Goal: Complete application form: Complete application form

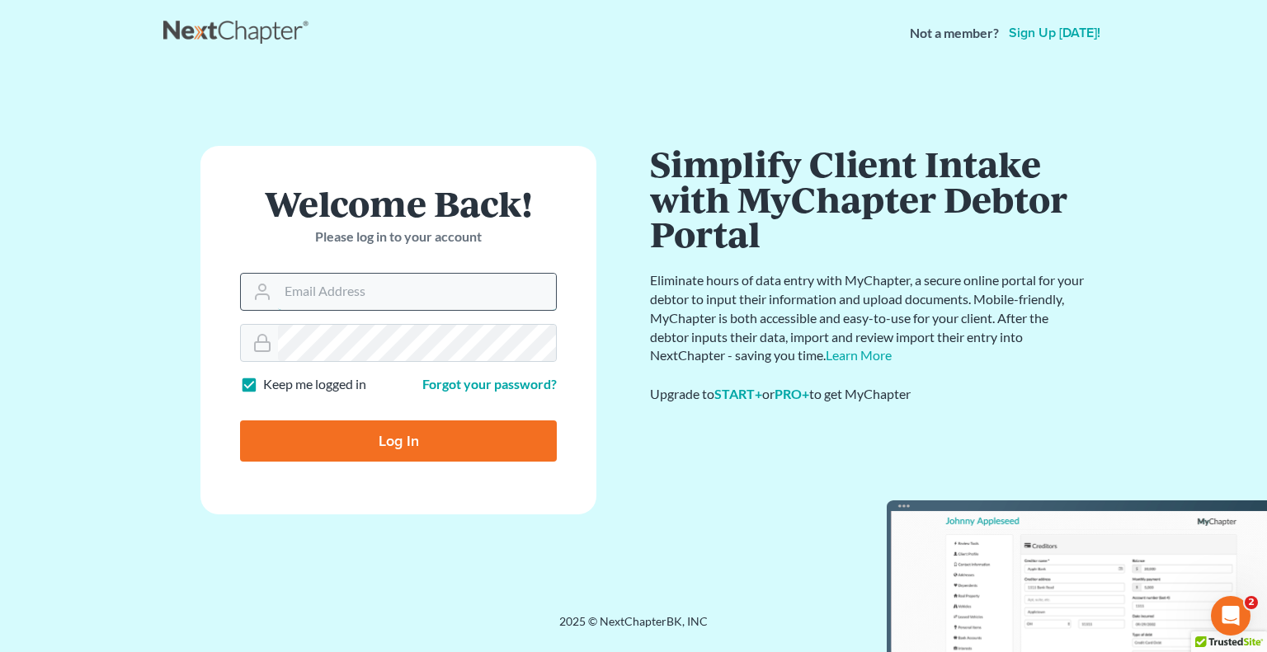
drag, startPoint x: 526, startPoint y: 280, endPoint x: 516, endPoint y: 289, distance: 14.0
click at [518, 289] on input "Email Address" at bounding box center [417, 292] width 278 height 36
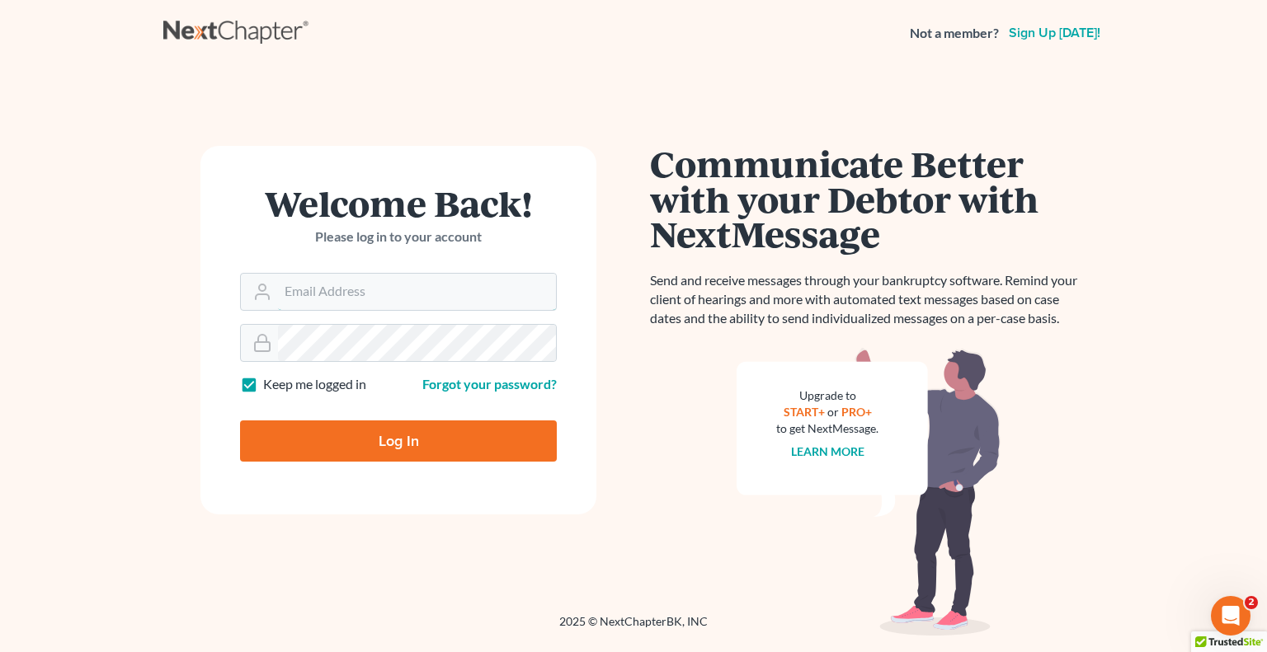
type input "[EMAIL_ADDRESS][DOMAIN_NAME]"
type input "Thinking..."
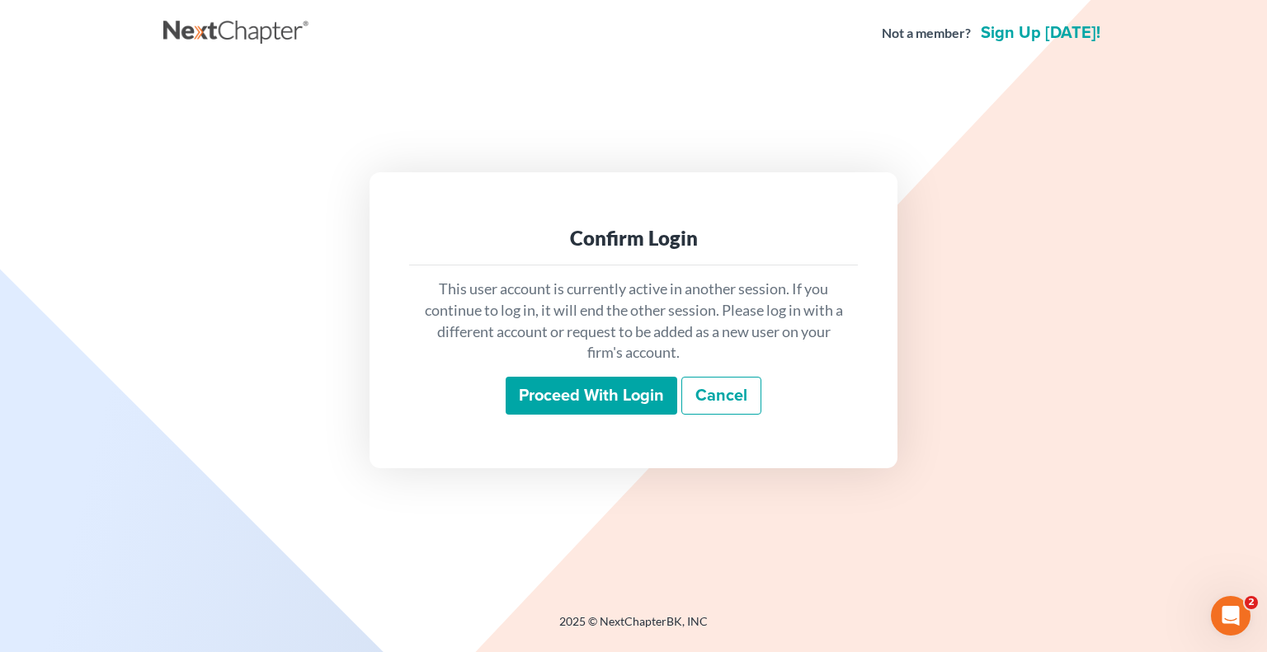
click at [601, 391] on input "Proceed with login" at bounding box center [591, 396] width 172 height 38
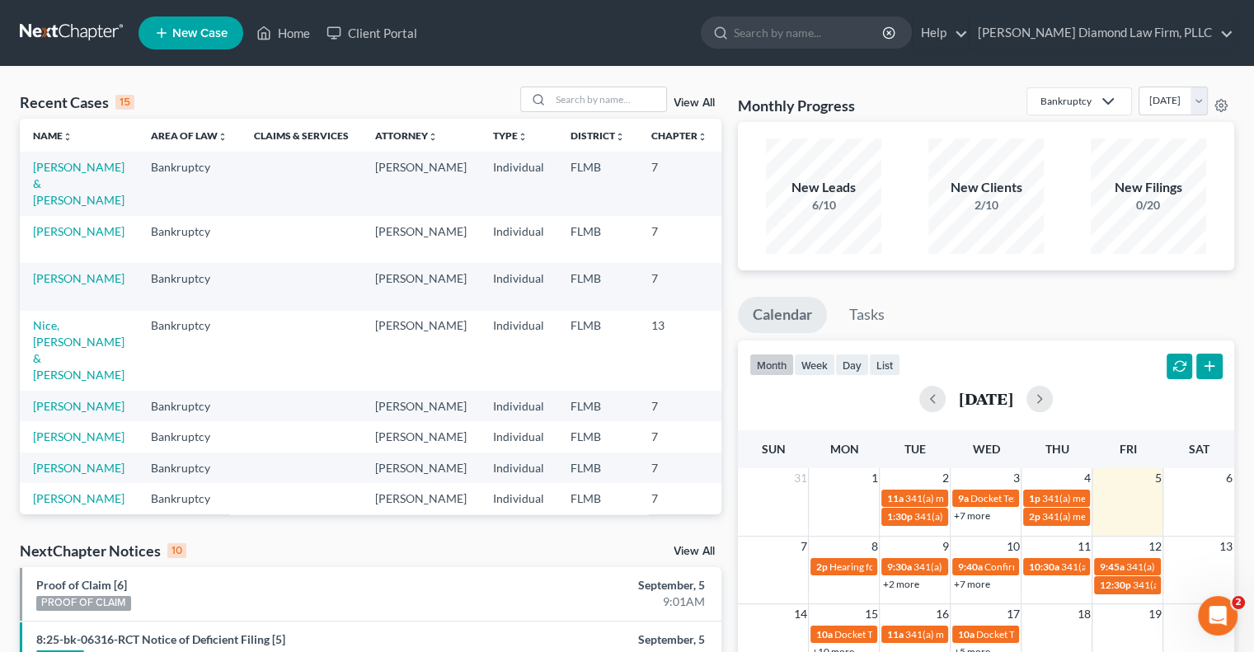
click at [170, 32] on link "New Case" at bounding box center [191, 32] width 105 height 33
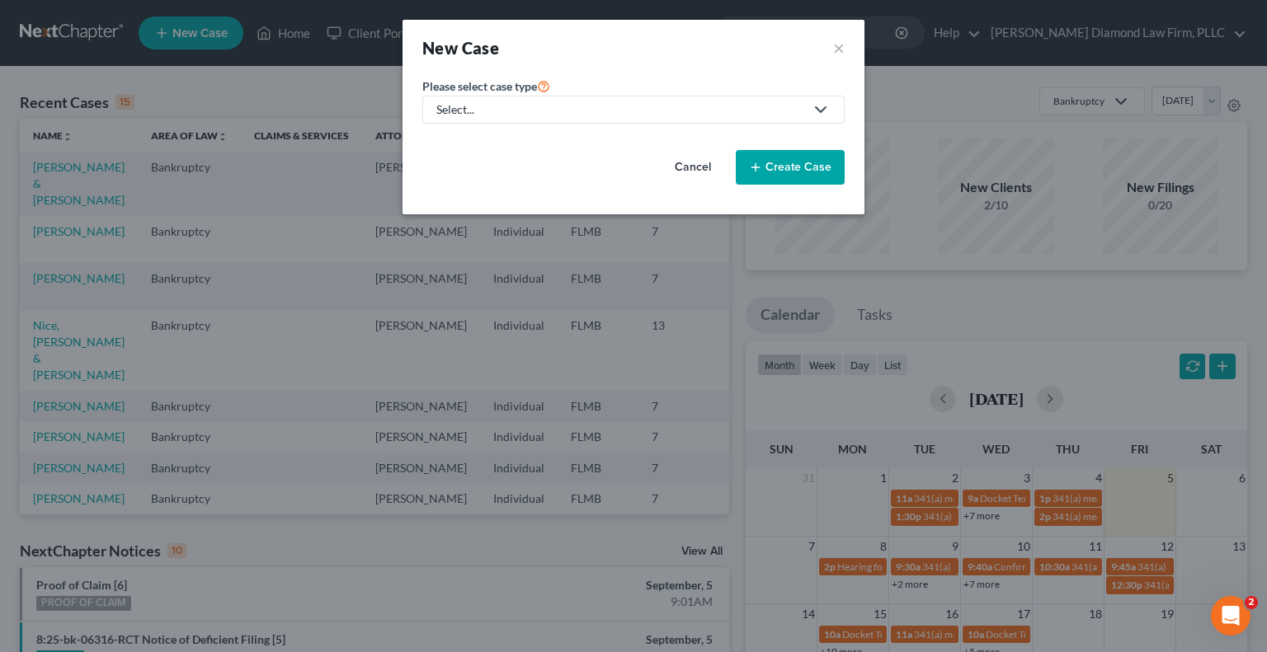
click at [629, 109] on div "Select..." at bounding box center [620, 109] width 368 height 16
click at [468, 141] on div "Bankruptcy" at bounding box center [472, 142] width 68 height 16
select select "15"
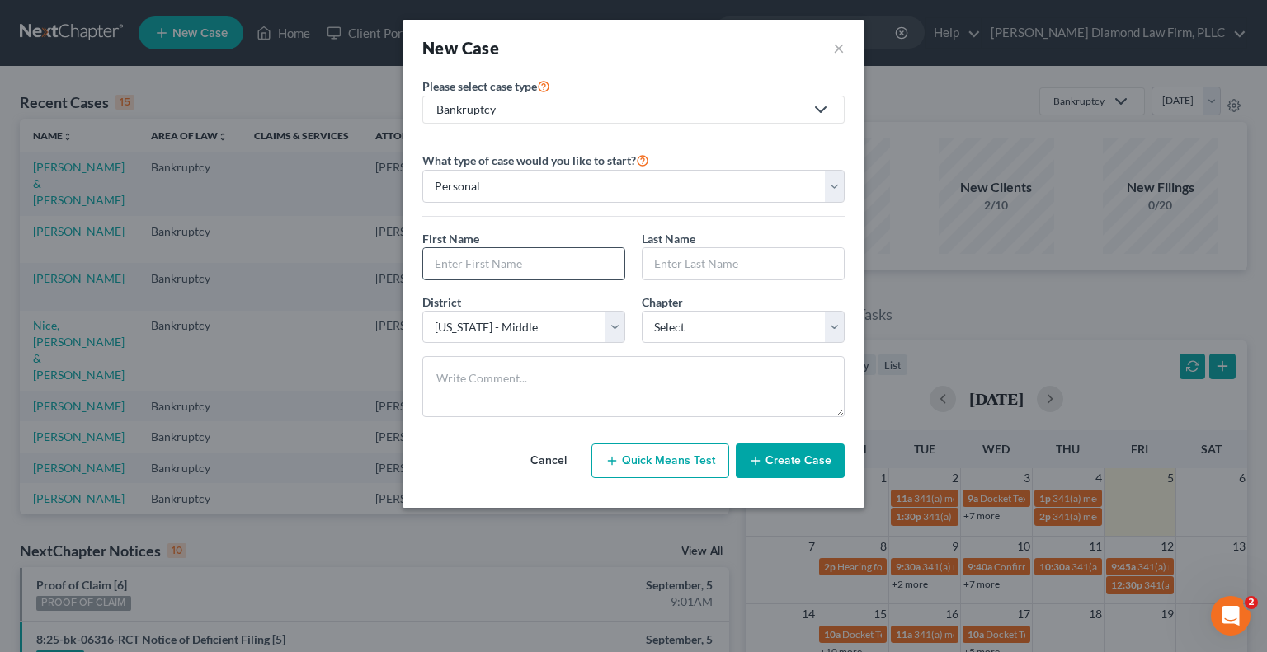
drag, startPoint x: 515, startPoint y: 273, endPoint x: 564, endPoint y: 266, distance: 49.2
click at [516, 273] on input "text" at bounding box center [523, 263] width 201 height 31
type input "Sarah"
type input "Lanieu"
click at [669, 316] on select "Select 7 11 12 13" at bounding box center [743, 327] width 203 height 33
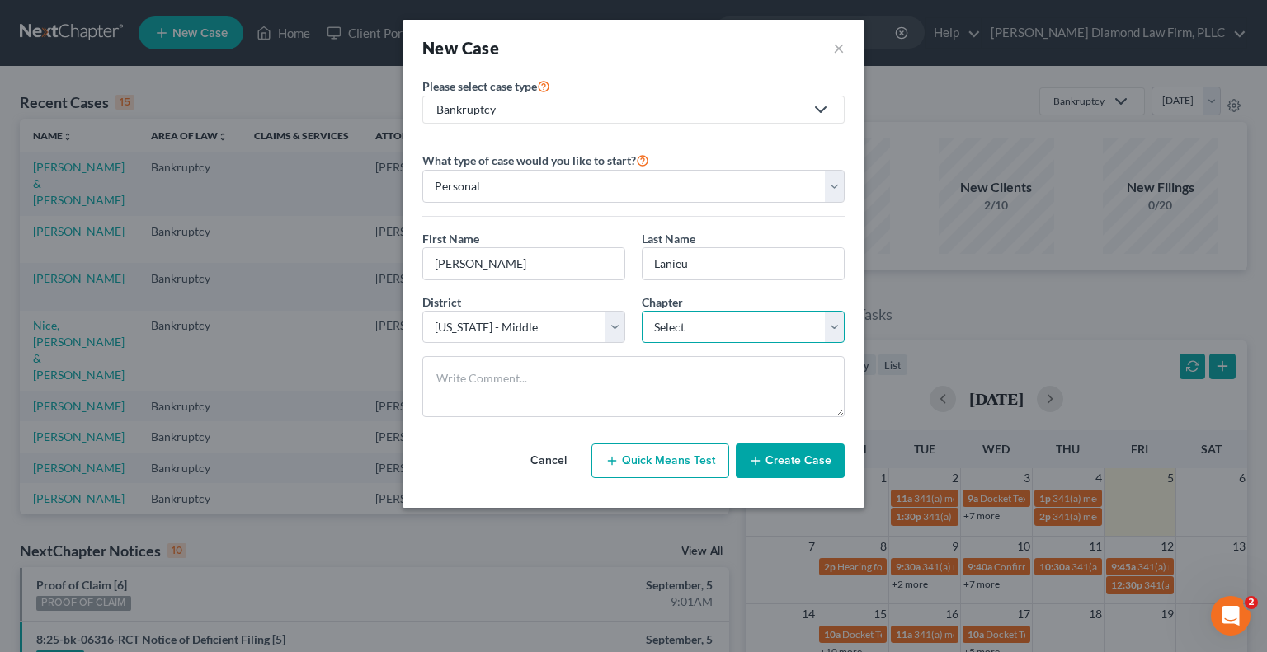
select select "0"
click at [642, 311] on select "Select 7 11 12 13" at bounding box center [743, 327] width 203 height 33
click at [765, 459] on button "Create Case" at bounding box center [790, 461] width 109 height 35
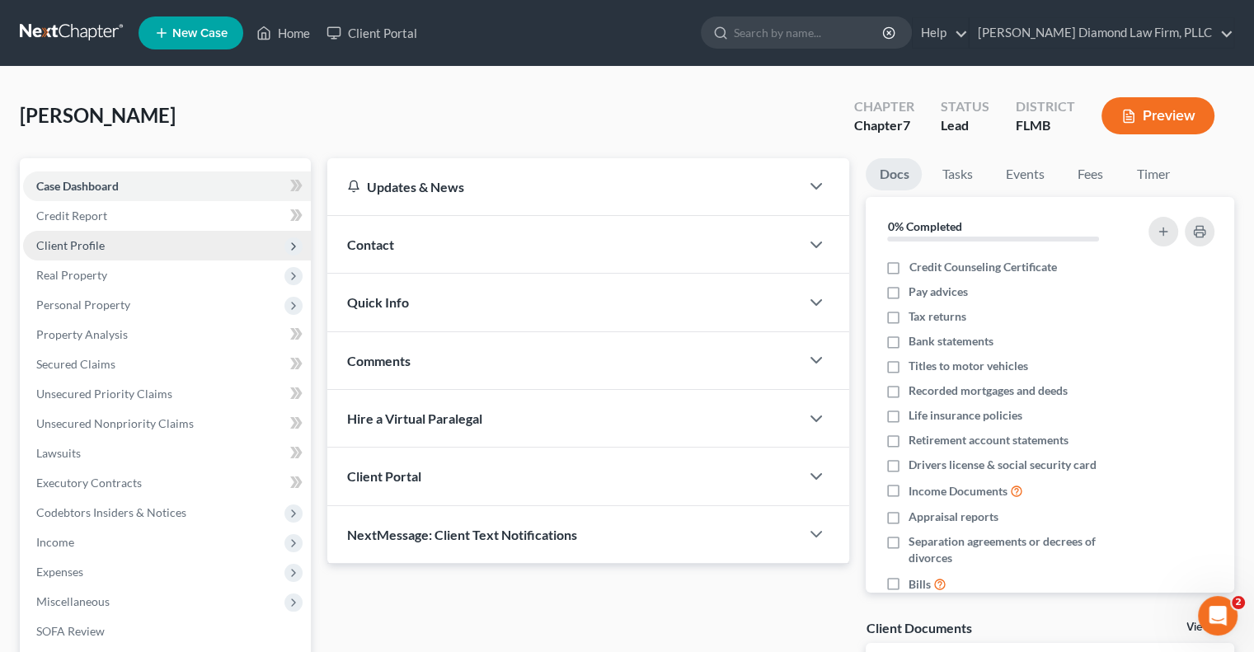
drag, startPoint x: 115, startPoint y: 238, endPoint x: 139, endPoint y: 243, distance: 24.4
click at [115, 238] on span "Client Profile" at bounding box center [167, 246] width 288 height 30
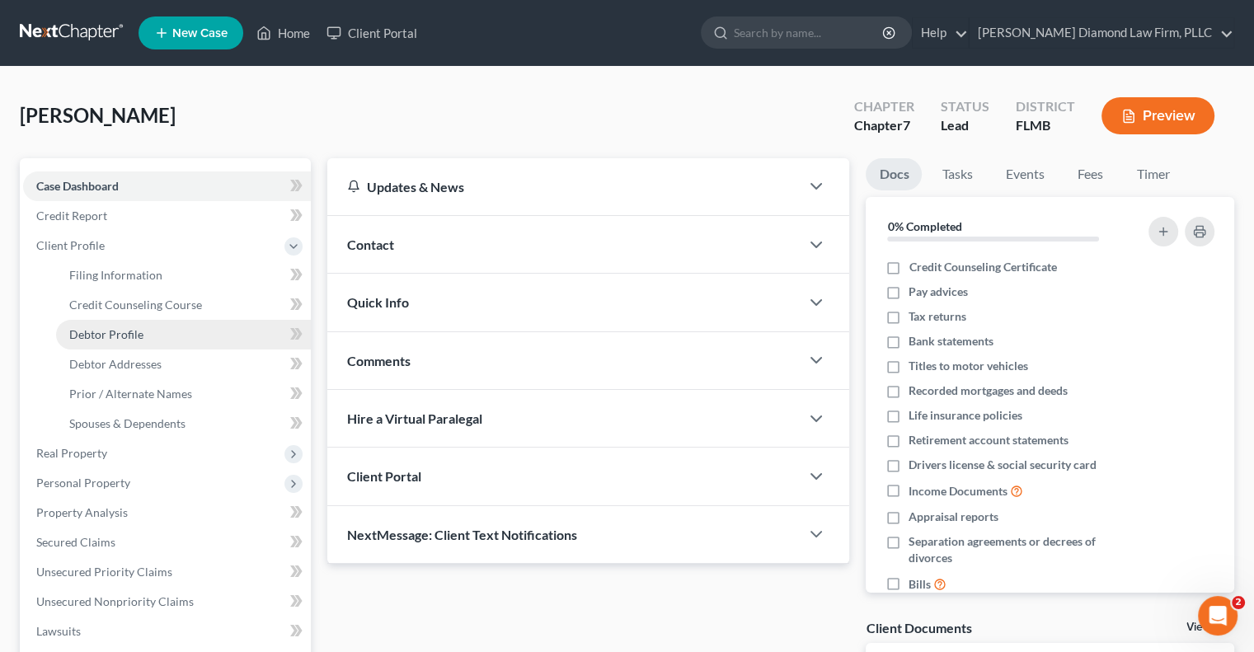
click at [188, 337] on link "Debtor Profile" at bounding box center [183, 335] width 255 height 30
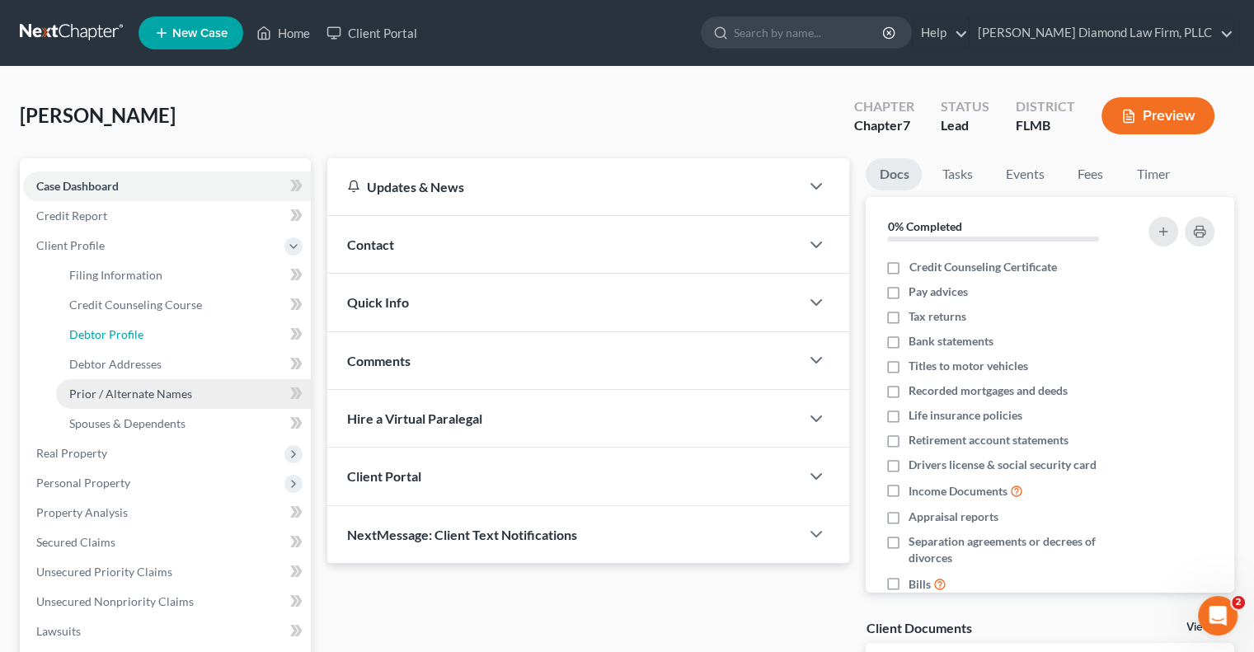
select select "0"
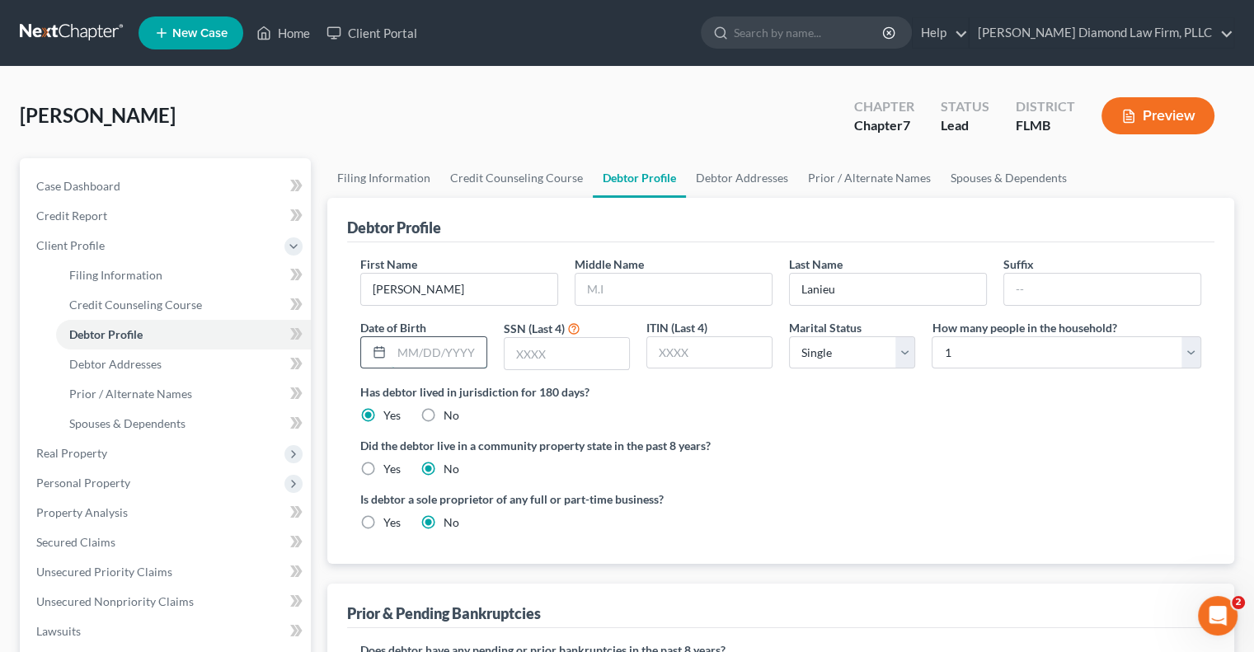
click at [420, 358] on input "text" at bounding box center [439, 352] width 94 height 31
type input "04/11/1979"
type input "1418"
click at [383, 174] on link "Filing Information" at bounding box center [383, 178] width 113 height 40
select select "1"
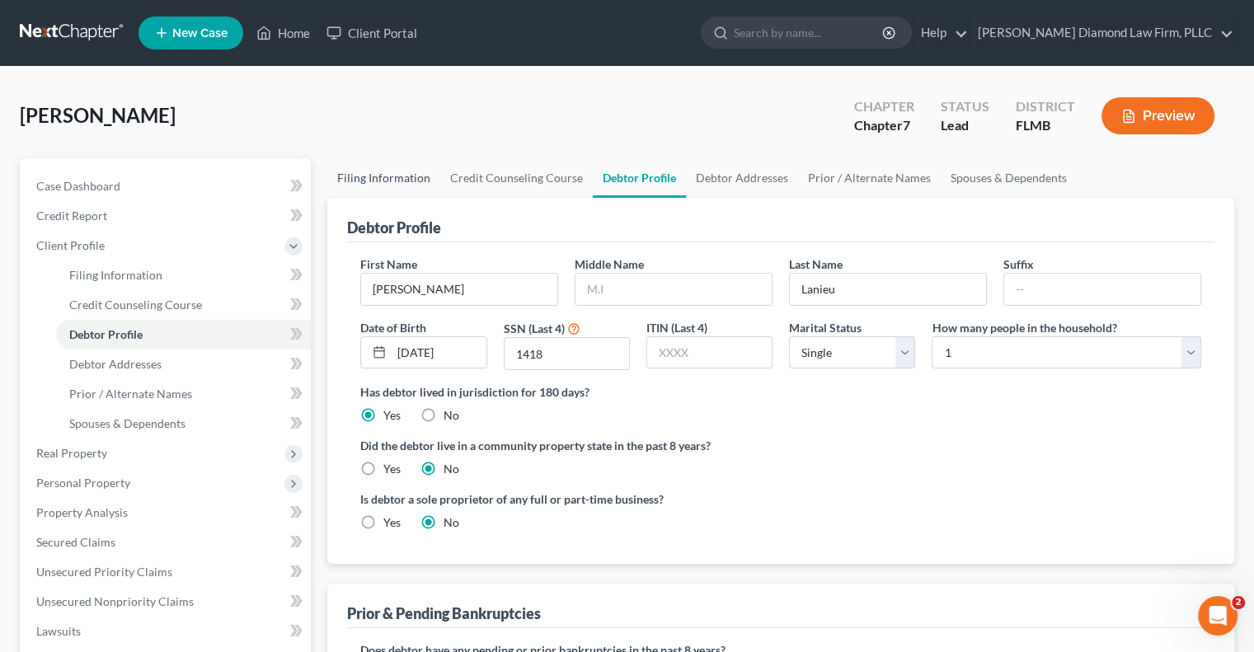
select select "0"
select select "15"
select select "9"
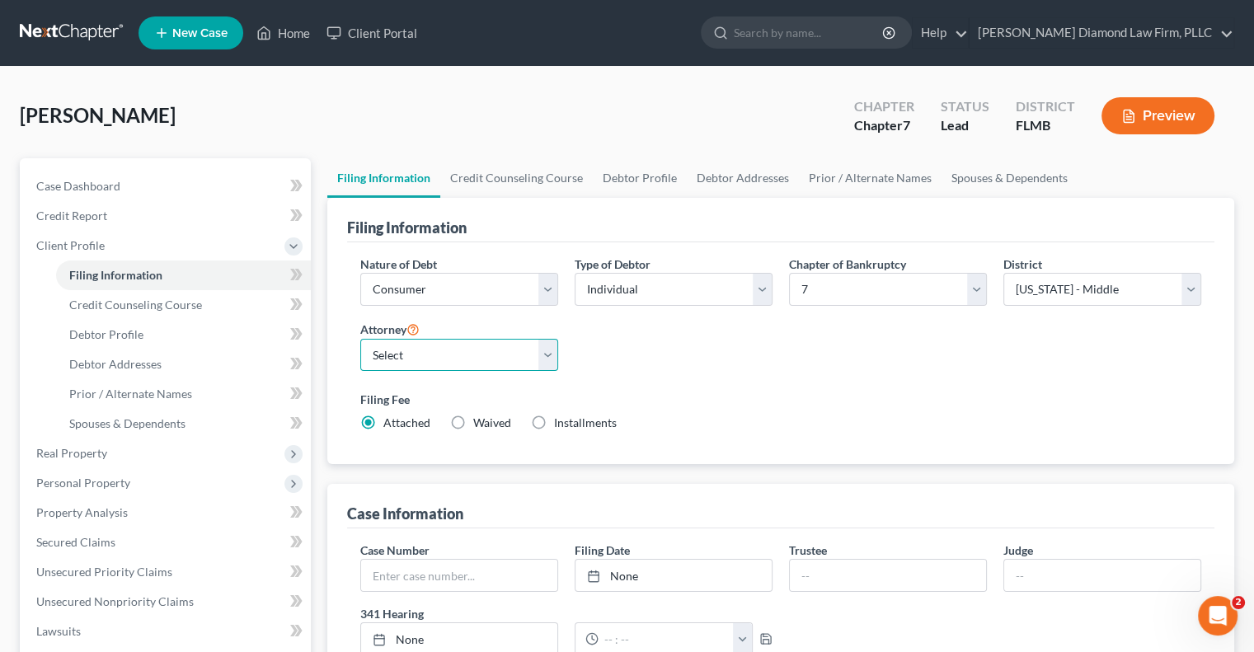
click at [418, 365] on select "Select Michael Ziegler - FLMB Michael Ziegler - FLSB Michael Ziegler - FLNB" at bounding box center [459, 355] width 198 height 33
select select "0"
click at [360, 339] on select "Select Michael Ziegler - FLMB Michael Ziegler - FLSB Michael Ziegler - FLNB" at bounding box center [459, 355] width 198 height 33
click at [757, 355] on div "Nature of Debt Select Business Consumer Other Nature of Business Select Clearin…" at bounding box center [781, 351] width 858 height 190
click at [730, 185] on link "Debtor Addresses" at bounding box center [743, 178] width 112 height 40
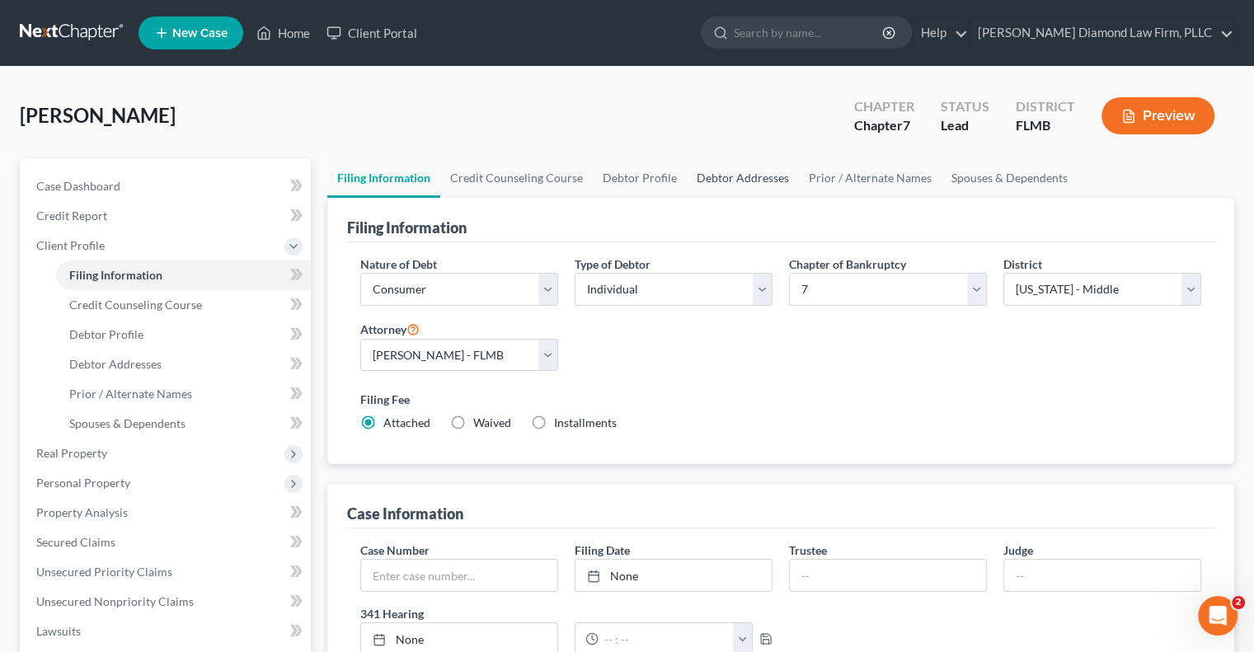
select select "0"
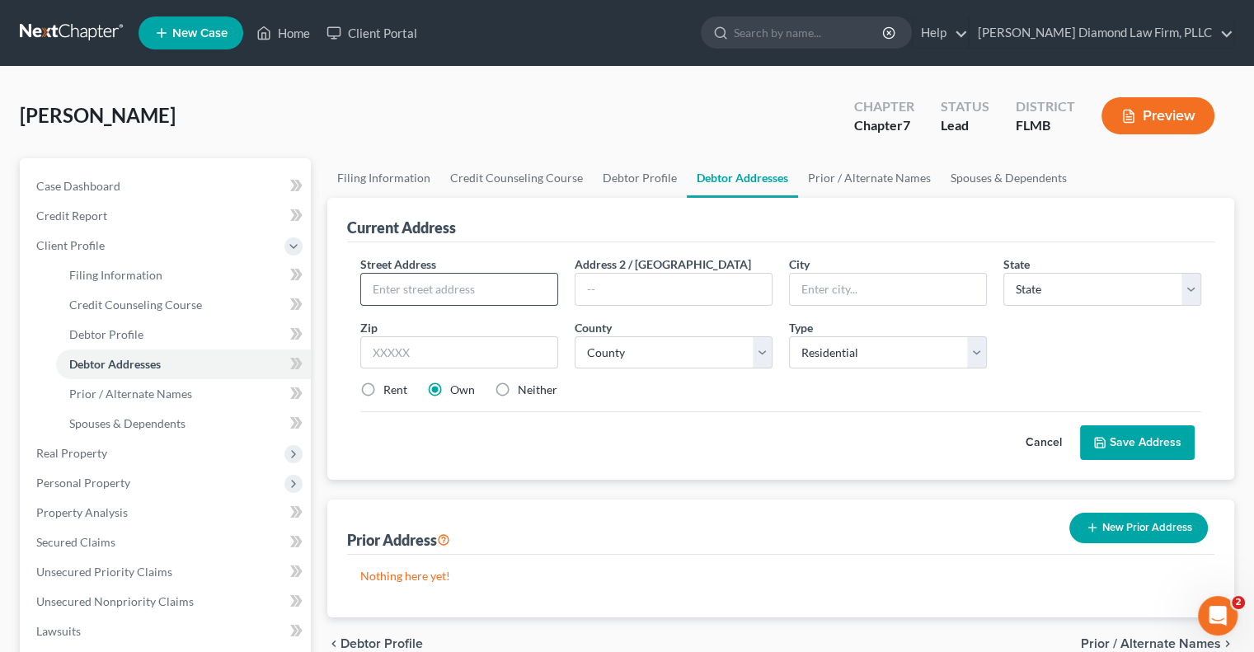
click at [455, 296] on input "text" at bounding box center [459, 289] width 196 height 31
type input "8517 Kings Rail Way"
type input "Tampa"
select select "9"
type input "33647"
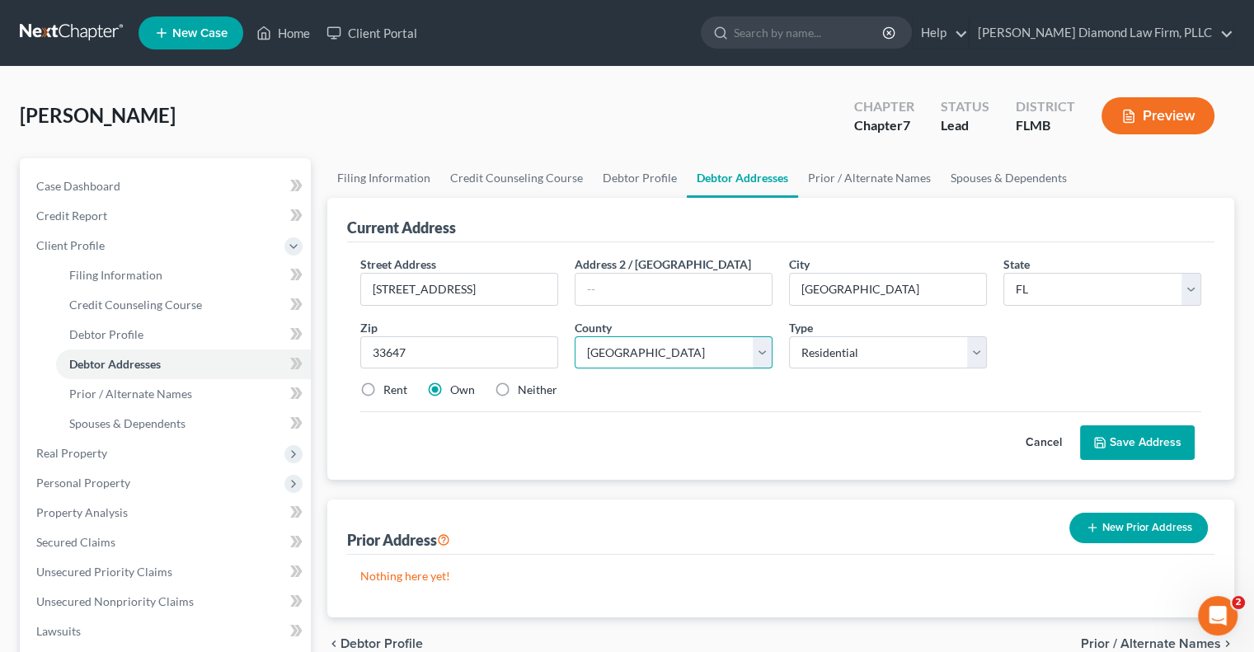
select select "27"
click at [383, 388] on label "Rent" at bounding box center [395, 390] width 24 height 16
click at [390, 388] on input "Rent" at bounding box center [395, 387] width 11 height 11
radio input "true"
click at [1177, 454] on button "Save Address" at bounding box center [1137, 442] width 115 height 35
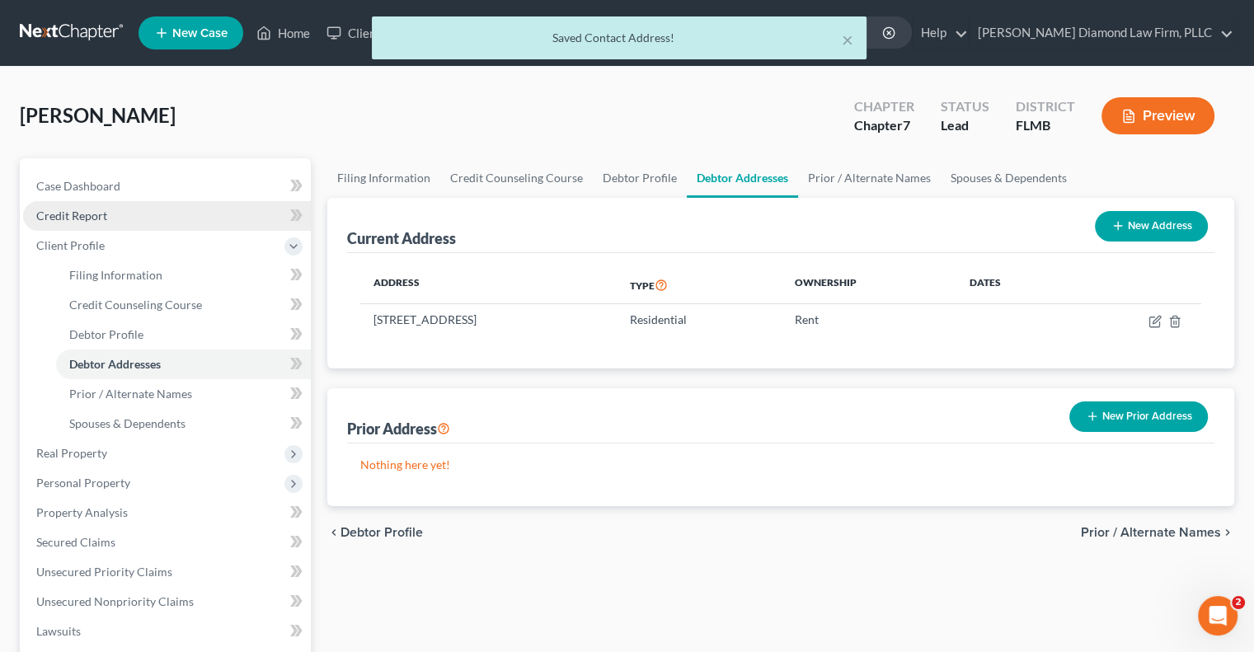
click at [119, 217] on link "Credit Report" at bounding box center [167, 216] width 288 height 30
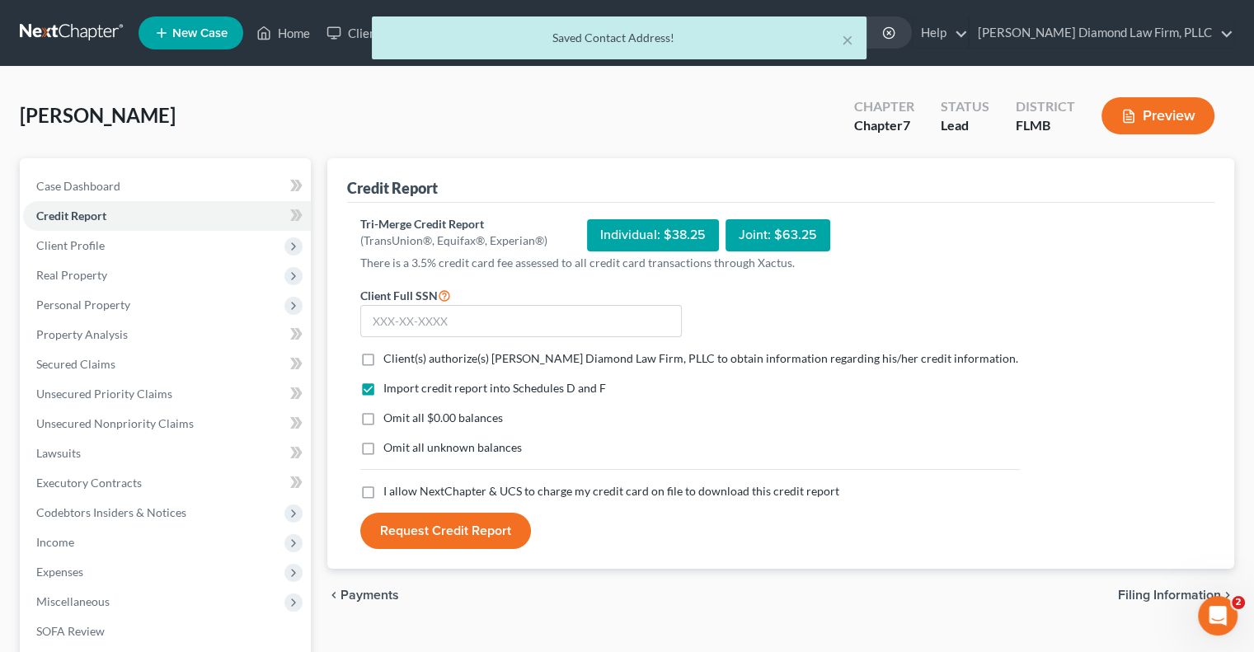
click at [444, 355] on span "Client(s) authorize(s) Ziegler Diamond Law Firm, PLLC to obtain information reg…" at bounding box center [700, 358] width 635 height 14
click at [401, 355] on input "Client(s) authorize(s) Ziegler Diamond Law Firm, PLLC to obtain information reg…" at bounding box center [395, 355] width 11 height 11
checkbox input "true"
click at [482, 484] on span "I allow NextChapter & UCS to charge my credit card on file to download this cre…" at bounding box center [611, 491] width 456 height 14
click at [401, 484] on input "I allow NextChapter & UCS to charge my credit card on file to download this cre…" at bounding box center [395, 488] width 11 height 11
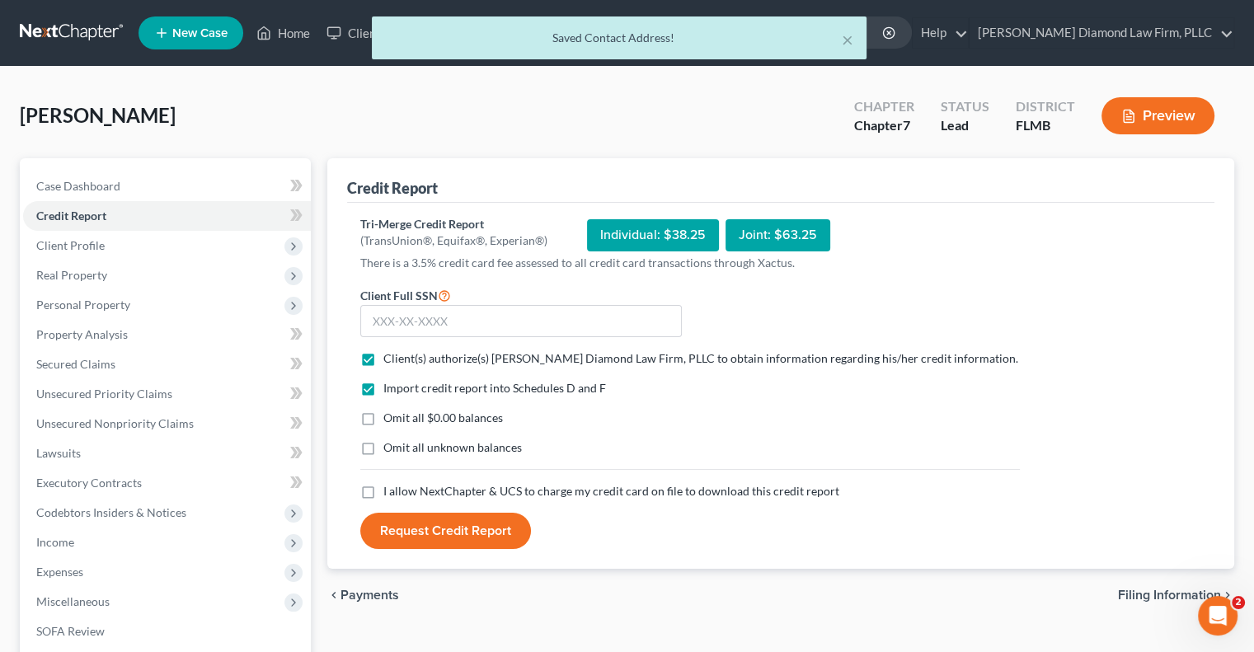
checkbox input "true"
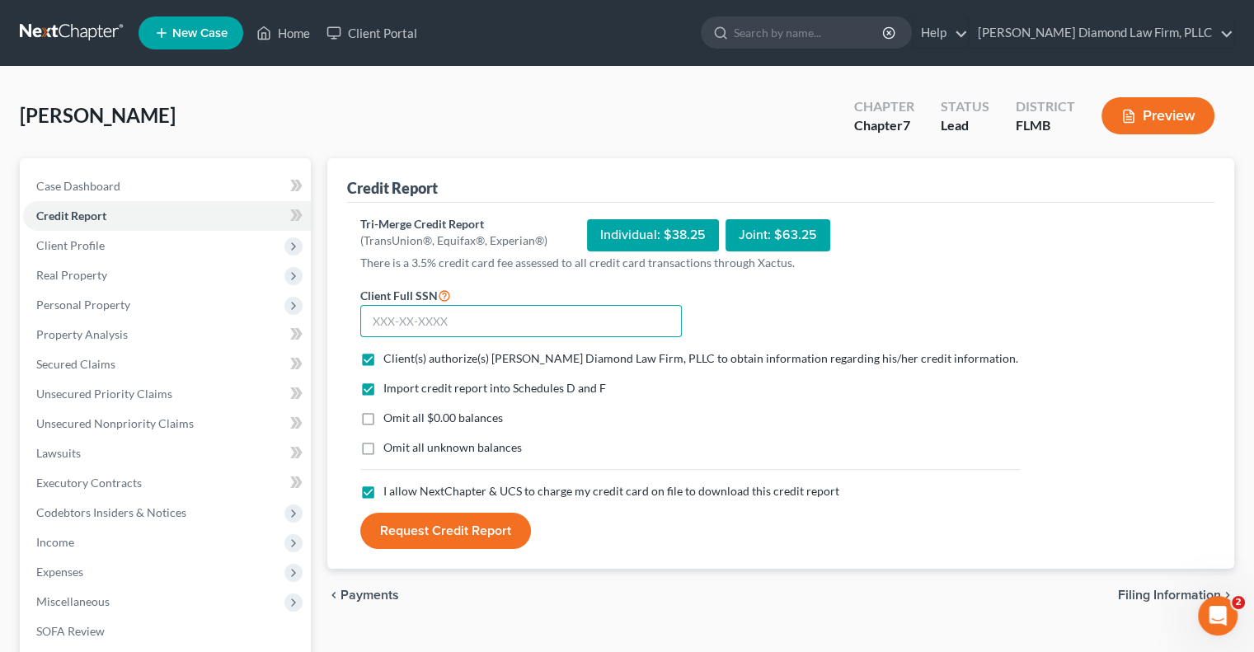
click at [463, 325] on input "text" at bounding box center [521, 321] width 322 height 33
drag, startPoint x: 403, startPoint y: 323, endPoint x: 625, endPoint y: 417, distance: 240.9
click at [403, 323] on input "text" at bounding box center [521, 321] width 322 height 33
paste input "064-74-1418"
type input "064-74-1418"
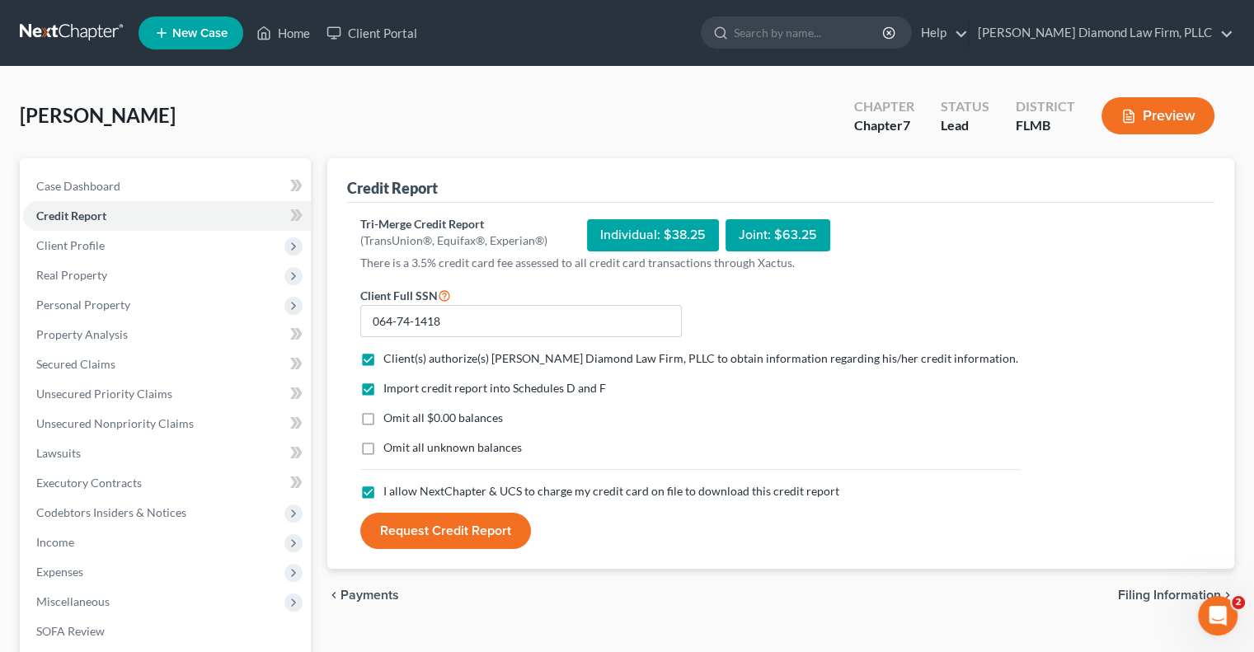
drag, startPoint x: 433, startPoint y: 524, endPoint x: 314, endPoint y: 442, distance: 144.1
click at [432, 524] on button "Request Credit Report" at bounding box center [445, 531] width 171 height 36
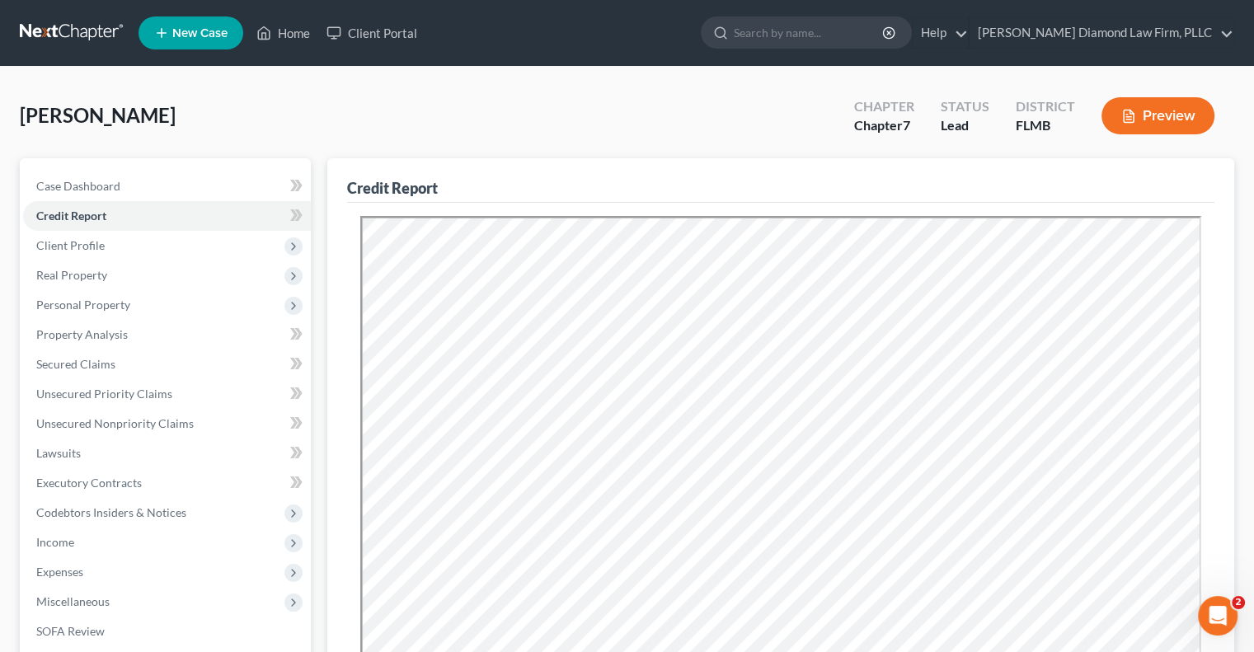
click at [174, 27] on span "New Case" at bounding box center [199, 33] width 55 height 12
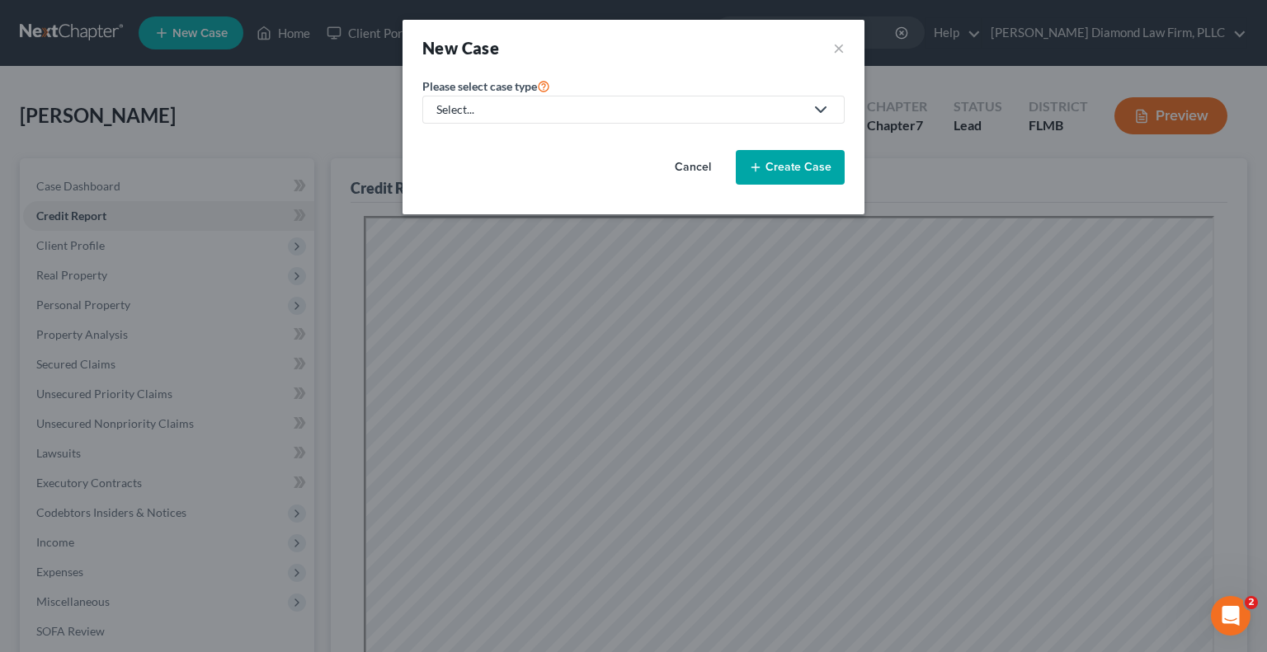
click at [575, 102] on div "Select..." at bounding box center [620, 109] width 368 height 16
click at [483, 141] on div "Bankruptcy" at bounding box center [472, 142] width 68 height 16
select select "15"
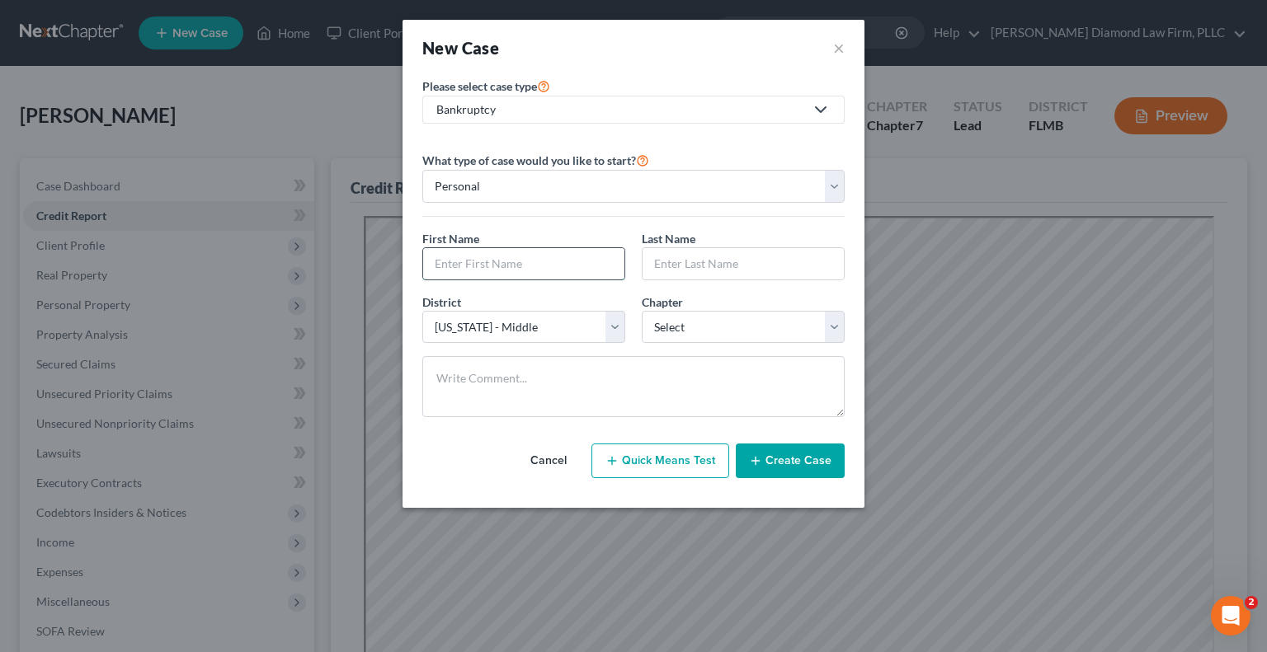
drag, startPoint x: 516, startPoint y: 261, endPoint x: 573, endPoint y: 258, distance: 57.0
click at [516, 261] on input "text" at bounding box center [523, 263] width 201 height 31
drag, startPoint x: 515, startPoint y: 256, endPoint x: 779, endPoint y: 275, distance: 265.3
click at [515, 259] on input "text" at bounding box center [523, 263] width 201 height 31
type input "Onur"
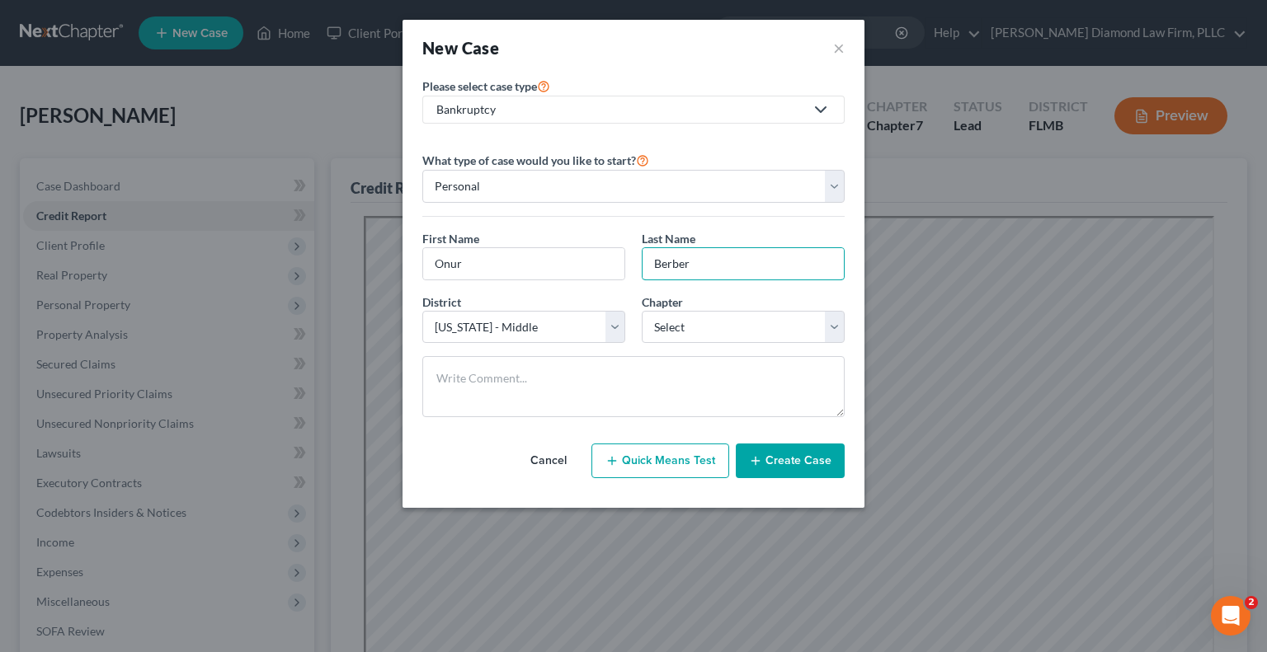
type input "Berber"
click at [783, 458] on button "Create Case" at bounding box center [790, 461] width 109 height 35
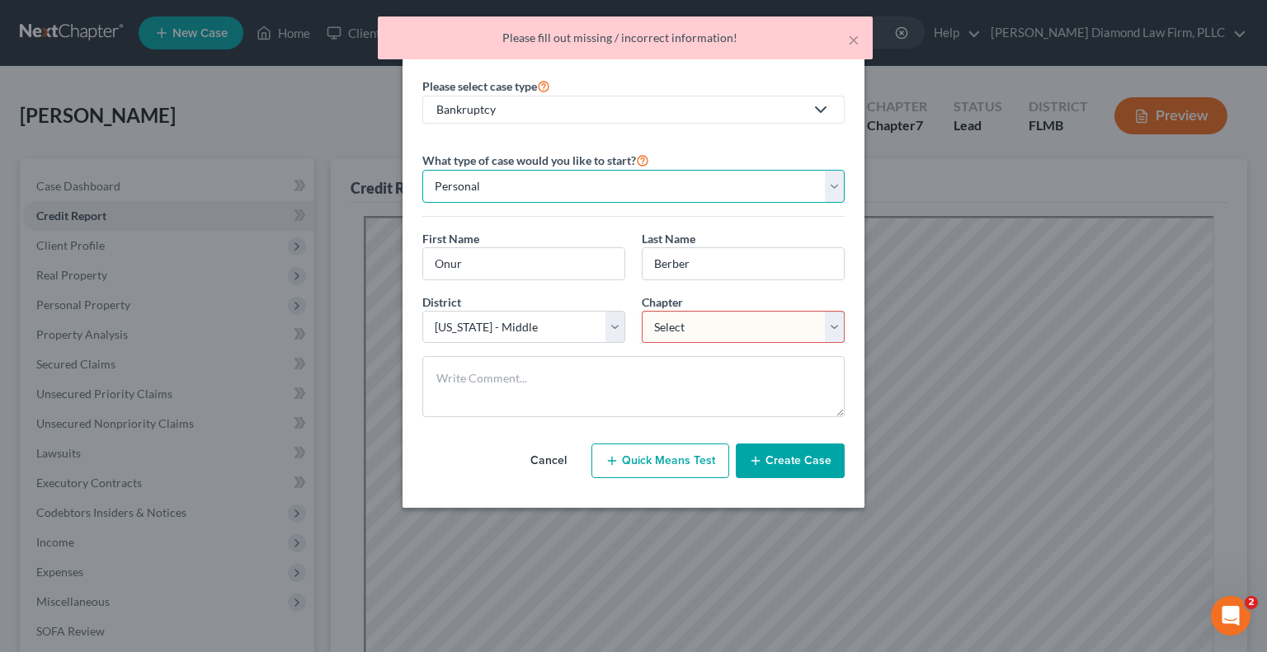
click at [553, 190] on select "Personal Business" at bounding box center [633, 186] width 422 height 33
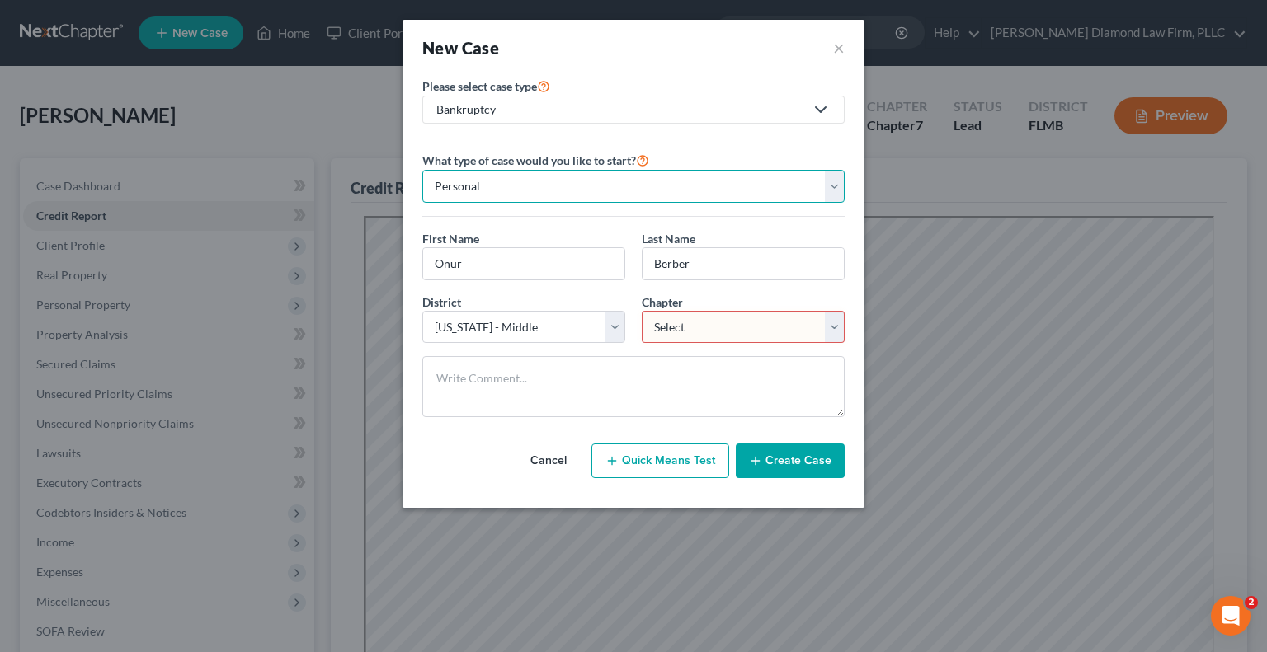
click at [422, 170] on select "Personal Business" at bounding box center [633, 186] width 422 height 33
click at [677, 113] on div "Bankruptcy" at bounding box center [620, 109] width 368 height 16
click at [472, 137] on div "Bankruptcy" at bounding box center [472, 142] width 68 height 16
click at [678, 316] on select "Select 7 11 12 13" at bounding box center [743, 327] width 203 height 33
select select "0"
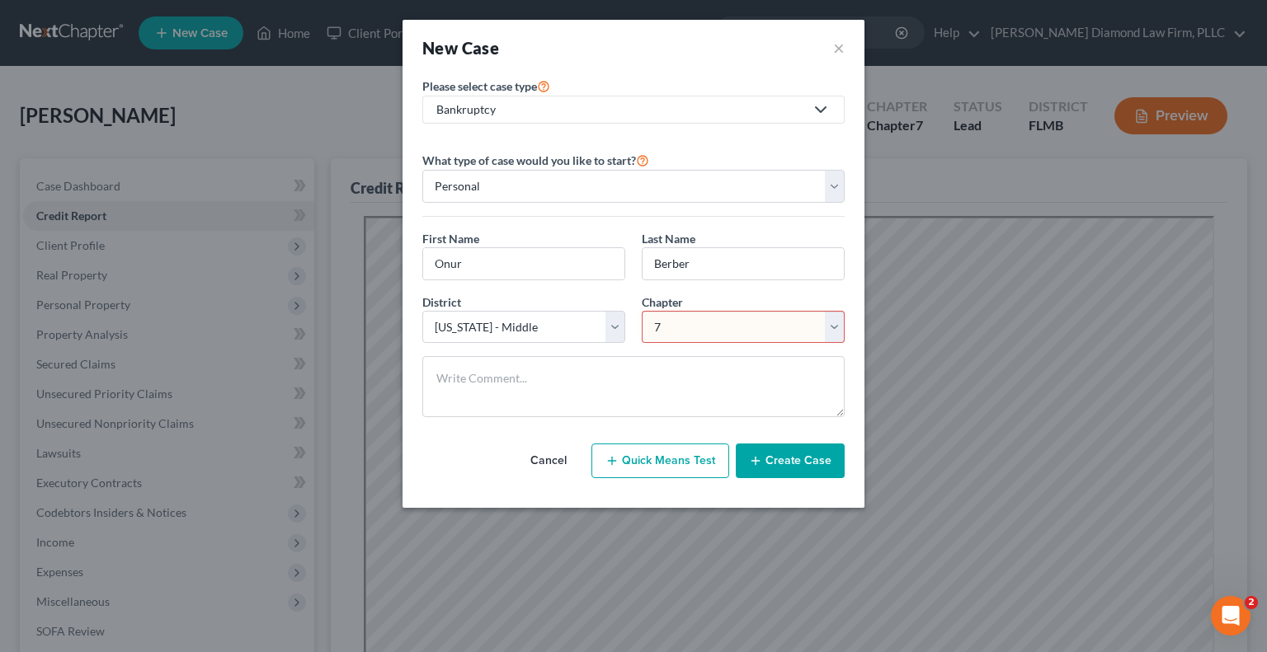
click at [642, 311] on select "Select 7 11 12 13" at bounding box center [743, 327] width 203 height 33
click at [783, 467] on button "Create Case" at bounding box center [790, 461] width 109 height 35
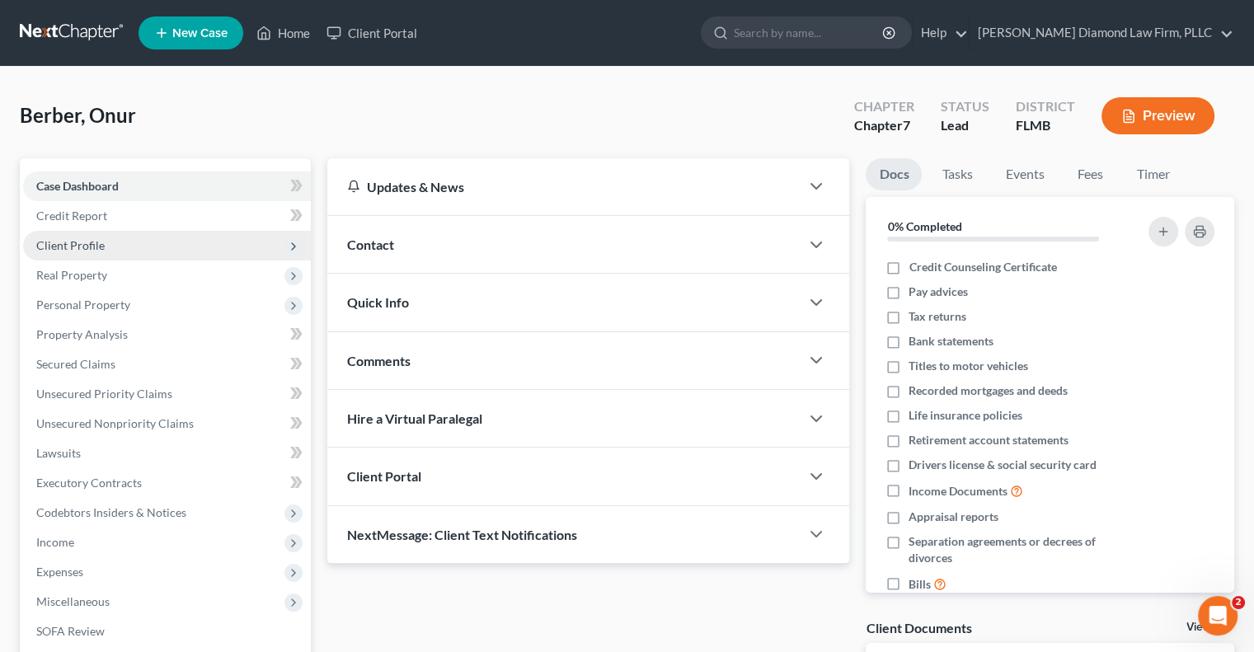
click at [91, 243] on span "Client Profile" at bounding box center [70, 245] width 68 height 14
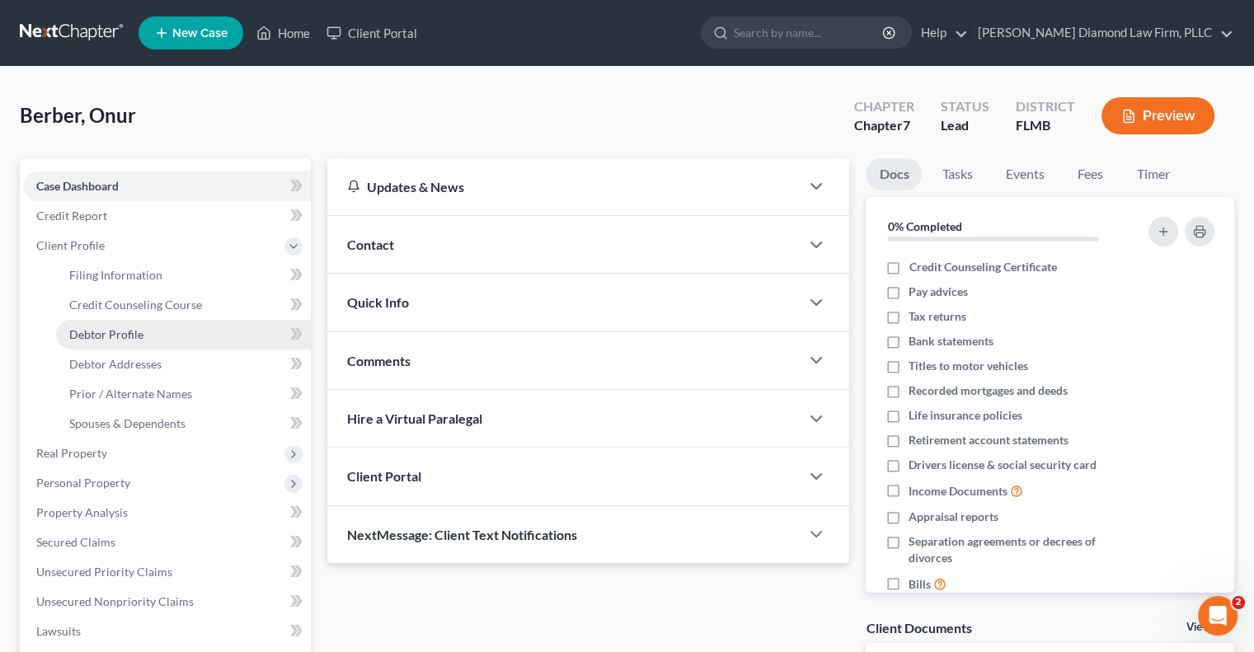
click at [145, 333] on link "Debtor Profile" at bounding box center [183, 335] width 255 height 30
select select "0"
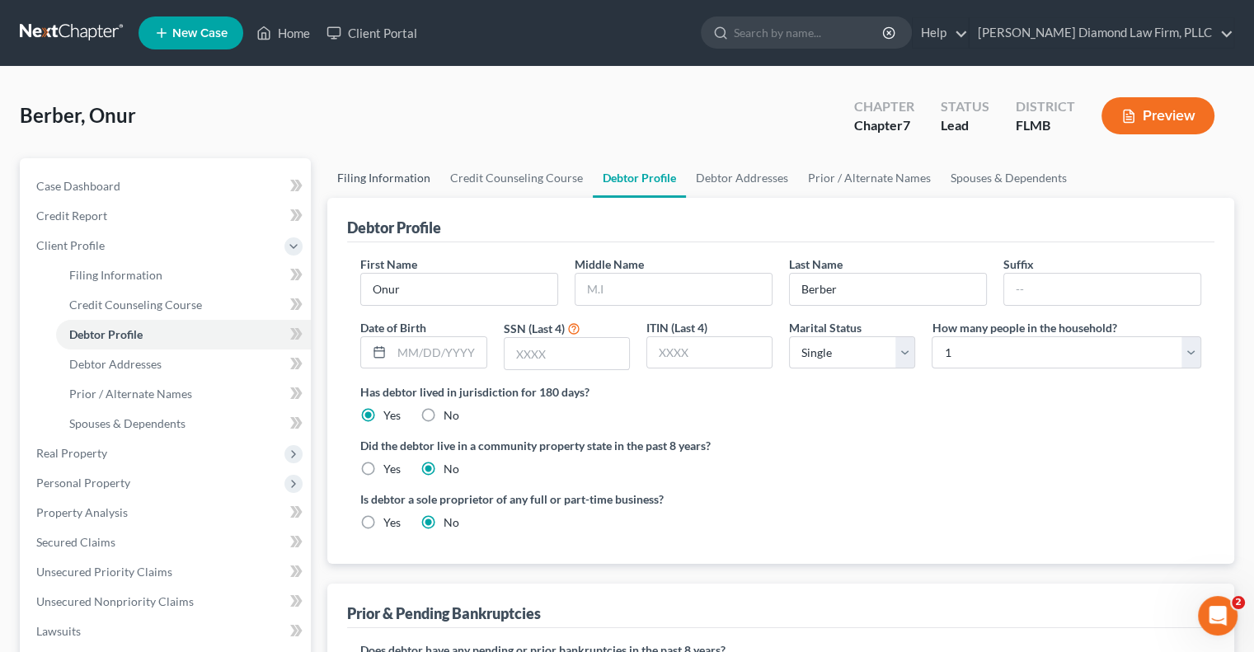
click at [355, 182] on link "Filing Information" at bounding box center [383, 178] width 113 height 40
select select "1"
select select "0"
select select "15"
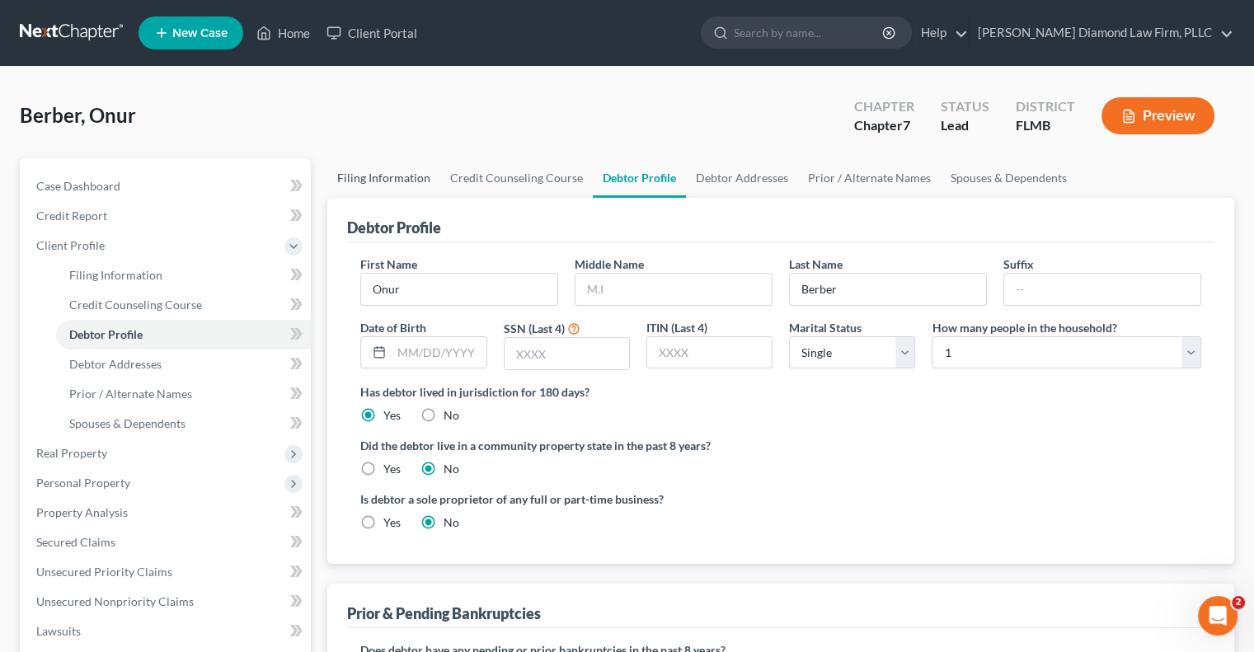
select select "9"
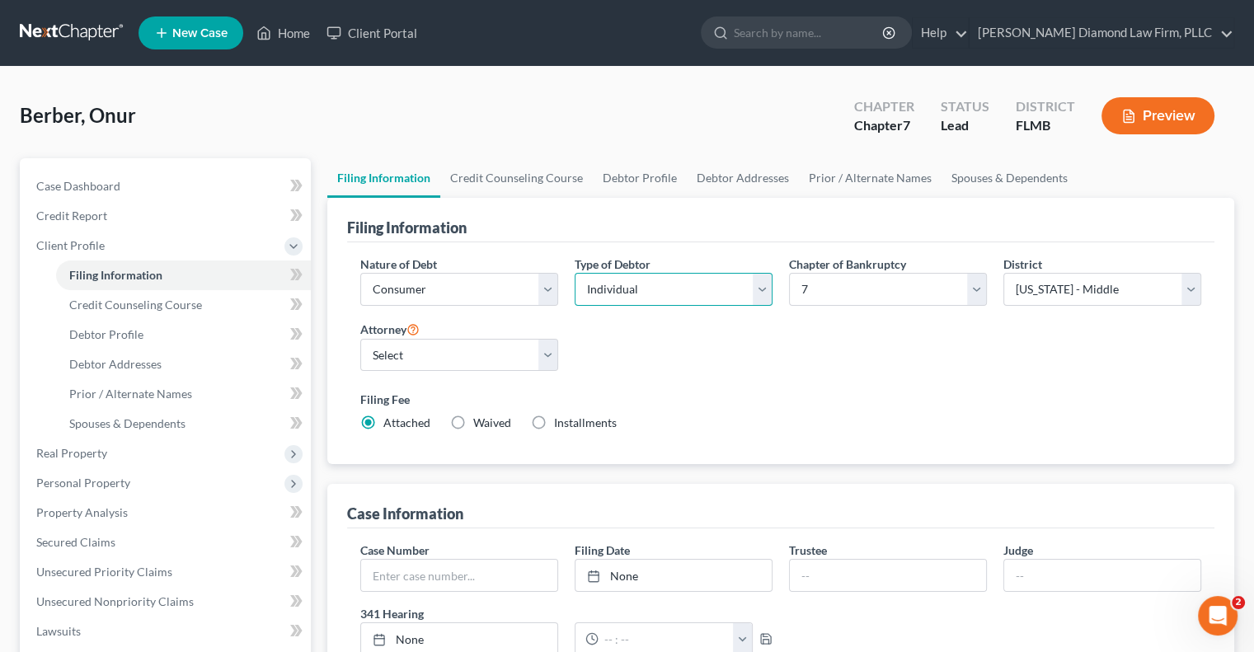
click at [712, 286] on select "Select Individual Joint" at bounding box center [674, 289] width 198 height 33
select select "1"
click at [575, 273] on select "Select Individual Joint" at bounding box center [674, 289] width 198 height 33
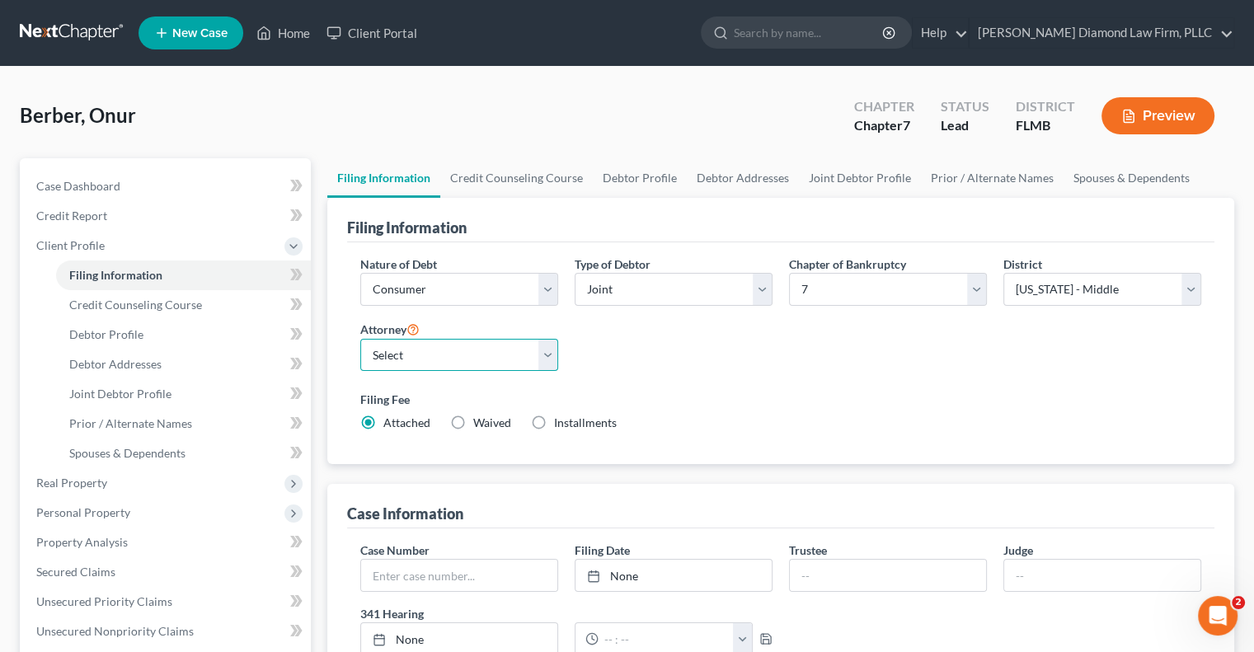
click at [411, 355] on select "Select Michael Ziegler - FLMB Michael Ziegler - FLSB Michael Ziegler - FLNB" at bounding box center [459, 355] width 198 height 33
select select "0"
click at [360, 339] on select "Select Michael Ziegler - FLMB Michael Ziegler - FLSB Michael Ziegler - FLNB" at bounding box center [459, 355] width 198 height 33
click at [644, 173] on link "Debtor Profile" at bounding box center [640, 178] width 94 height 40
select select "1"
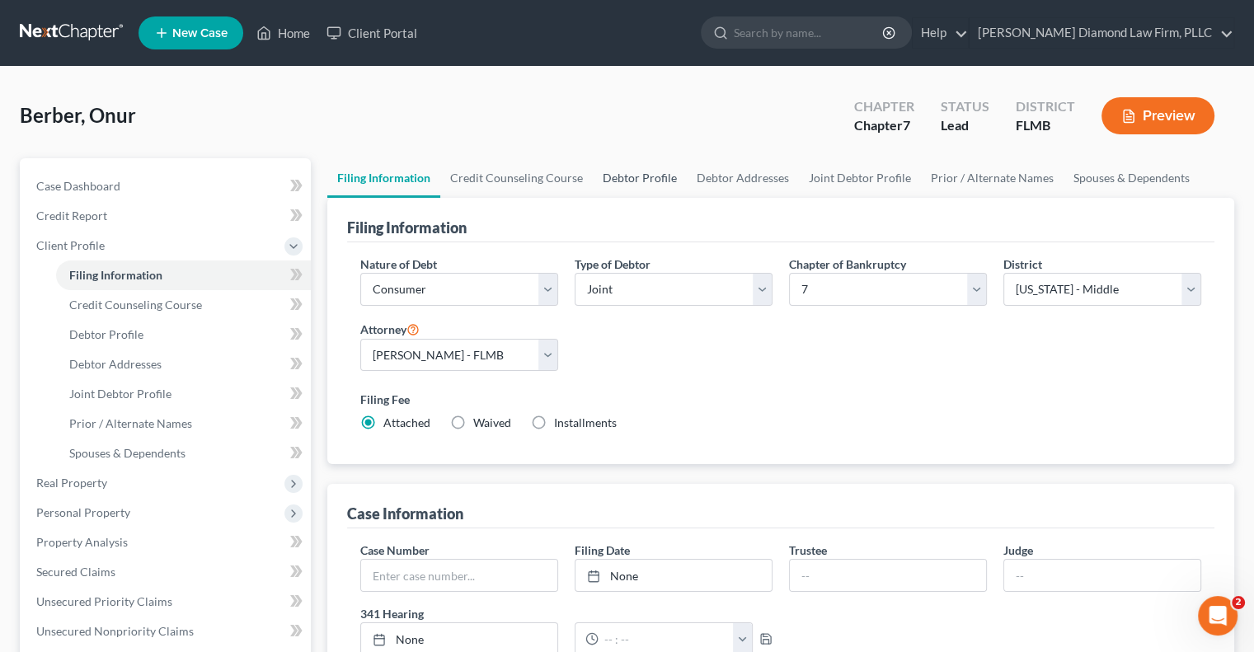
select select "0"
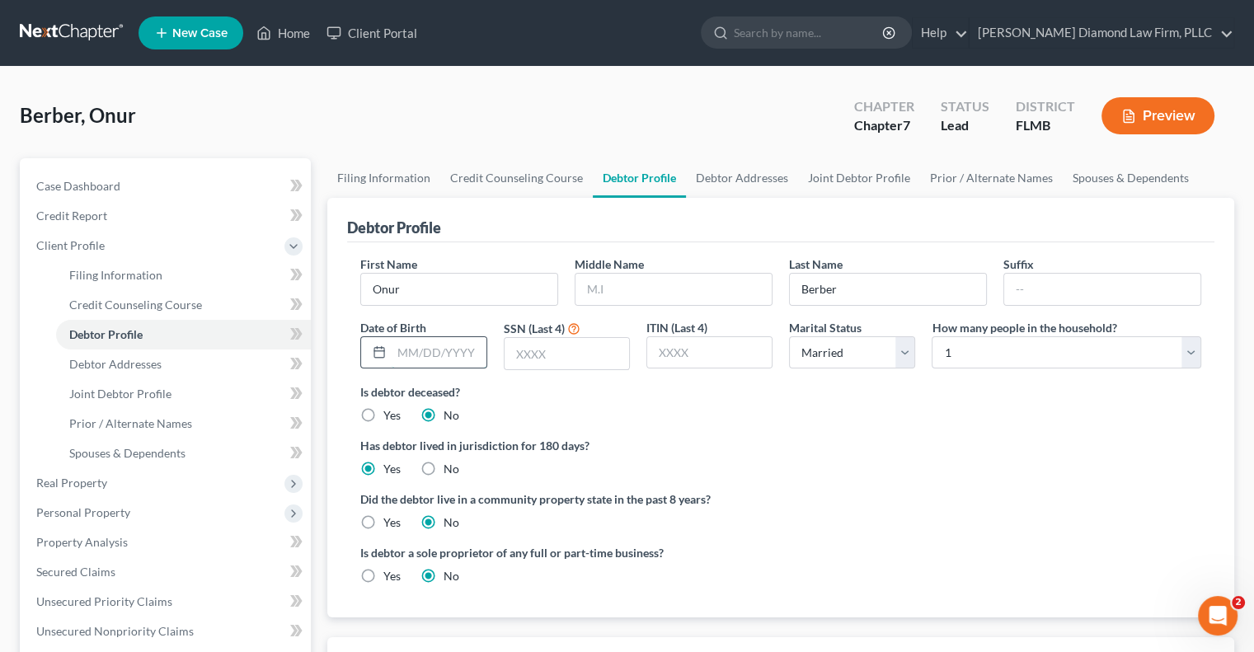
click at [444, 349] on input "text" at bounding box center [439, 352] width 94 height 31
type input "10/23/1977"
type input "2731"
click at [732, 183] on link "Debtor Addresses" at bounding box center [742, 178] width 112 height 40
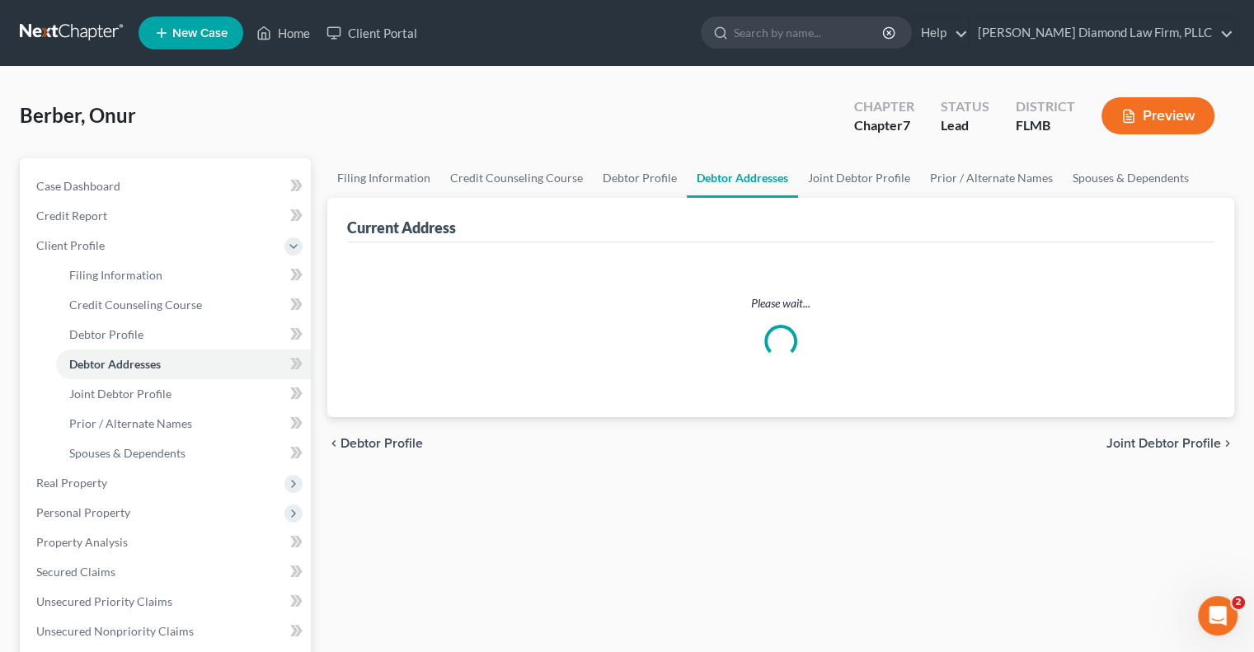
select select "0"
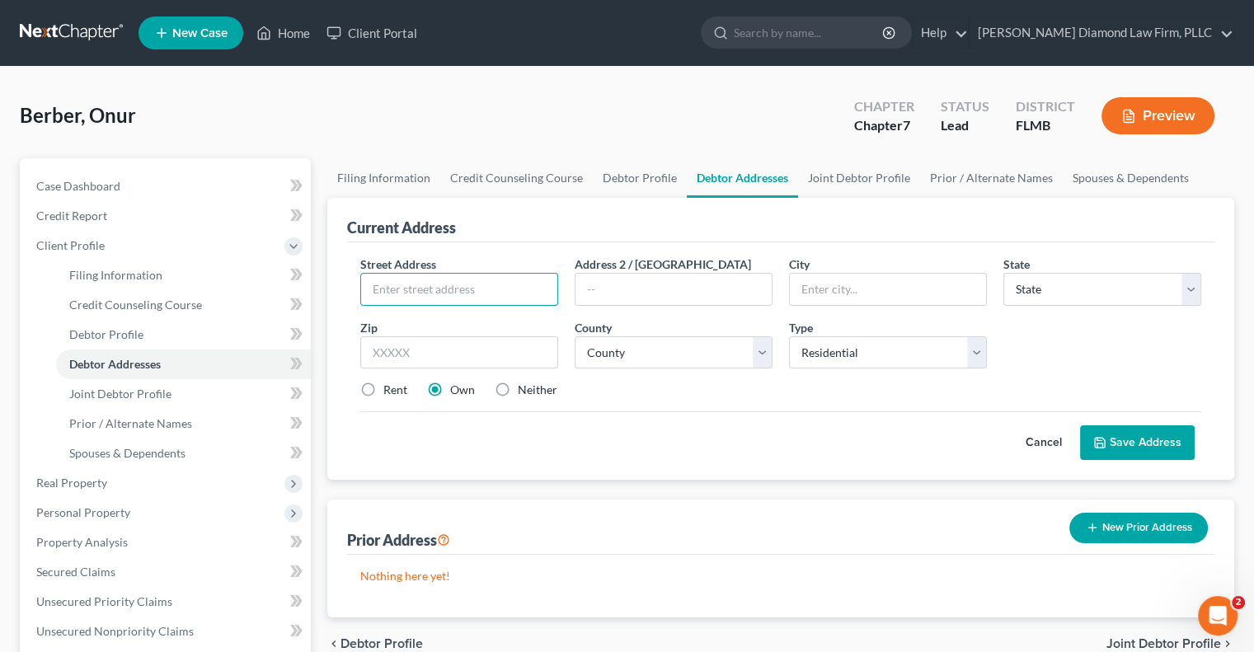
drag, startPoint x: 457, startPoint y: 301, endPoint x: 520, endPoint y: 267, distance: 71.9
click at [456, 302] on input "text" at bounding box center [459, 289] width 196 height 31
type input "309 Lakeview Drive"
type input "Oldsmar"
select select "9"
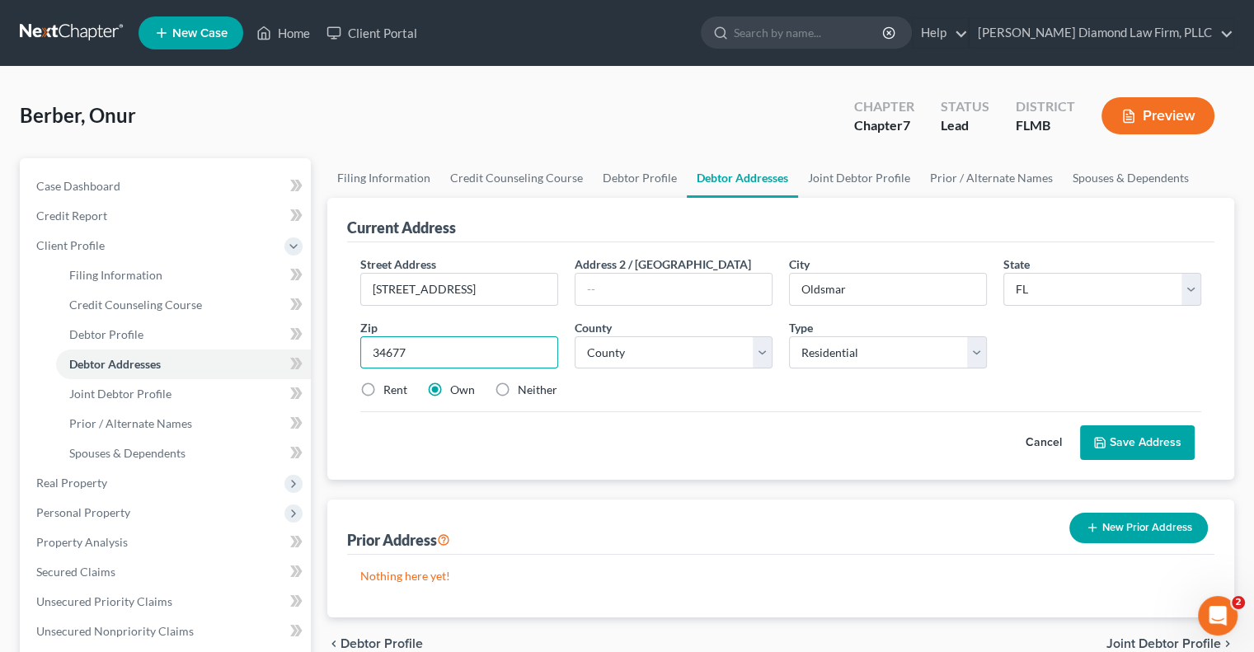
type input "34677"
click at [671, 351] on select "County Alachua County Baker County Bay County Bradford County Brevard County Br…" at bounding box center [674, 352] width 198 height 33
select select "51"
click at [575, 336] on select "County Alachua County Baker County Bay County Bradford County Brevard County Br…" at bounding box center [674, 352] width 198 height 33
drag, startPoint x: 369, startPoint y: 389, endPoint x: 1065, endPoint y: 511, distance: 706.5
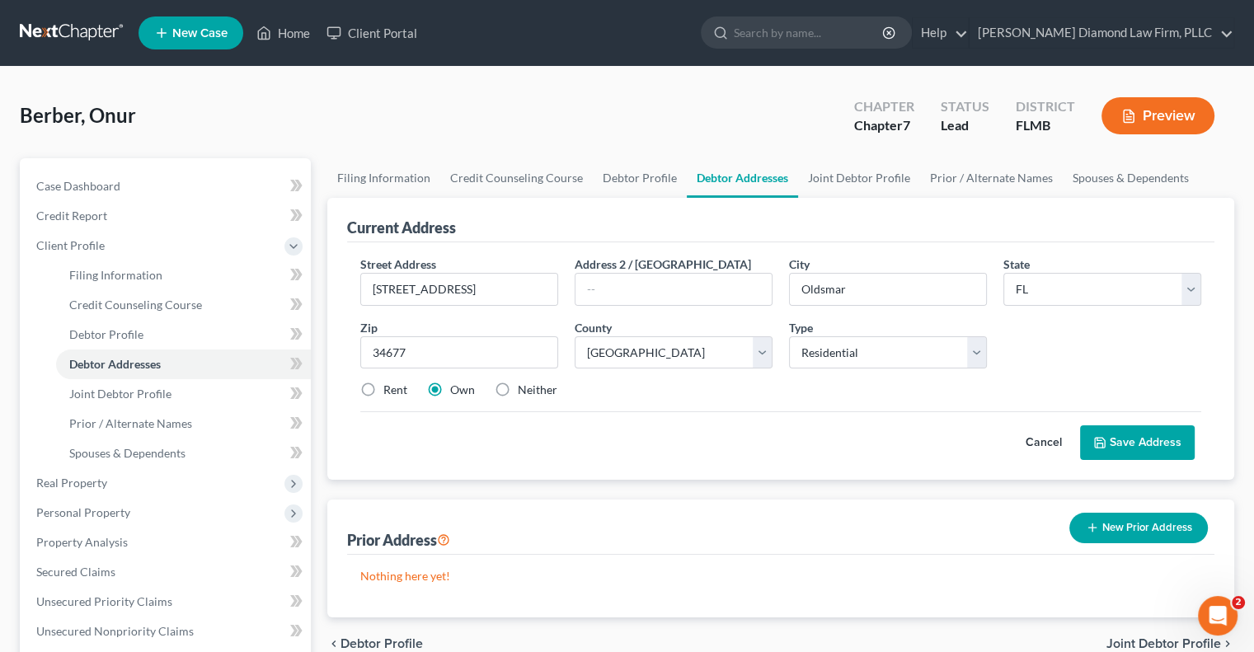
click at [383, 389] on label "Rent" at bounding box center [395, 390] width 24 height 16
click at [390, 389] on input "Rent" at bounding box center [395, 387] width 11 height 11
radio input "true"
click at [1141, 450] on button "Save Address" at bounding box center [1137, 442] width 115 height 35
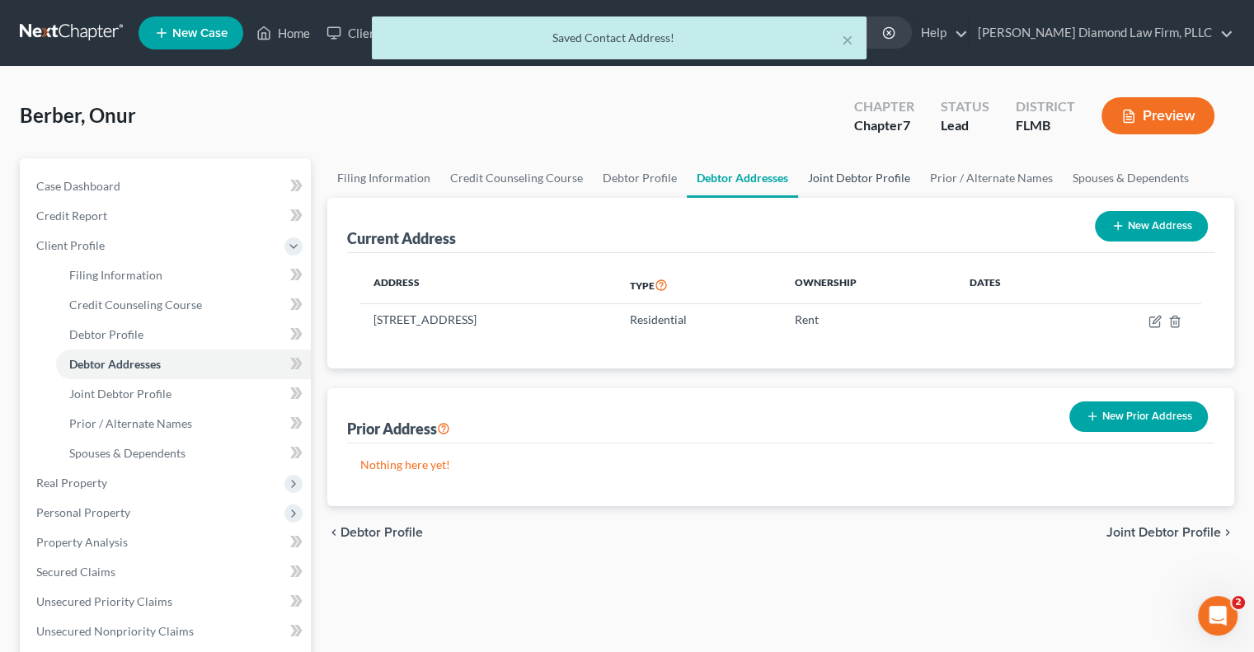
click at [852, 180] on link "Joint Debtor Profile" at bounding box center [859, 178] width 122 height 40
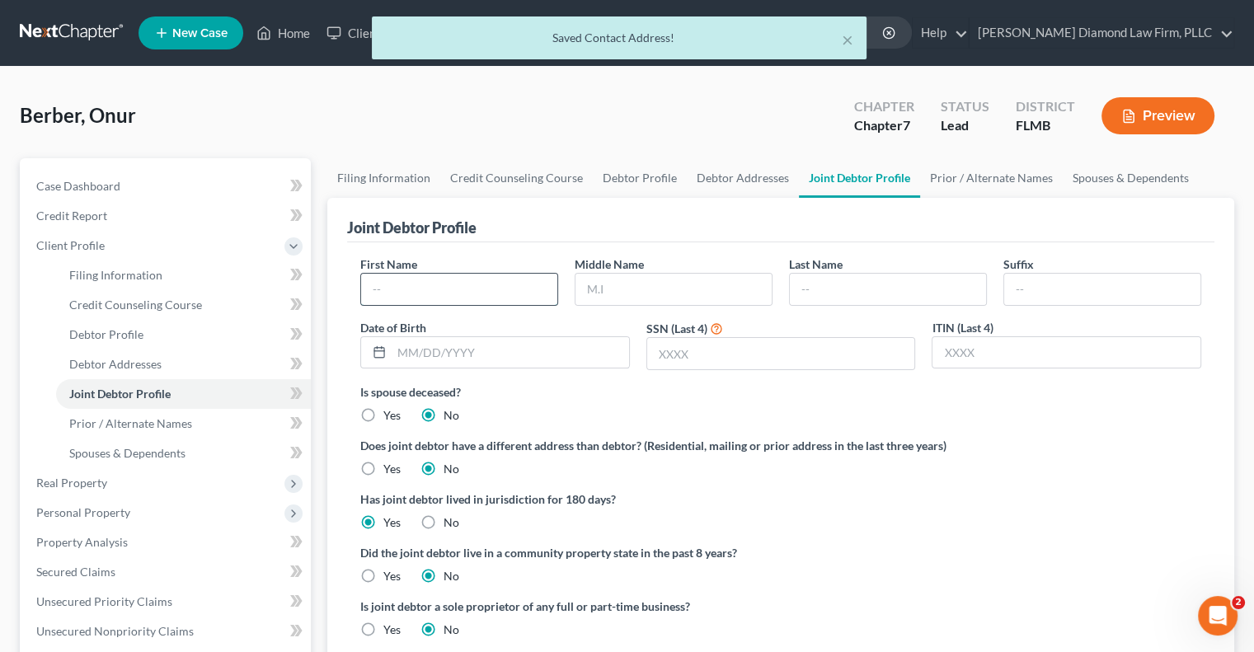
click at [449, 293] on input "text" at bounding box center [459, 289] width 196 height 31
type input "Jill"
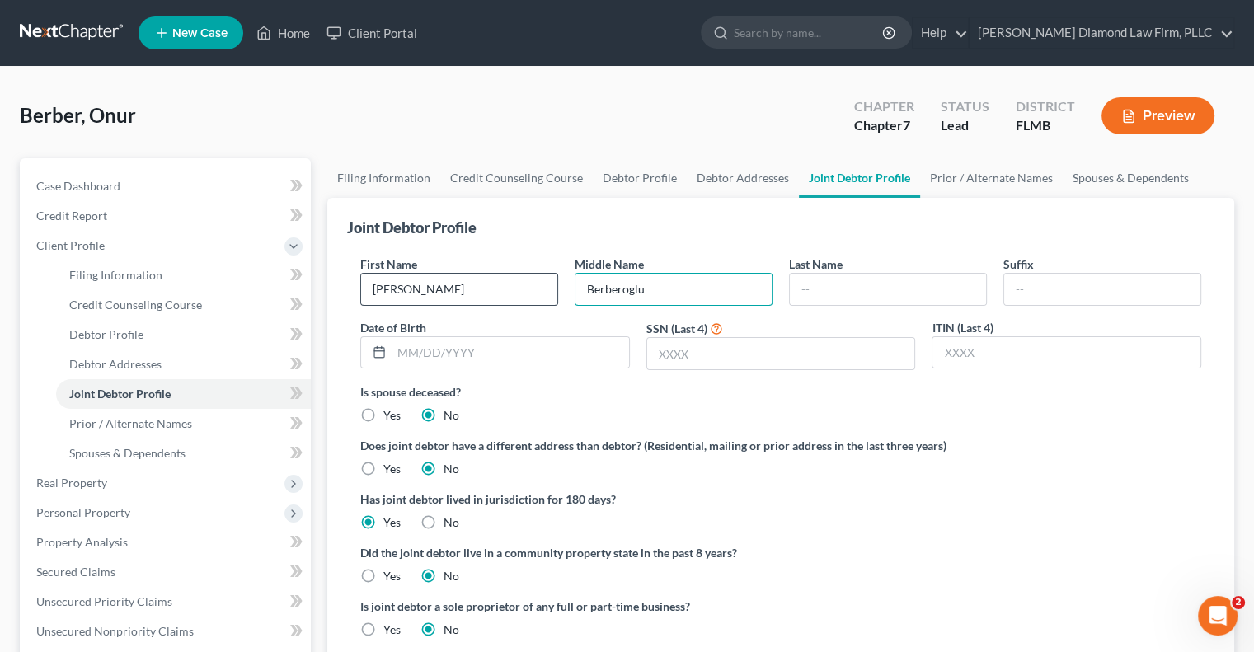
type input "Berberoglu"
drag, startPoint x: 724, startPoint y: 299, endPoint x: 454, endPoint y: 308, distance: 269.8
click at [455, 308] on div "First Name Jill Middle Name Berberoglu Last Name Suffix Date of Birth SSN (Last…" at bounding box center [781, 320] width 858 height 128
drag, startPoint x: 646, startPoint y: 324, endPoint x: 755, endPoint y: 345, distance: 110.9
click at [738, 342] on div "First Name Jill Middle Name Berberoglu Last Name Suffix Date of Birth SSN (Last…" at bounding box center [781, 320] width 858 height 128
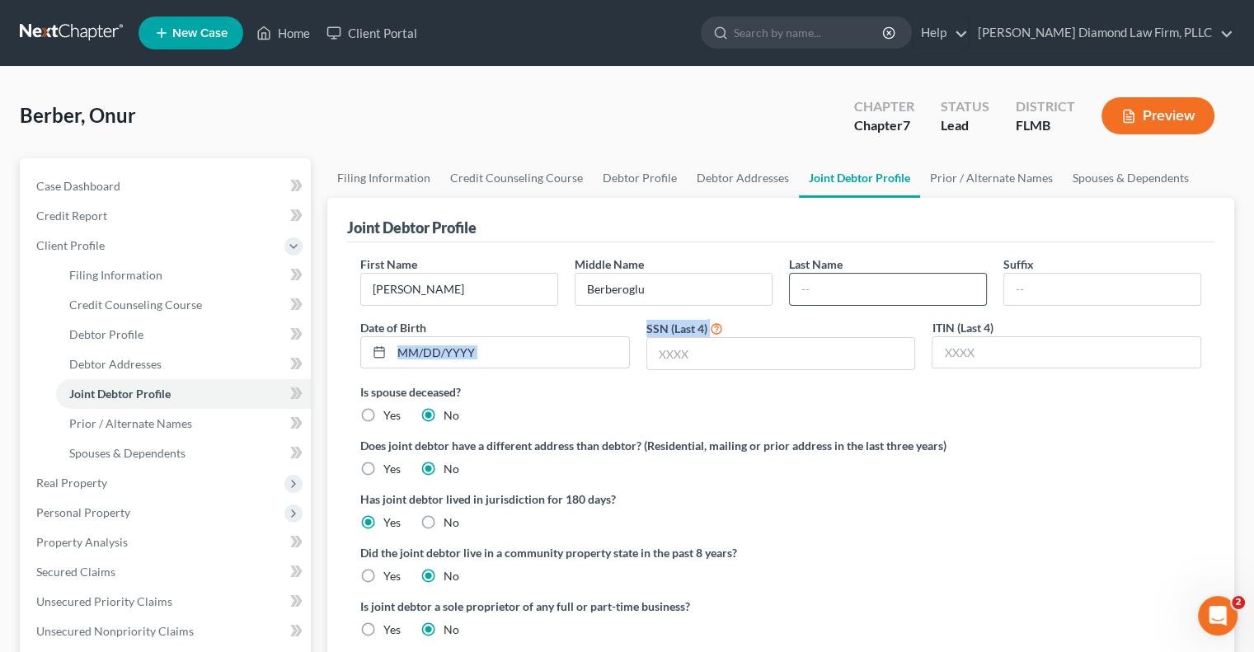
click at [932, 291] on input "text" at bounding box center [888, 289] width 196 height 31
paste input "517-817-6277"
type input "517-817-6277"
drag, startPoint x: 1008, startPoint y: 281, endPoint x: 963, endPoint y: 274, distance: 46.0
click at [999, 280] on div "Suffix" at bounding box center [1102, 281] width 214 height 50
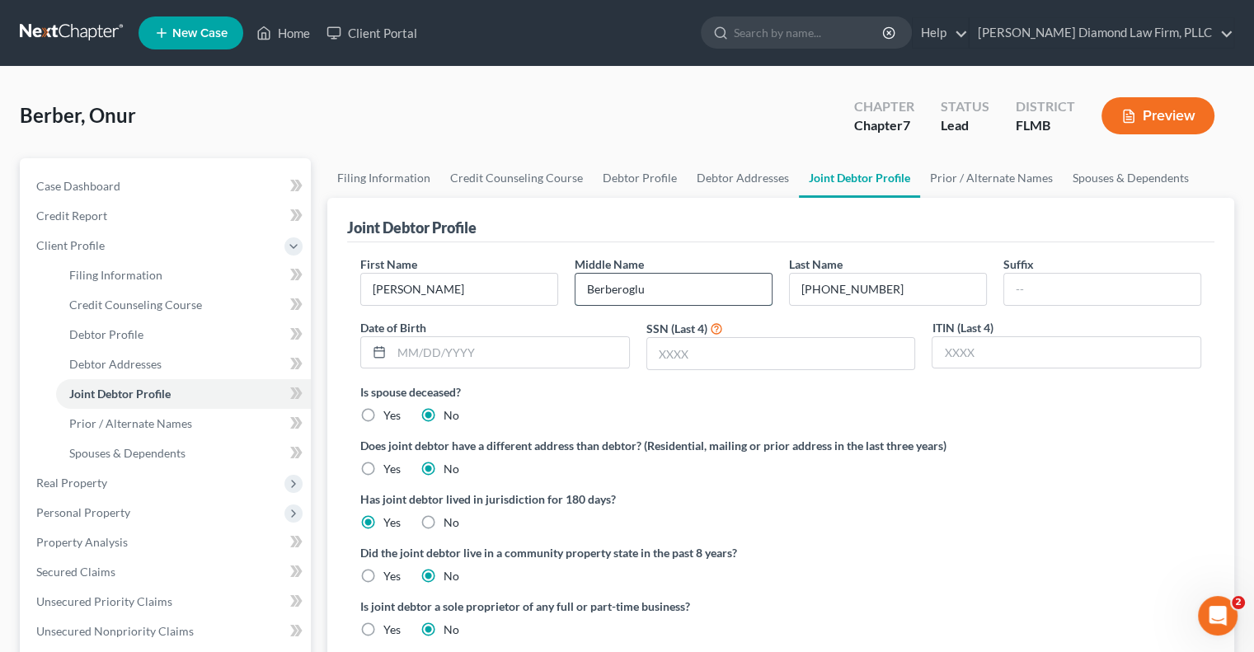
drag, startPoint x: 726, startPoint y: 289, endPoint x: 704, endPoint y: 274, distance: 26.1
click at [509, 267] on div "First Name Jill Middle Name Berberoglu Last Name 517-817-6277 Suffix Date of Bi…" at bounding box center [781, 320] width 858 height 128
drag, startPoint x: 768, startPoint y: 278, endPoint x: 723, endPoint y: 275, distance: 45.5
click at [726, 275] on div "First Name Jill Middle Name Berberoglu Last Name 517-817-6277 Suffix Date of Bi…" at bounding box center [781, 320] width 858 height 128
drag, startPoint x: 663, startPoint y: 285, endPoint x: 283, endPoint y: 277, distance: 380.2
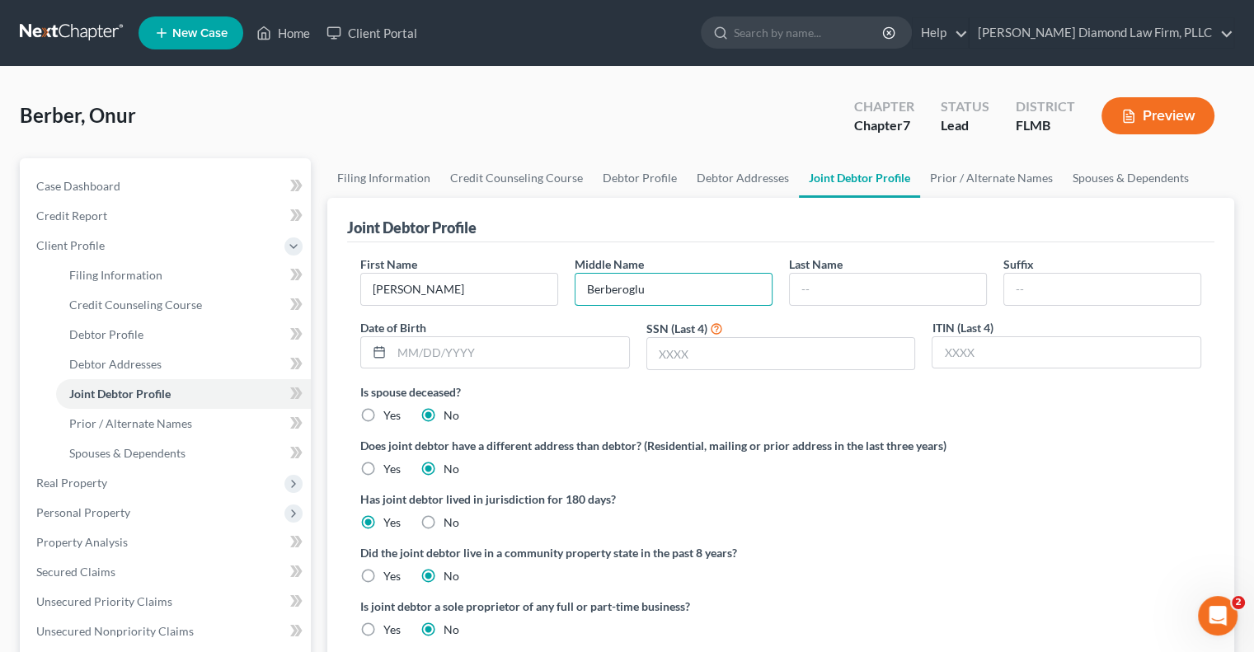
click at [284, 277] on div "Petition Navigation Case Dashboard Payments Invoices Payments Payments Credit R…" at bounding box center [627, 589] width 1231 height 863
click at [817, 298] on input "text" at bounding box center [888, 289] width 196 height 31
paste input "Berberoglu"
type input "Berberoglu"
drag, startPoint x: 671, startPoint y: 298, endPoint x: 254, endPoint y: 249, distance: 420.1
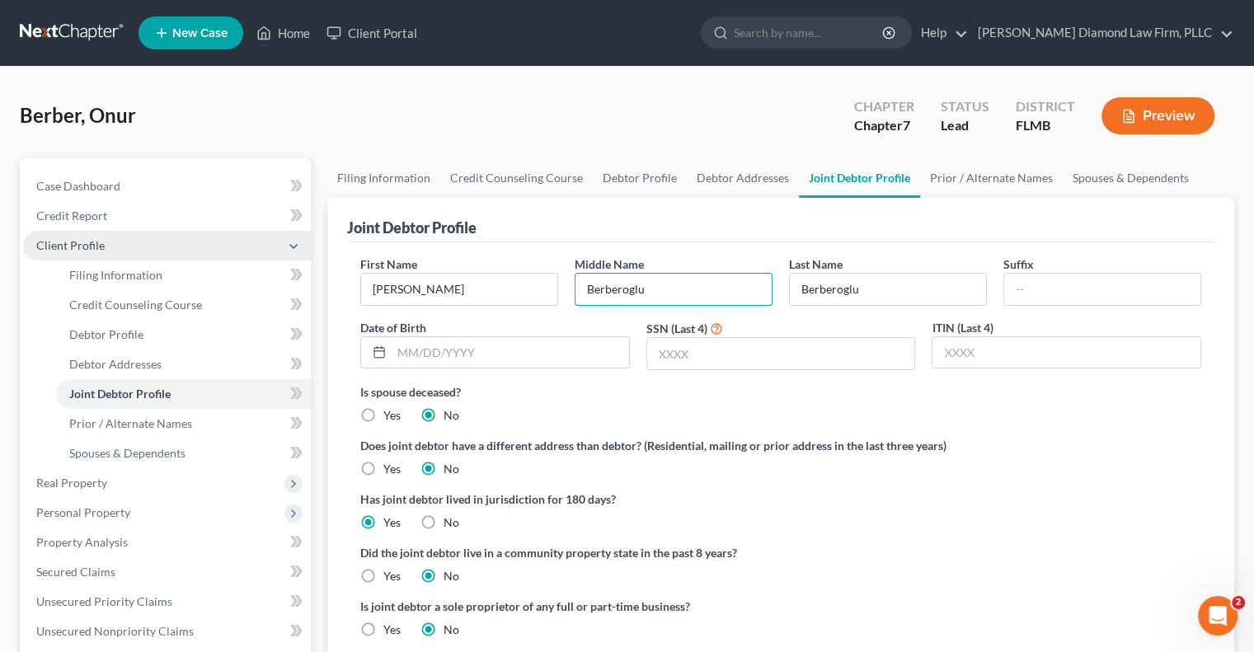
click at [278, 272] on div "Petition Navigation Case Dashboard Payments Invoices Payments Payments Credit R…" at bounding box center [627, 589] width 1231 height 863
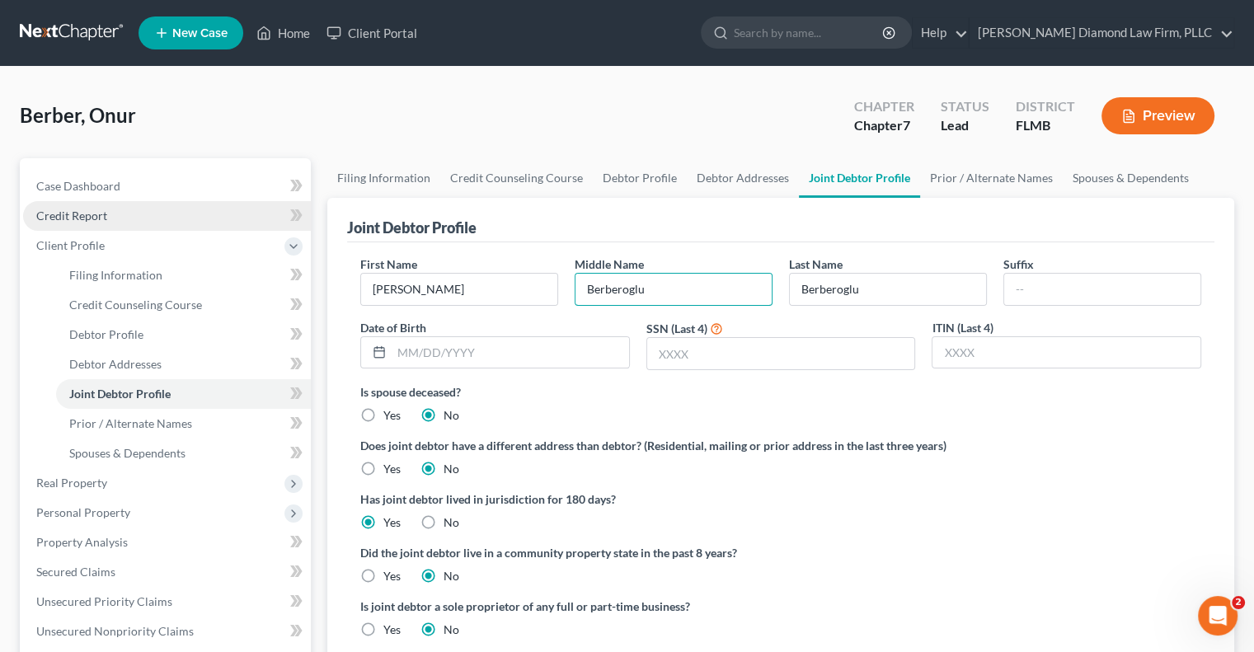
type input "]"
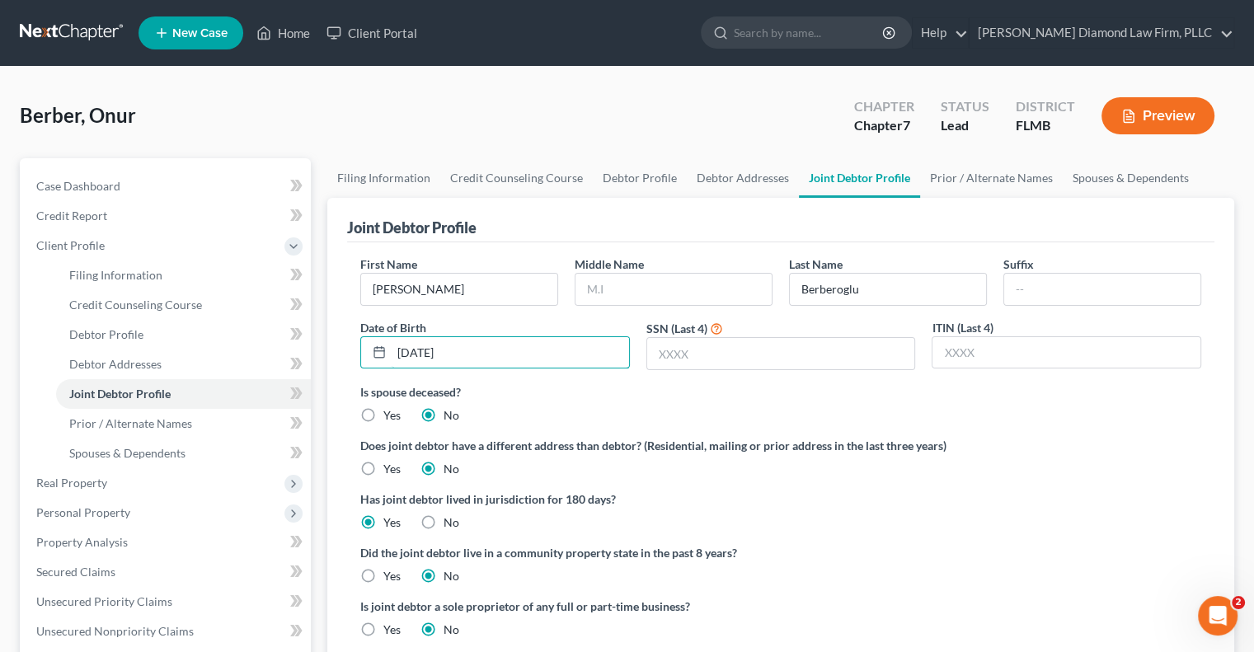
type input "05/06/1982"
type input "0316"
drag, startPoint x: 935, startPoint y: 171, endPoint x: 891, endPoint y: 181, distance: 45.6
click at [935, 171] on link "Prior / Alternate Names" at bounding box center [991, 178] width 143 height 40
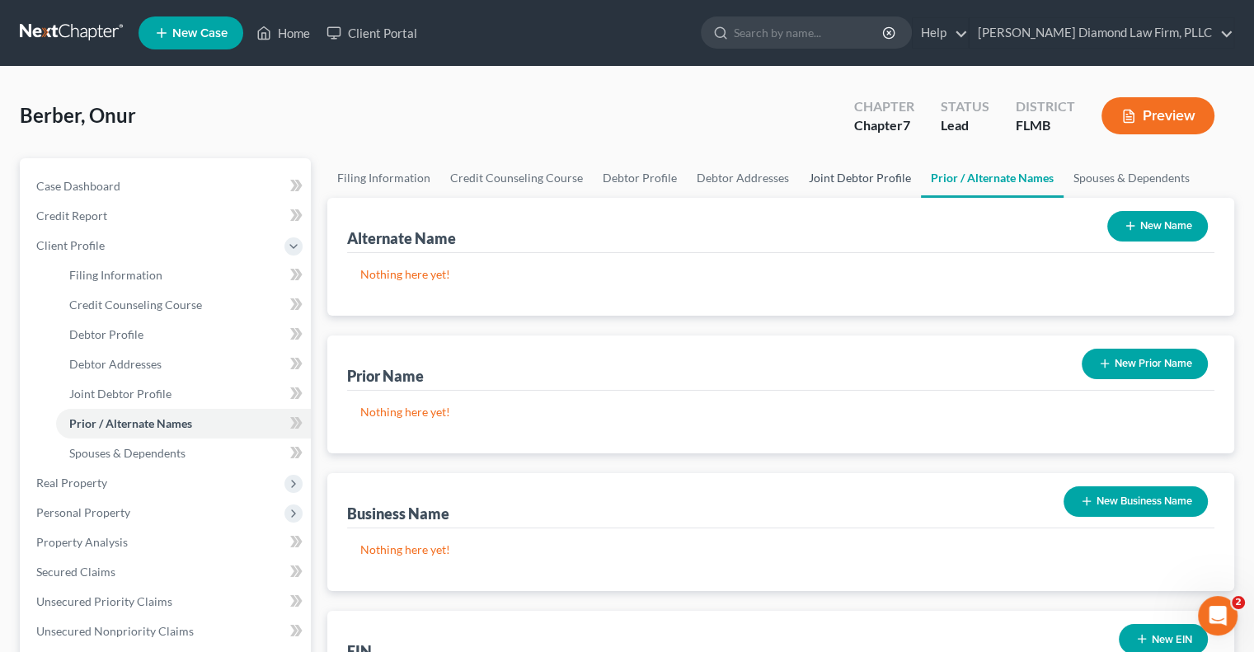
click at [864, 174] on link "Joint Debtor Profile" at bounding box center [860, 178] width 122 height 40
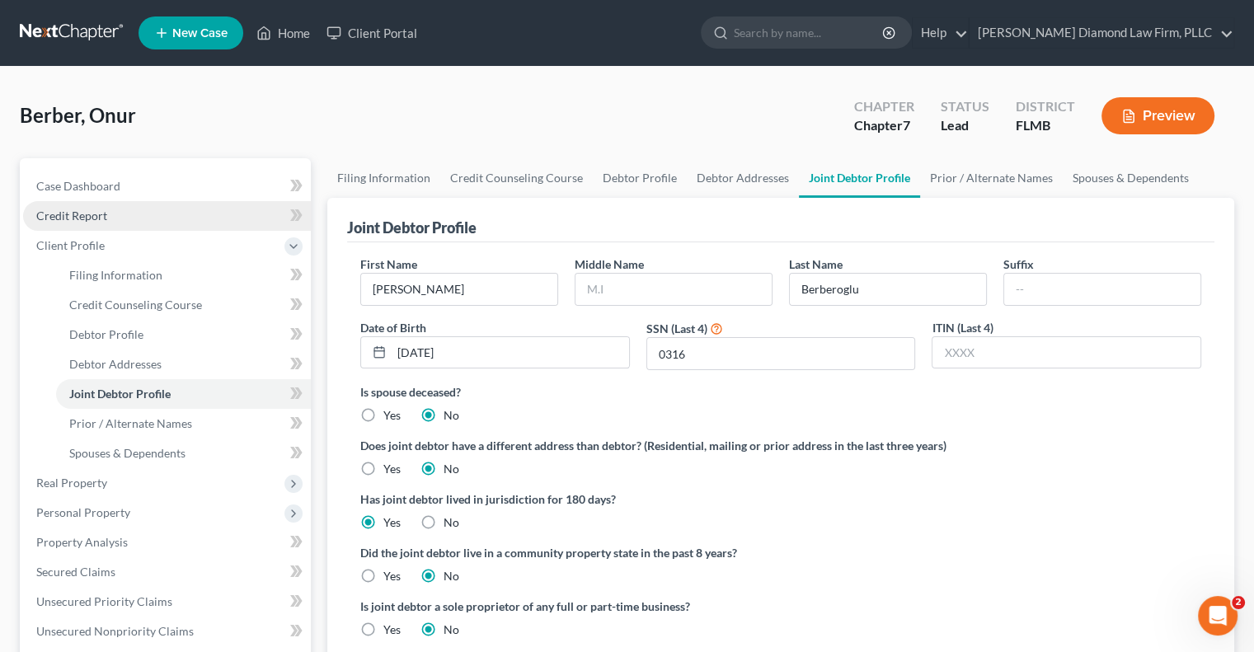
click at [107, 217] on link "Credit Report" at bounding box center [167, 216] width 288 height 30
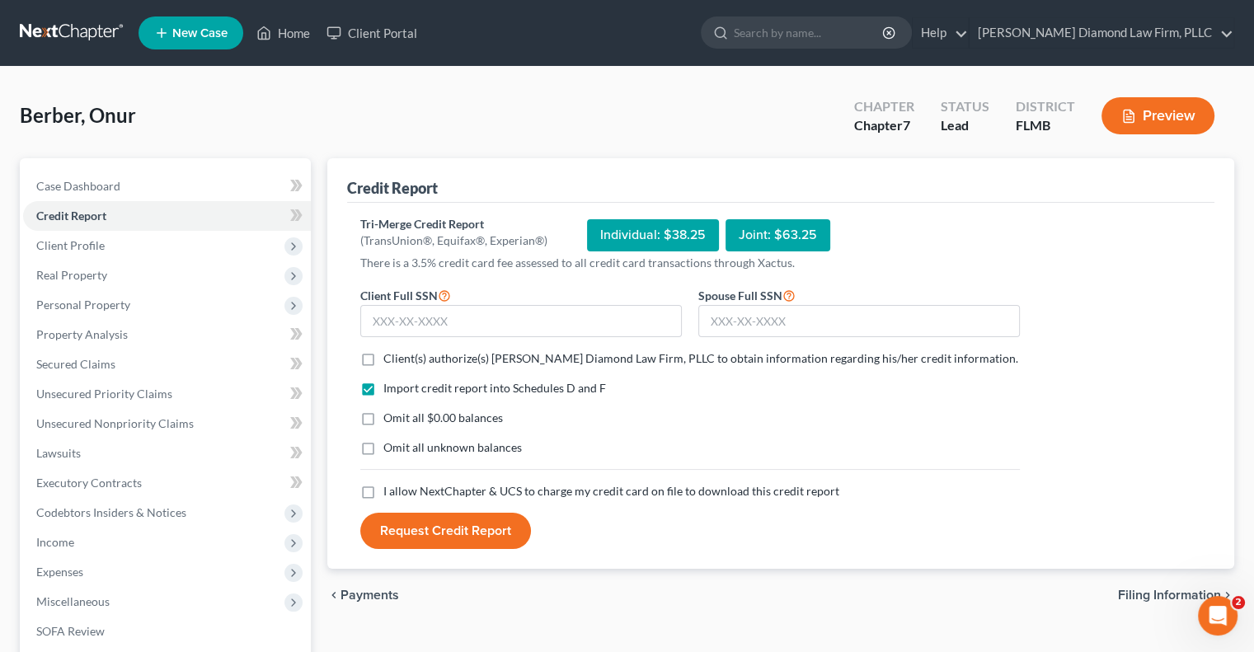
click at [486, 359] on span "Client(s) authorize(s) Ziegler Diamond Law Firm, PLLC to obtain information reg…" at bounding box center [700, 358] width 635 height 14
click at [401, 359] on input "Client(s) authorize(s) Ziegler Diamond Law Firm, PLLC to obtain information reg…" at bounding box center [395, 355] width 11 height 11
checkbox input "true"
click at [501, 489] on span "I allow NextChapter & UCS to charge my credit card on file to download this cre…" at bounding box center [611, 491] width 456 height 14
click at [401, 489] on input "I allow NextChapter & UCS to charge my credit card on file to download this cre…" at bounding box center [395, 488] width 11 height 11
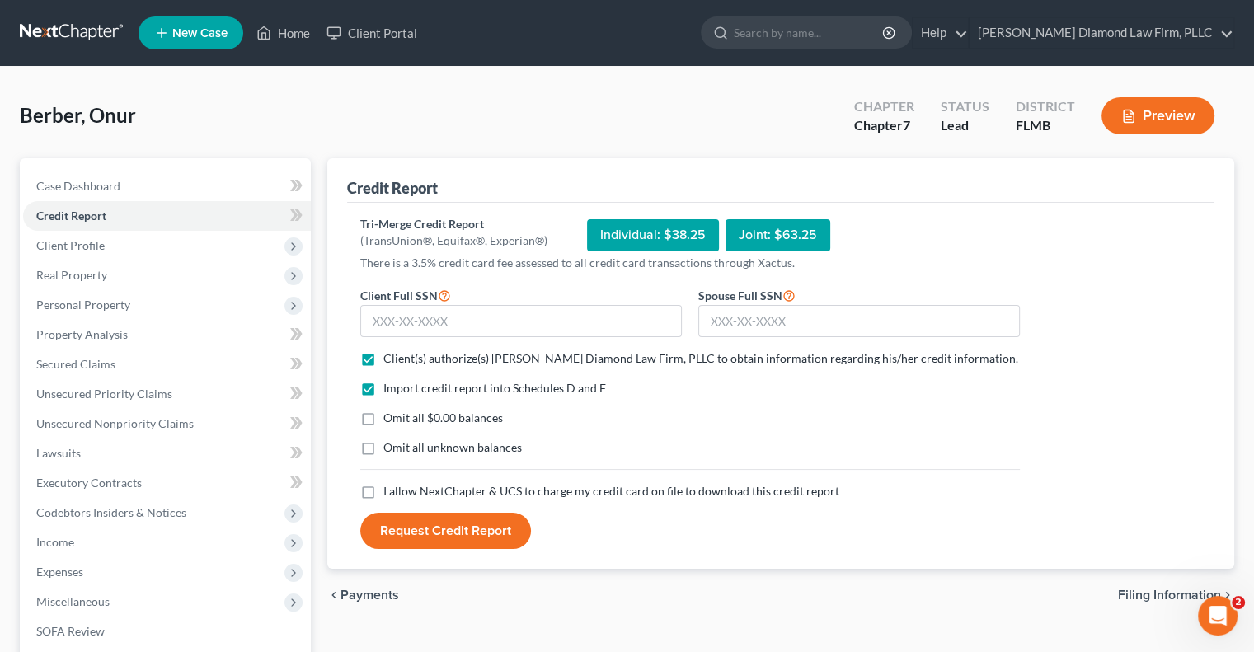
checkbox input "true"
click at [491, 322] on input "text" at bounding box center [521, 321] width 322 height 33
drag, startPoint x: 750, startPoint y: 324, endPoint x: 762, endPoint y: 332, distance: 14.2
click at [750, 324] on input "text" at bounding box center [859, 321] width 322 height 33
paste input "365-92-0316"
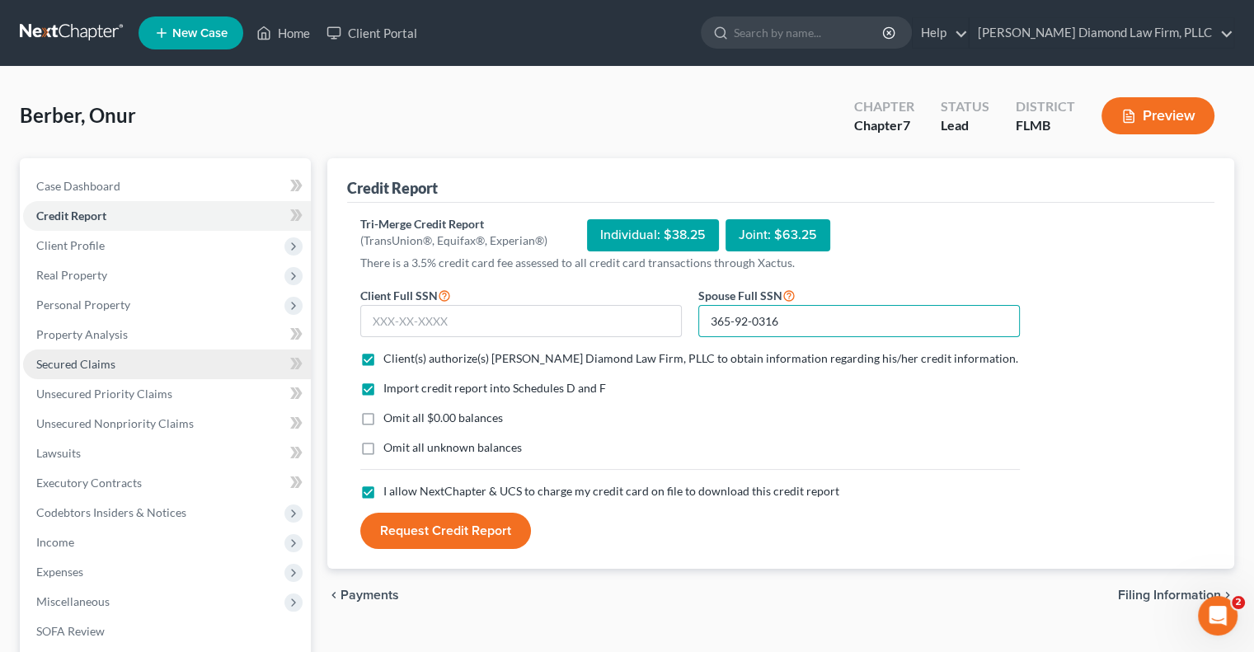
type input "365-92-0316"
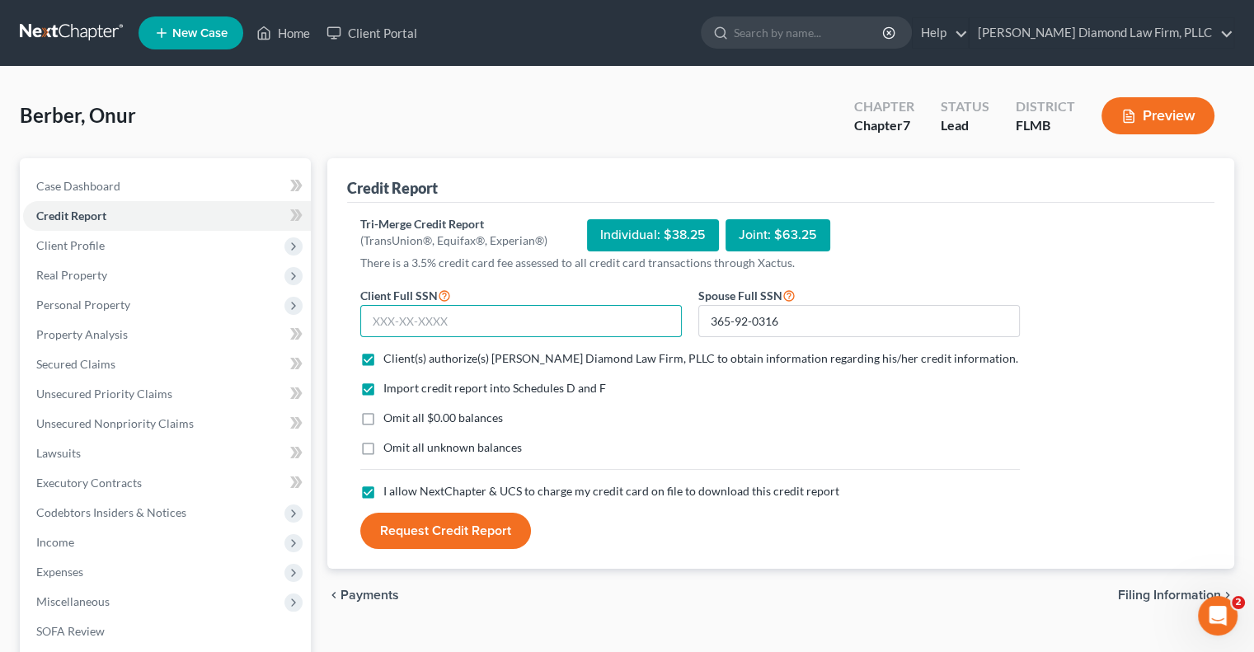
drag, startPoint x: 590, startPoint y: 319, endPoint x: 625, endPoint y: 341, distance: 40.7
click at [590, 319] on input "text" at bounding box center [521, 321] width 322 height 33
paste input "371-23-2731"
type input "371-23-2731"
drag, startPoint x: 485, startPoint y: 534, endPoint x: 666, endPoint y: 531, distance: 181.4
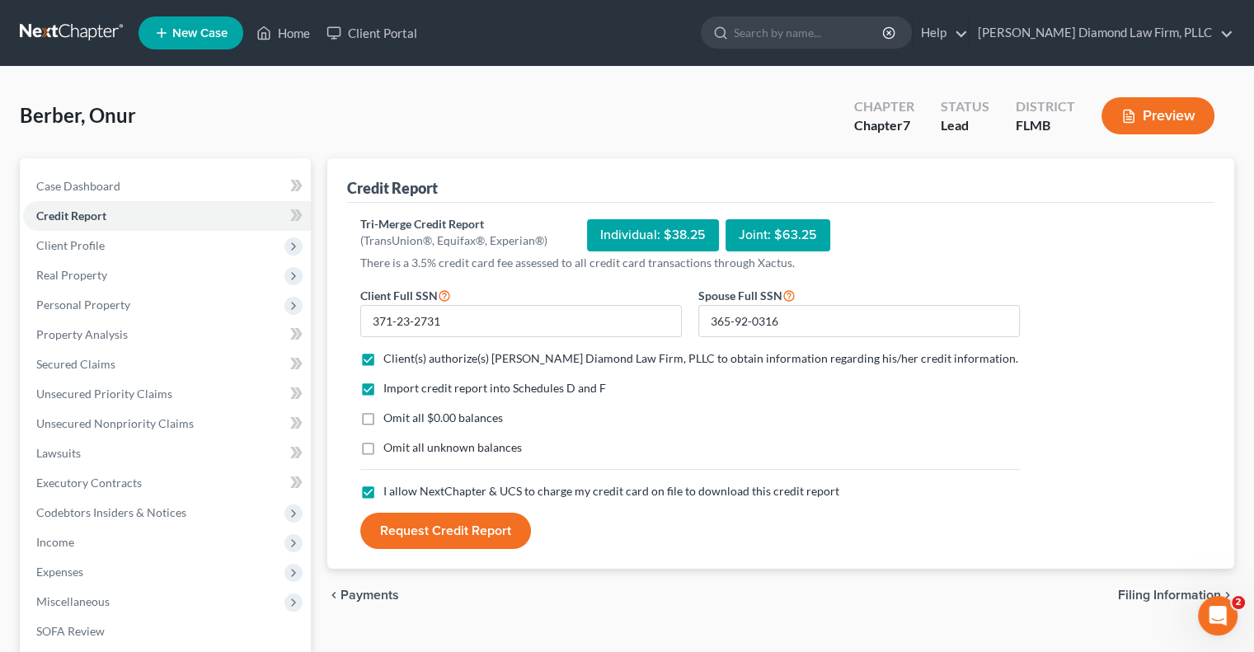
click at [485, 535] on button "Request Credit Report" at bounding box center [445, 531] width 171 height 36
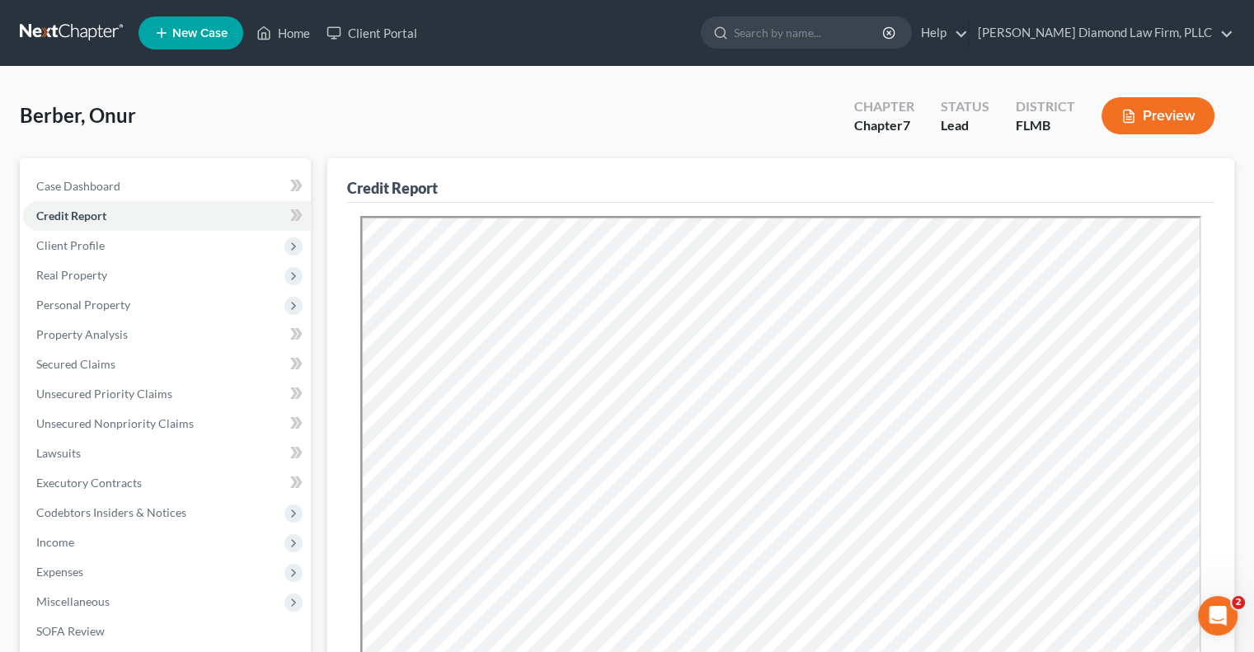
click at [204, 39] on span "New Case" at bounding box center [199, 33] width 55 height 12
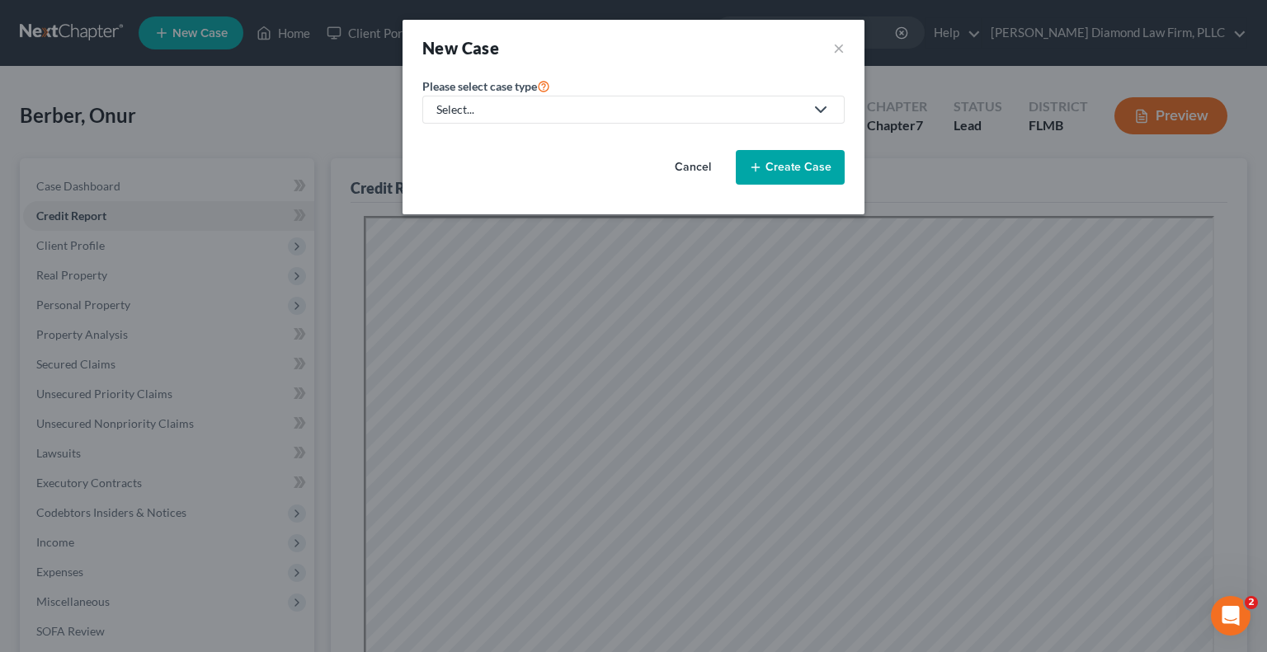
drag, startPoint x: 692, startPoint y: 111, endPoint x: 689, endPoint y: 125, distance: 13.4
click at [692, 111] on div "Select..." at bounding box center [620, 109] width 368 height 16
click at [486, 146] on div "Bankruptcy" at bounding box center [472, 142] width 68 height 16
select select "15"
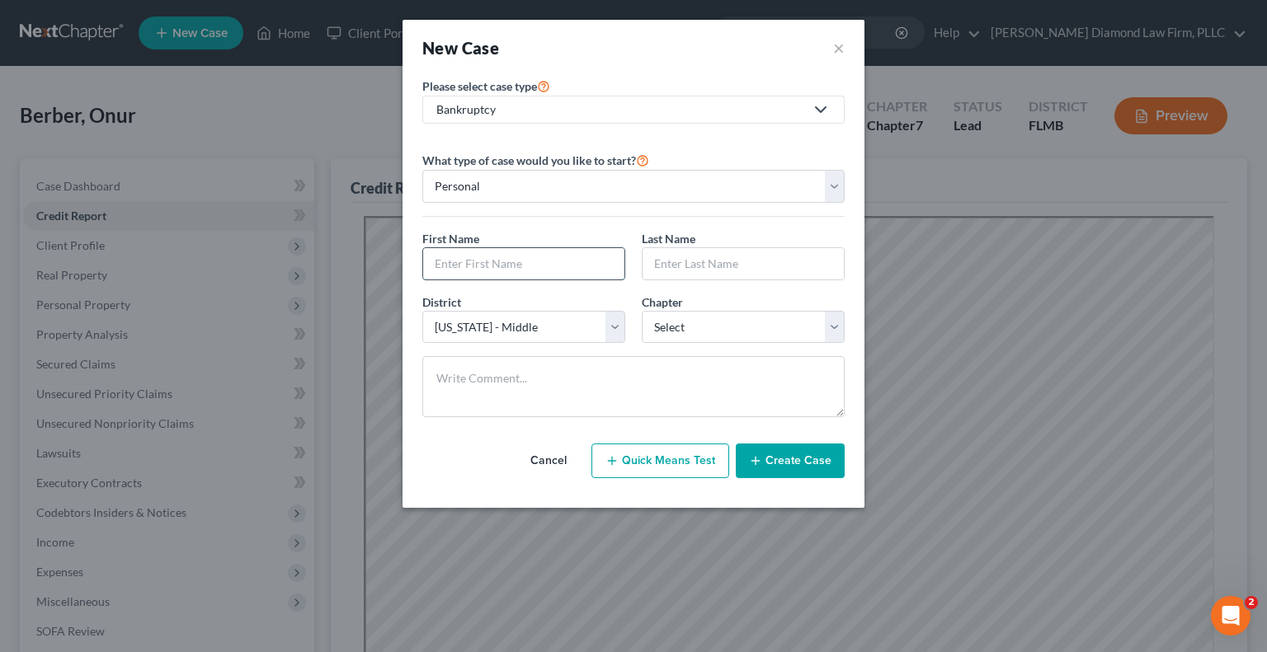
click at [529, 266] on input "text" at bounding box center [523, 263] width 201 height 31
type input "Rodney"
type input "Scheid"
select select "3"
click at [820, 458] on button "Create Case" at bounding box center [790, 461] width 109 height 35
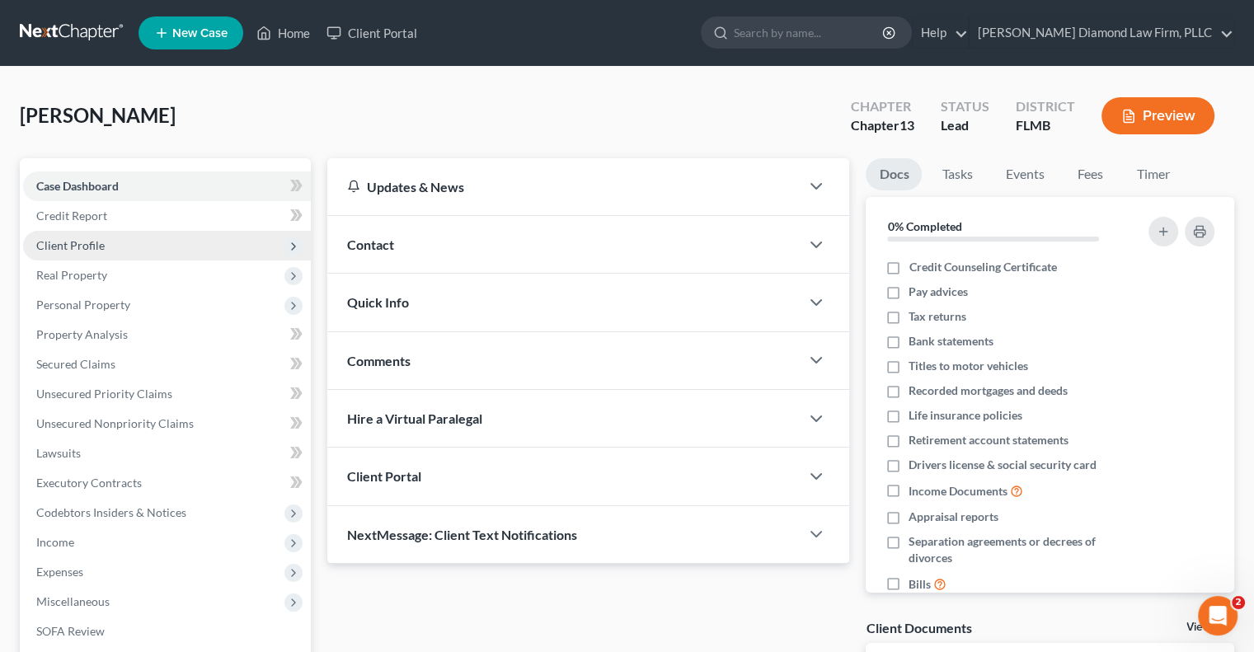
click at [92, 240] on span "Client Profile" at bounding box center [70, 245] width 68 height 14
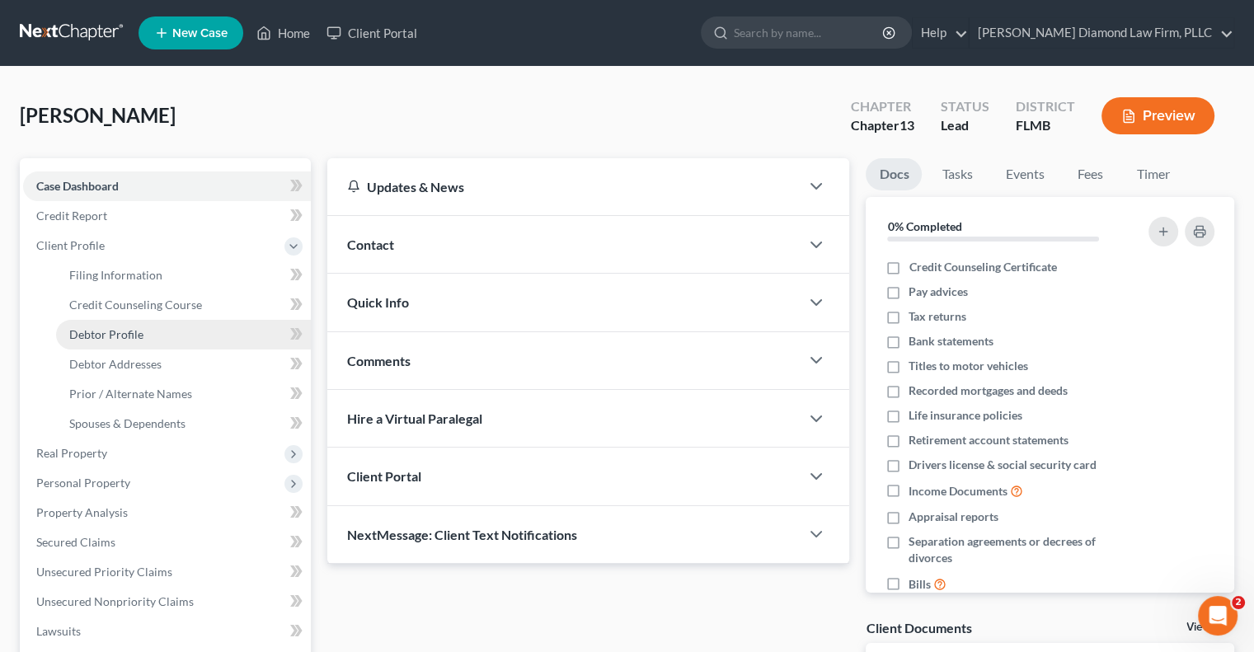
drag, startPoint x: 159, startPoint y: 330, endPoint x: 197, endPoint y: 333, distance: 38.1
click at [159, 330] on link "Debtor Profile" at bounding box center [183, 335] width 255 height 30
select select "0"
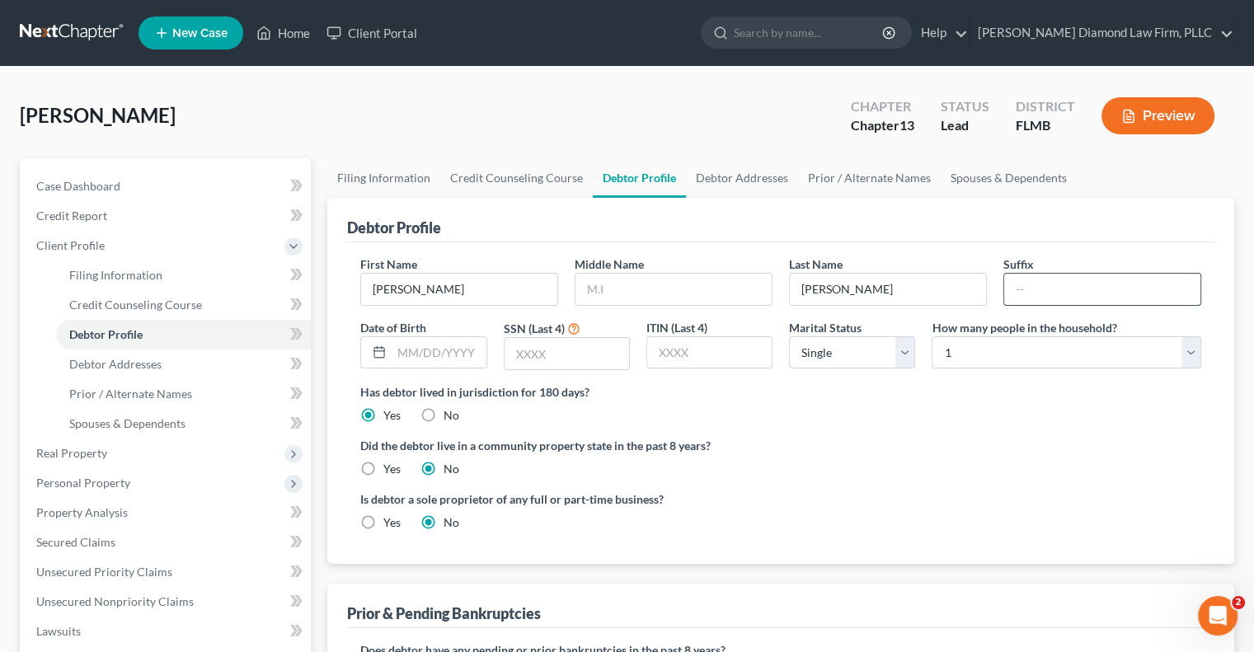
click at [1090, 298] on input "text" at bounding box center [1102, 289] width 196 height 31
type input "II"
click at [462, 349] on input "text" at bounding box center [439, 352] width 94 height 31
click at [413, 345] on input "text" at bounding box center [439, 352] width 94 height 31
type input "12/30/1972"
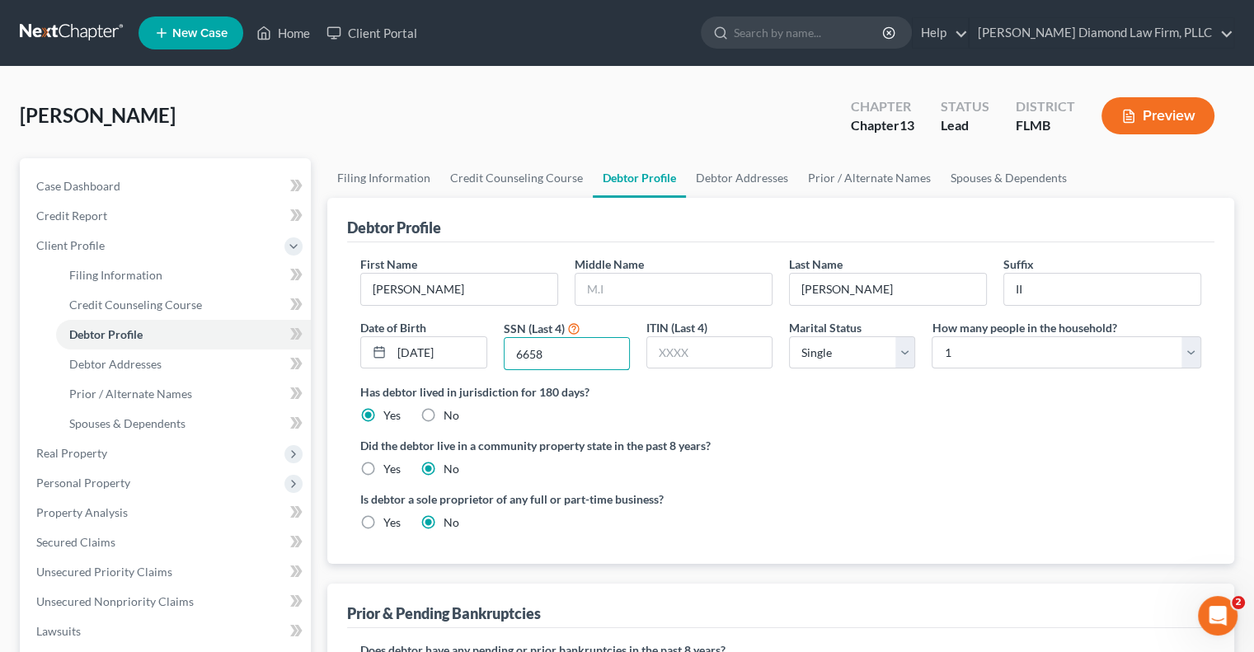
type input "6658"
click at [1013, 360] on select "Select 1 2 3 4 5 6 7 8 9 10 11 12 13 14 15 16 17 18 19 20" at bounding box center [1067, 352] width 270 height 33
select select "1"
click at [932, 336] on select "Select 1 2 3 4 5 6 7 8 9 10 11 12 13 14 15 16 17 18 19 20" at bounding box center [1067, 352] width 270 height 33
drag, startPoint x: 369, startPoint y: 187, endPoint x: 439, endPoint y: 186, distance: 70.1
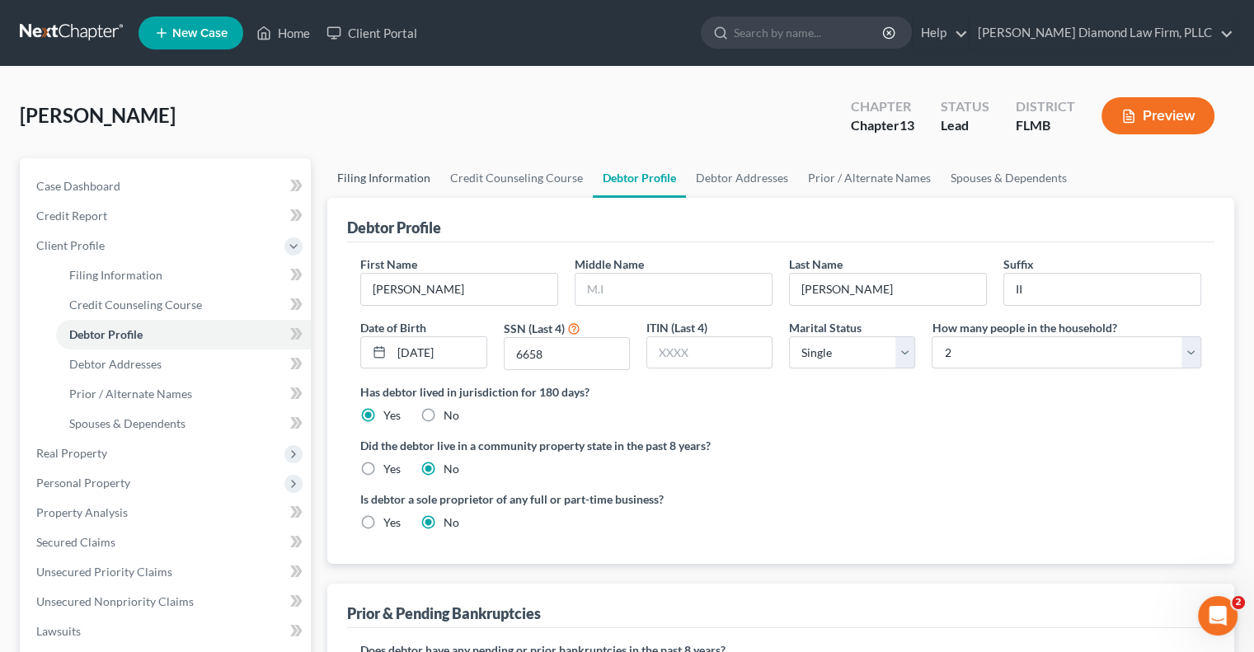
click at [369, 187] on link "Filing Information" at bounding box center [383, 178] width 113 height 40
select select "1"
select select "0"
select select "3"
select select "15"
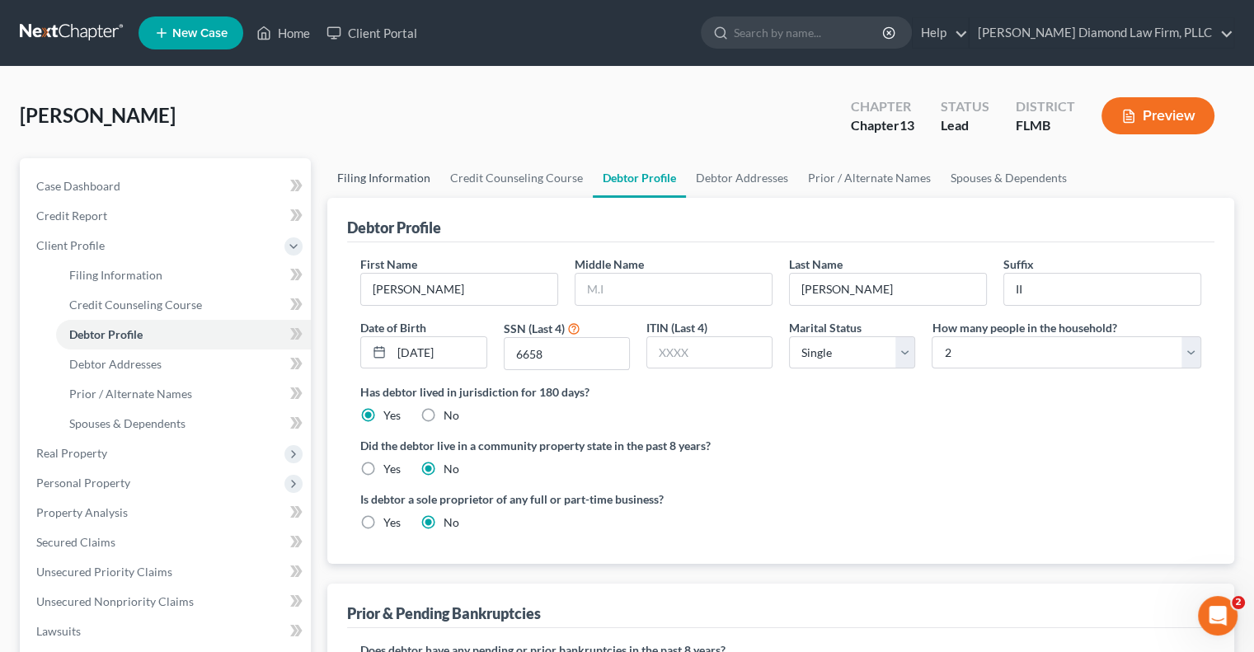
select select "9"
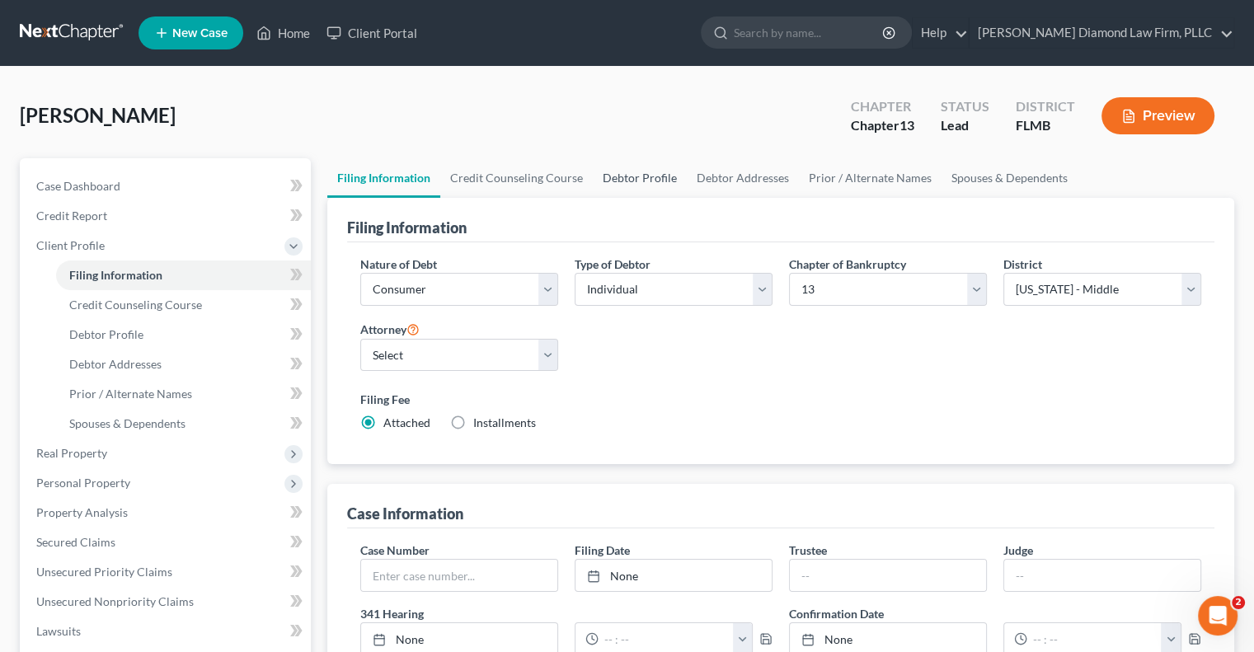
click at [627, 174] on link "Debtor Profile" at bounding box center [640, 178] width 94 height 40
select select "0"
select select "1"
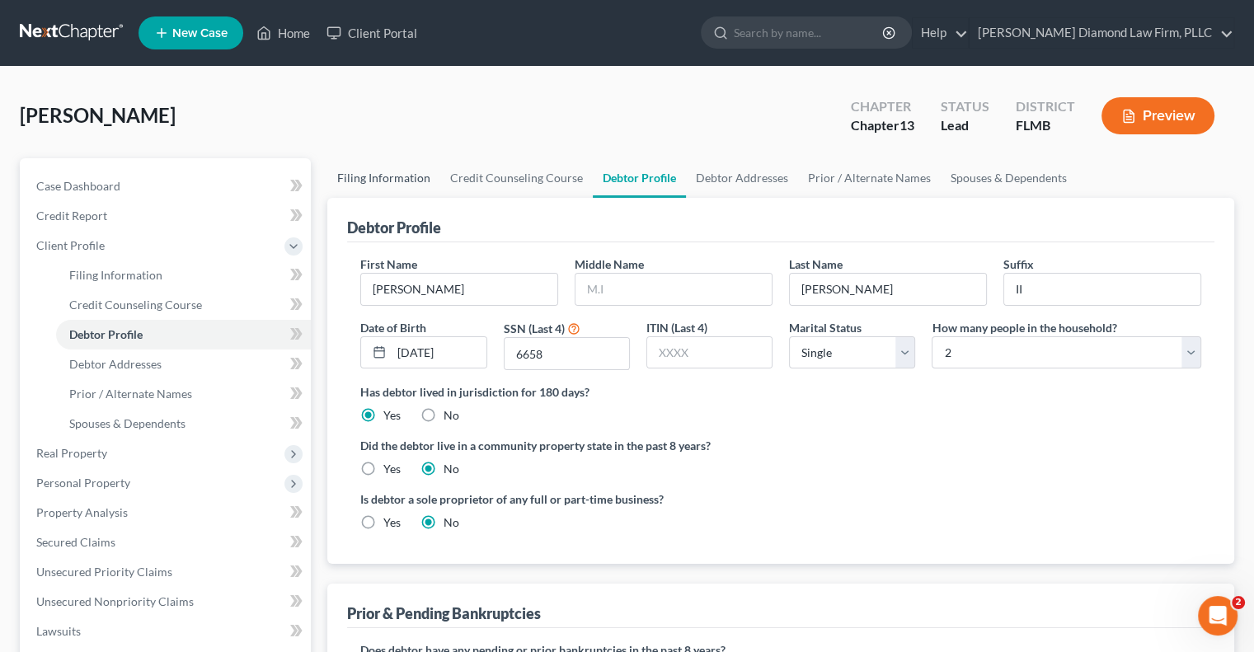
click at [406, 172] on link "Filing Information" at bounding box center [383, 178] width 113 height 40
select select "1"
select select "0"
select select "3"
select select "15"
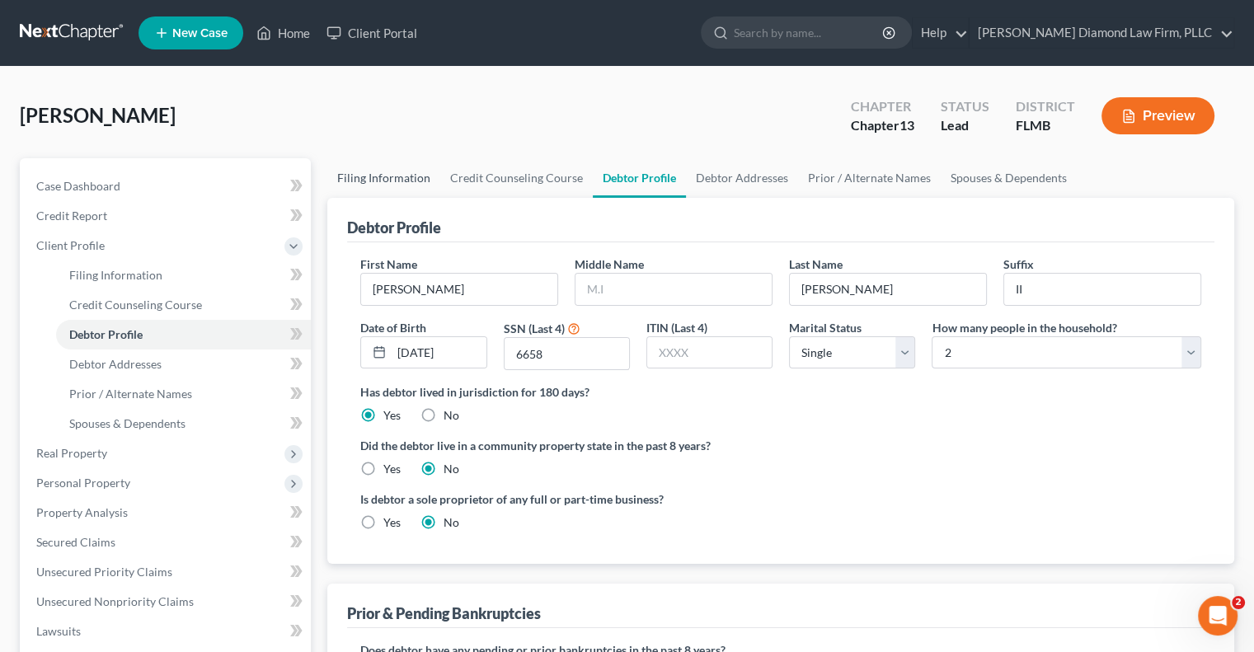
select select "9"
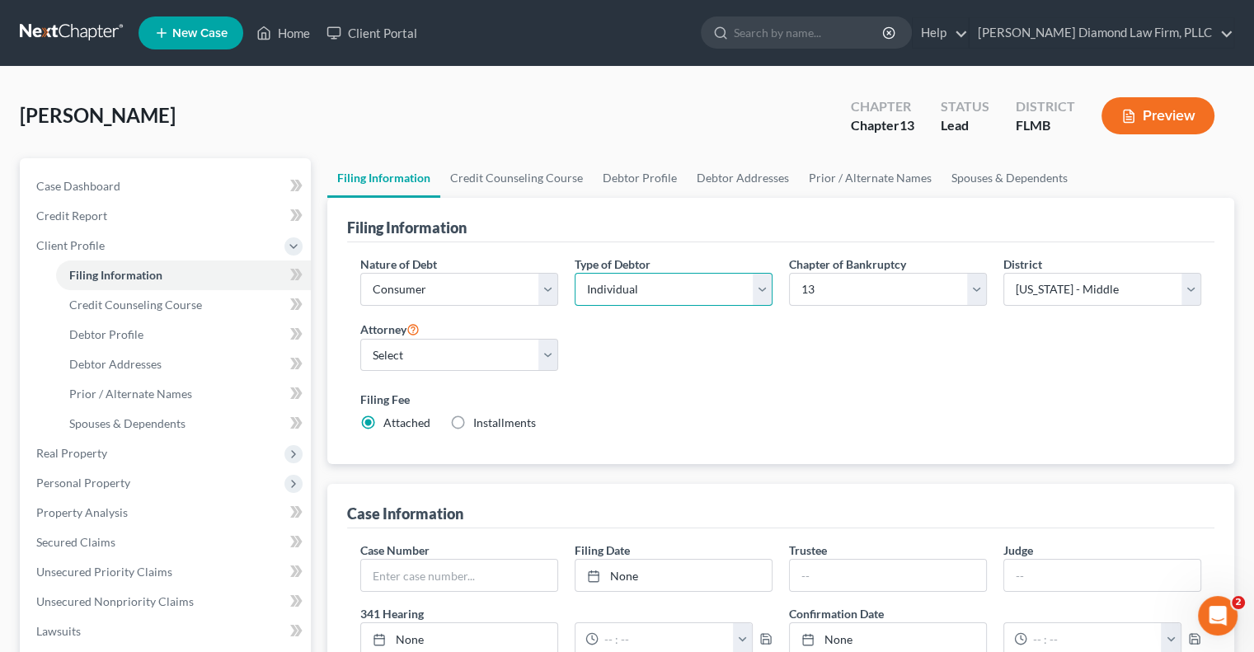
click at [663, 289] on select "Select Individual Joint" at bounding box center [674, 289] width 198 height 33
select select "1"
click at [575, 273] on select "Select Individual Joint" at bounding box center [674, 289] width 198 height 33
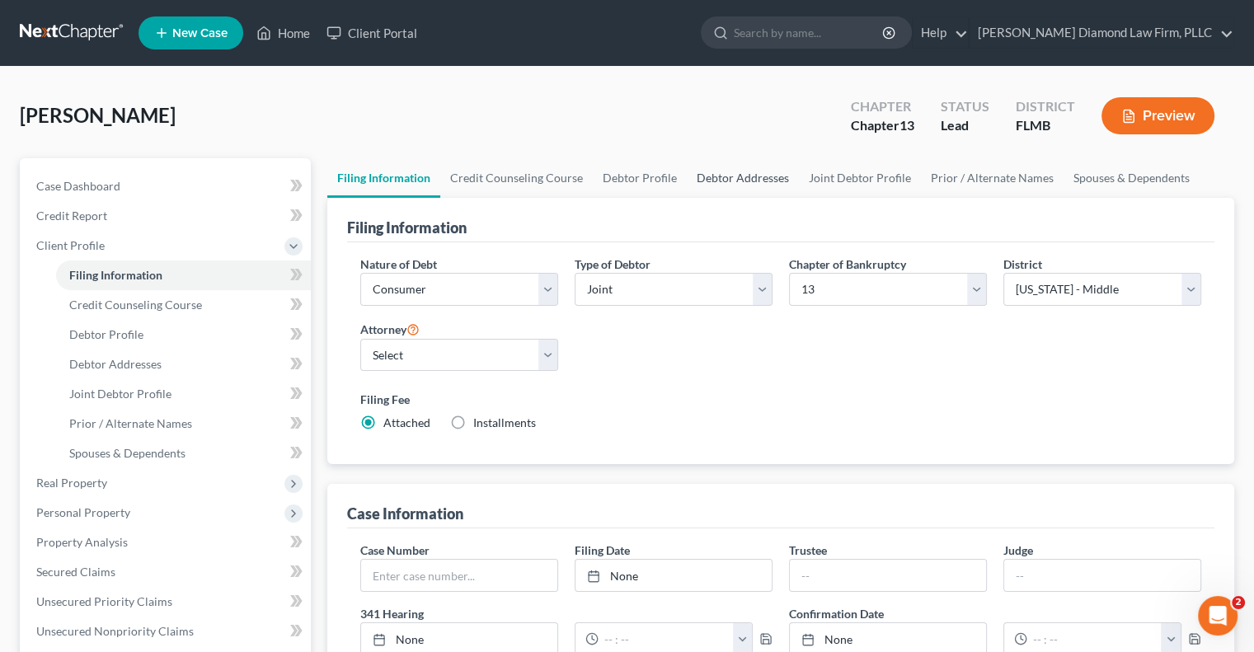
click at [736, 176] on link "Debtor Addresses" at bounding box center [743, 178] width 112 height 40
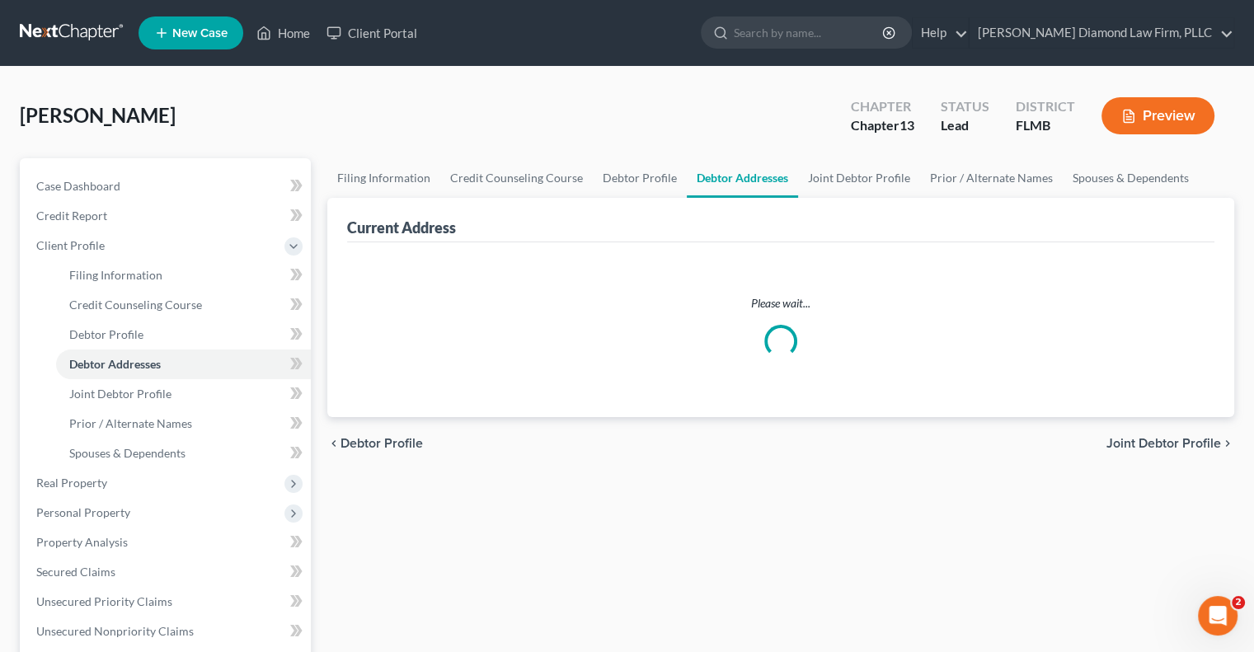
select select "0"
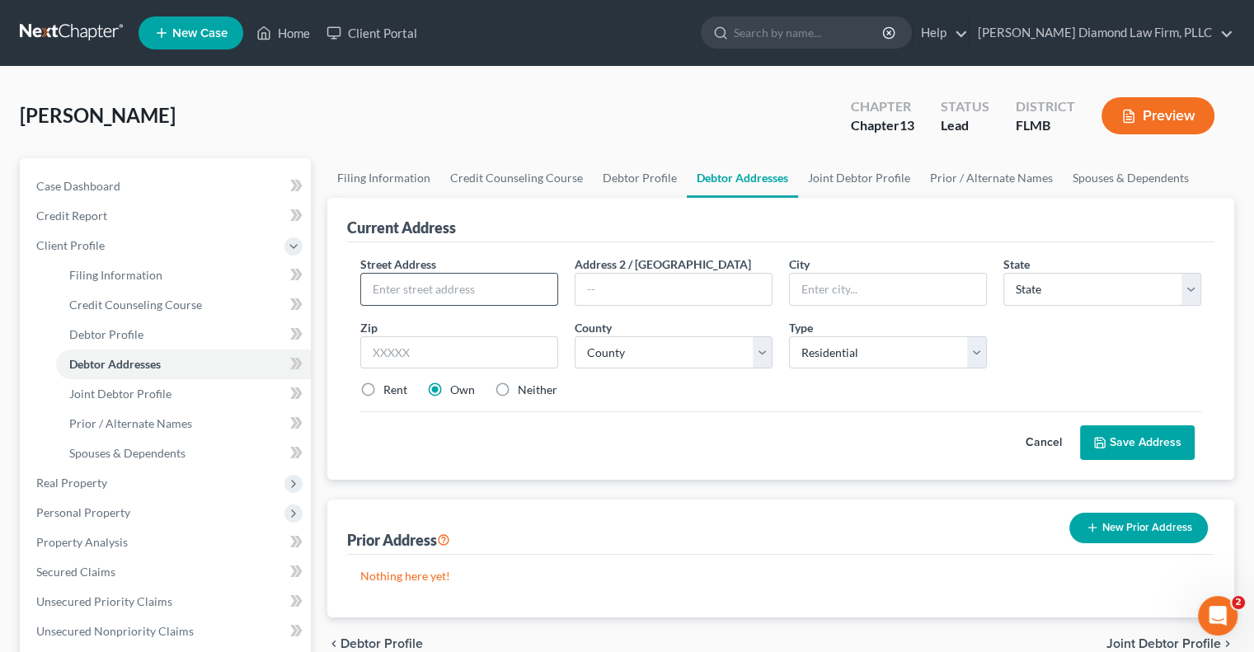
click at [422, 289] on input "text" at bounding box center [459, 289] width 196 height 31
type input "10308 Nicklaus Drive"
type input "New Port Richey"
select select "9"
type input "34655"
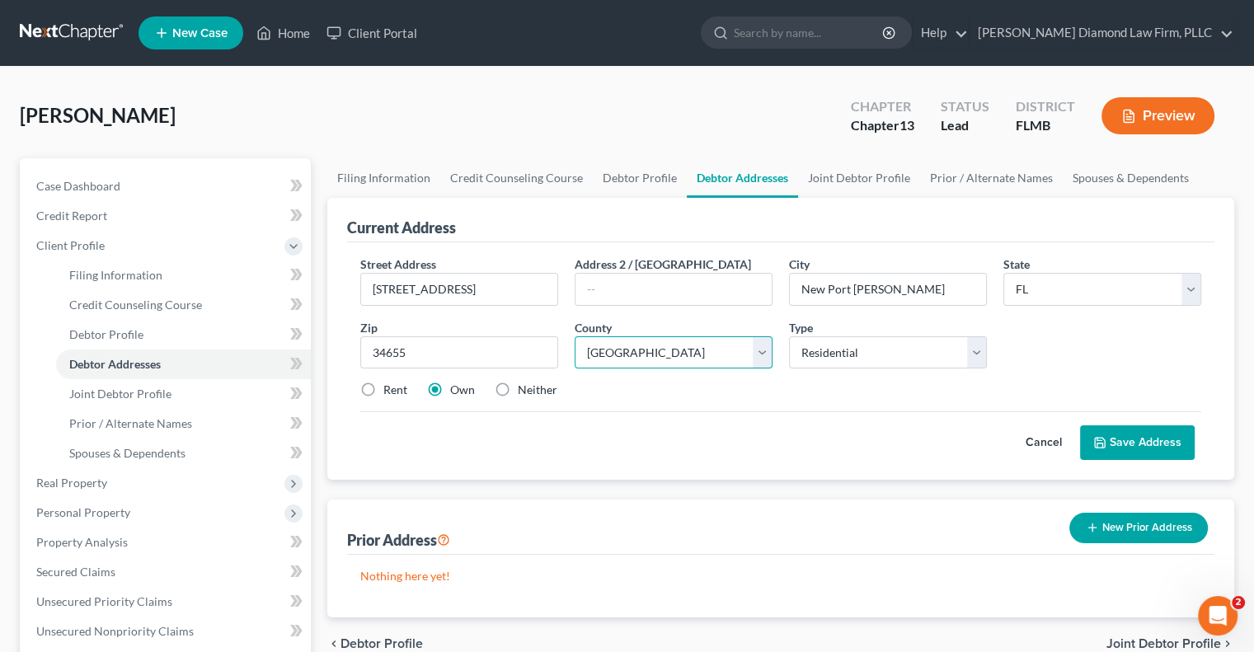
select select "50"
click at [1123, 449] on button "Save Address" at bounding box center [1137, 442] width 115 height 35
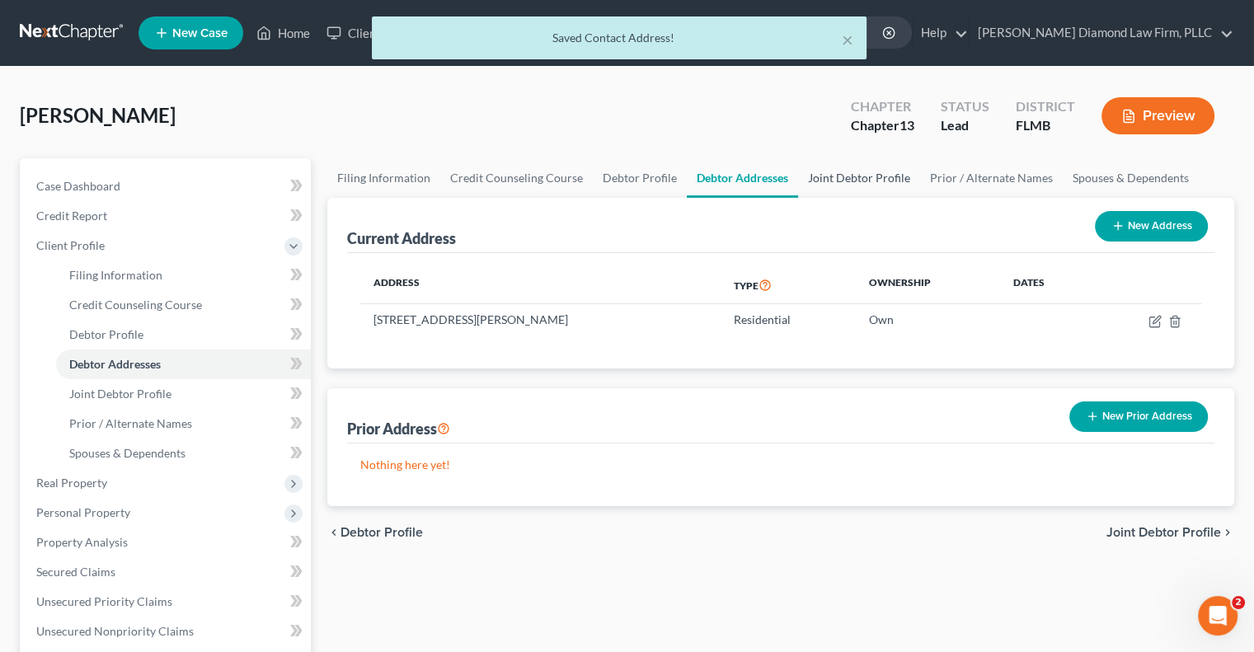
click at [862, 175] on link "Joint Debtor Profile" at bounding box center [859, 178] width 122 height 40
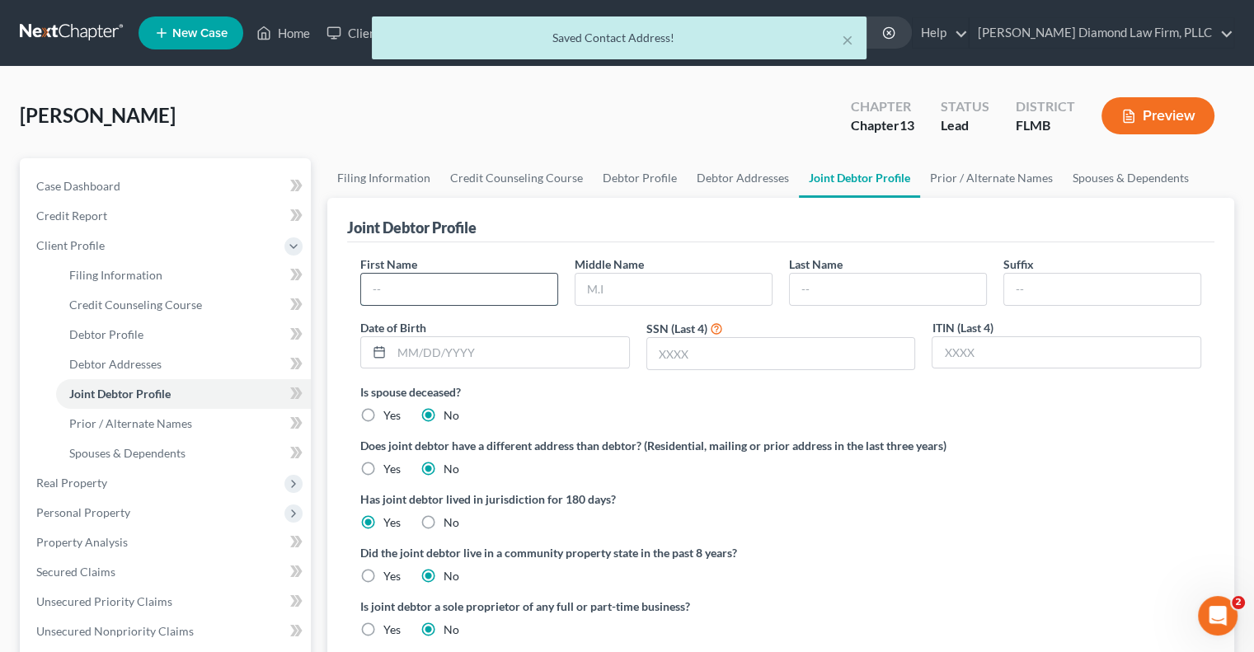
click at [462, 296] on input "text" at bounding box center [459, 289] width 196 height 31
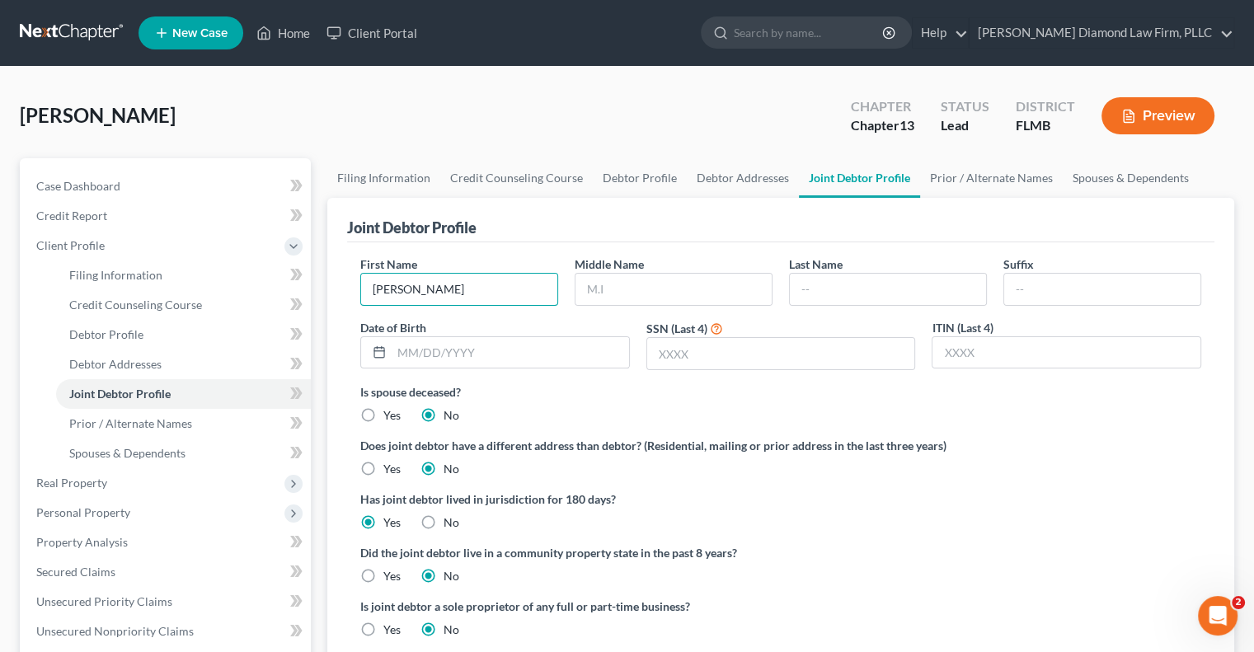
type input "Valerie"
type input "Scheid"
click at [512, 352] on input "text" at bounding box center [510, 352] width 237 height 31
drag, startPoint x: 518, startPoint y: 352, endPoint x: 762, endPoint y: 395, distance: 247.8
click at [517, 355] on input "text" at bounding box center [510, 352] width 237 height 31
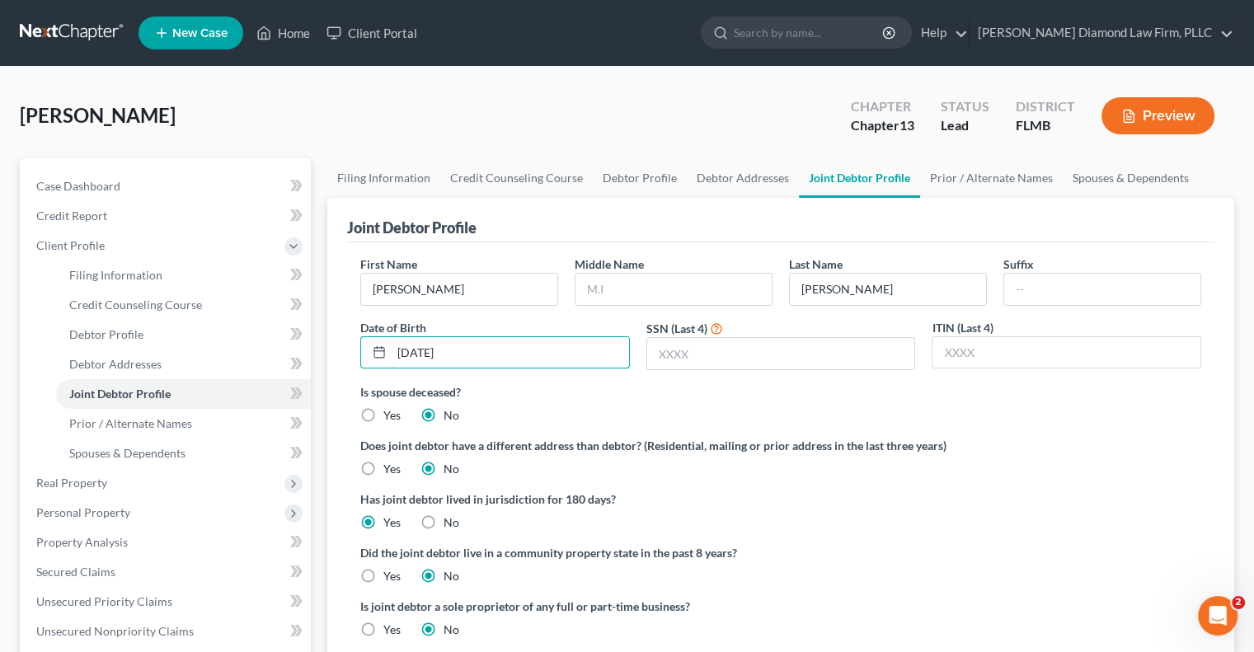
type input "01/15/1973"
type input "8000"
click at [1005, 515] on div "Has joint debtor lived in jurisdiction for 180 days? Yes No Debtor must reside …" at bounding box center [780, 511] width 841 height 40
drag, startPoint x: 215, startPoint y: 199, endPoint x: 307, endPoint y: 312, distance: 145.4
click at [215, 199] on link "Case Dashboard" at bounding box center [167, 187] width 288 height 30
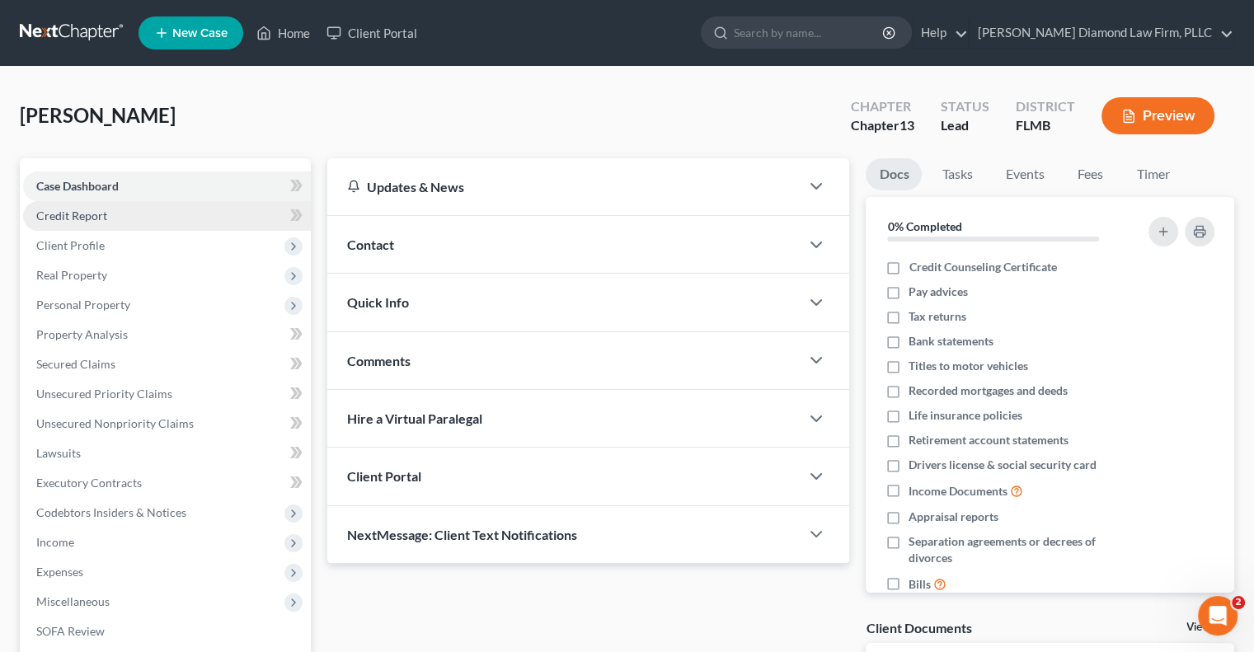
click at [184, 214] on link "Credit Report" at bounding box center [167, 216] width 288 height 30
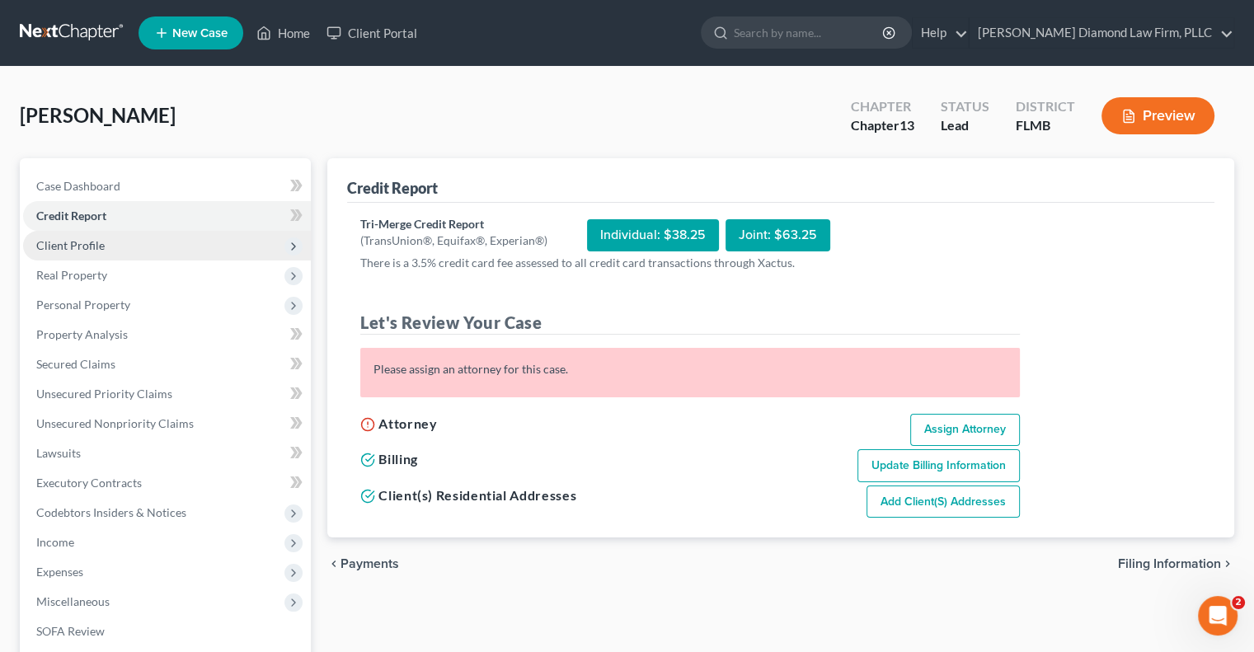
click at [120, 247] on span "Client Profile" at bounding box center [167, 246] width 288 height 30
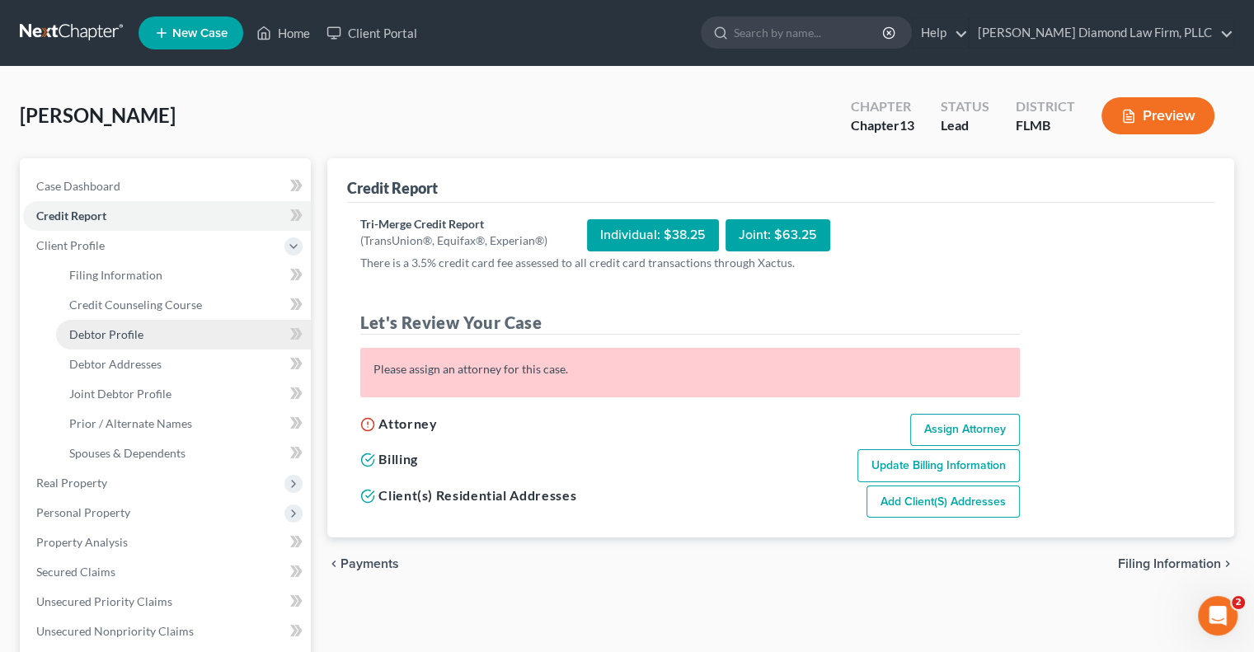
click at [168, 336] on link "Debtor Profile" at bounding box center [183, 335] width 255 height 30
select select "1"
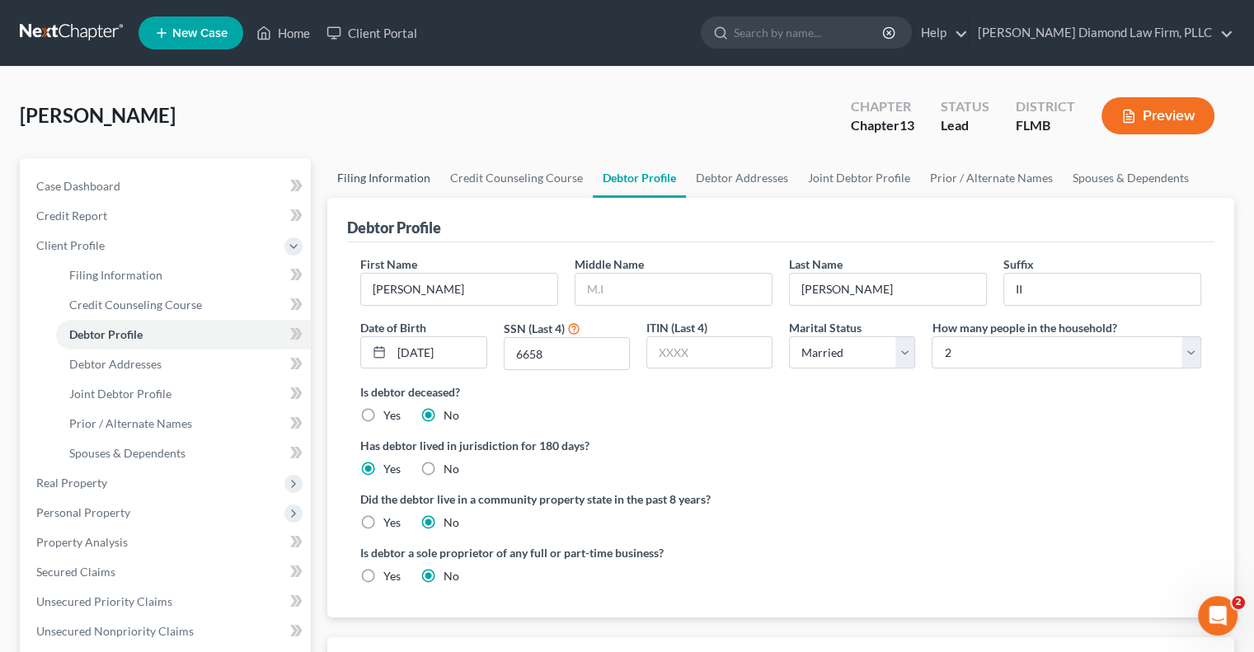
click at [382, 190] on link "Filing Information" at bounding box center [383, 178] width 113 height 40
select select "1"
select select "3"
select select "15"
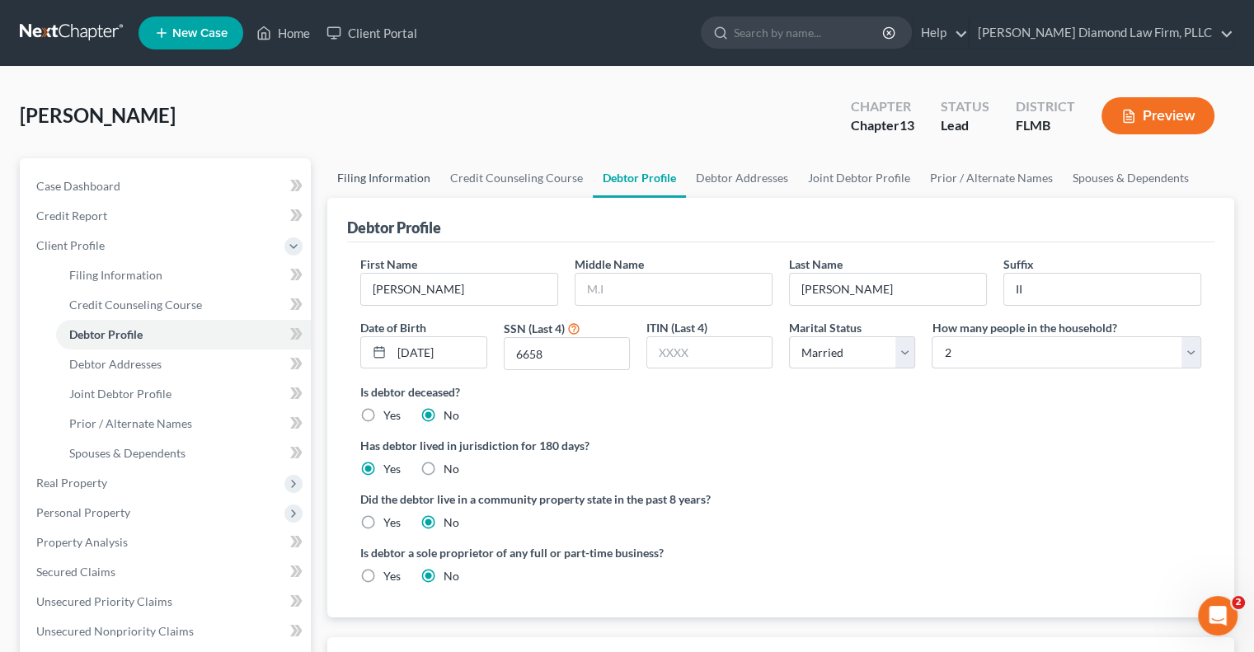
select select "9"
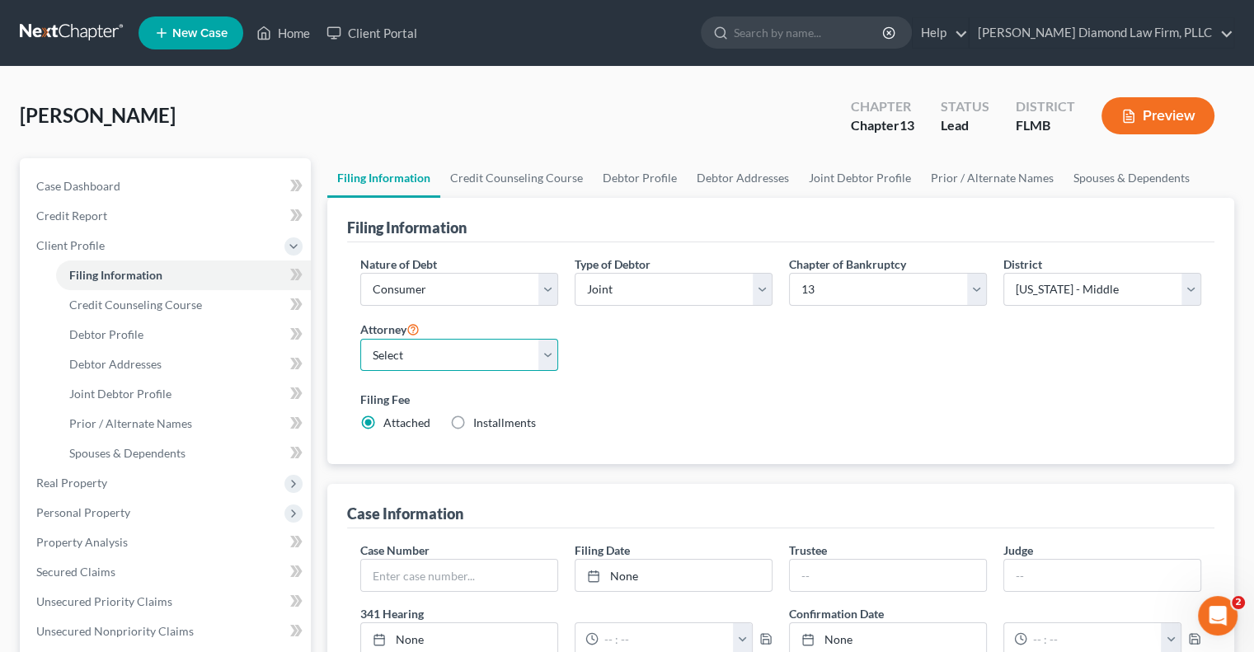
drag, startPoint x: 406, startPoint y: 355, endPoint x: 411, endPoint y: 369, distance: 14.1
click at [407, 356] on select "Select Michael Ziegler - FLMB Michael Ziegler - FLSB Michael Ziegler - FLNB" at bounding box center [459, 355] width 198 height 33
select select "0"
click at [360, 339] on select "Select Michael Ziegler - FLMB Michael Ziegler - FLSB Michael Ziegler - FLNB" at bounding box center [459, 355] width 198 height 33
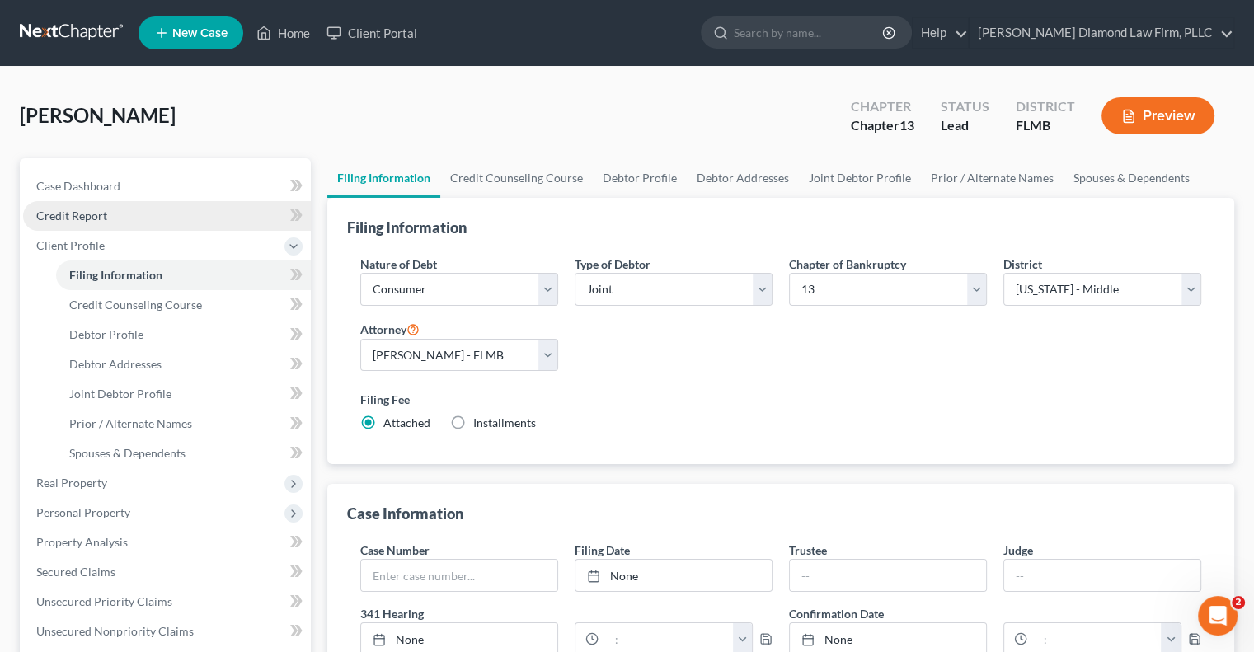
click at [142, 210] on link "Credit Report" at bounding box center [167, 216] width 288 height 30
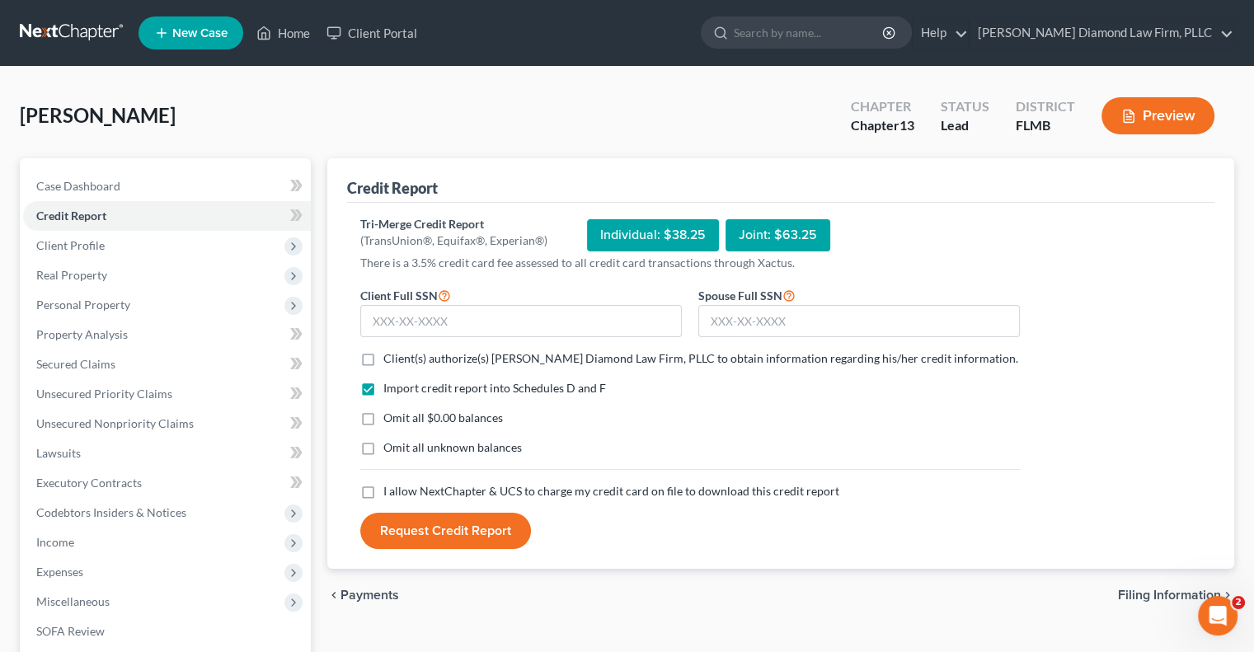
click at [405, 360] on span "Client(s) authorize(s) Ziegler Diamond Law Firm, PLLC to obtain information reg…" at bounding box center [700, 358] width 635 height 14
click at [401, 360] on input "Client(s) authorize(s) Ziegler Diamond Law Firm, PLLC to obtain information reg…" at bounding box center [395, 355] width 11 height 11
checkbox input "true"
click at [429, 488] on span "I allow NextChapter & UCS to charge my credit card on file to download this cre…" at bounding box center [611, 491] width 456 height 14
click at [401, 488] on input "I allow NextChapter & UCS to charge my credit card on file to download this cre…" at bounding box center [395, 488] width 11 height 11
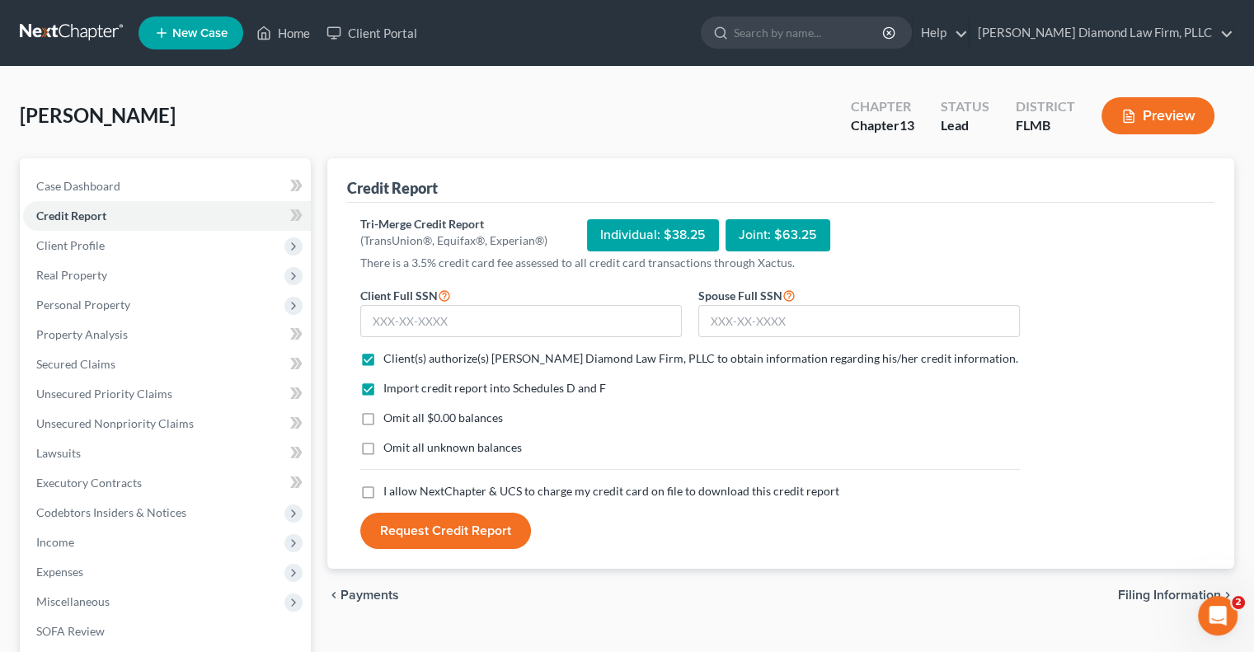
checkbox input "true"
click at [416, 325] on input "text" at bounding box center [521, 321] width 322 height 33
click at [763, 316] on input "text" at bounding box center [859, 321] width 322 height 33
paste input "590-26-8000"
type input "590-26-8000"
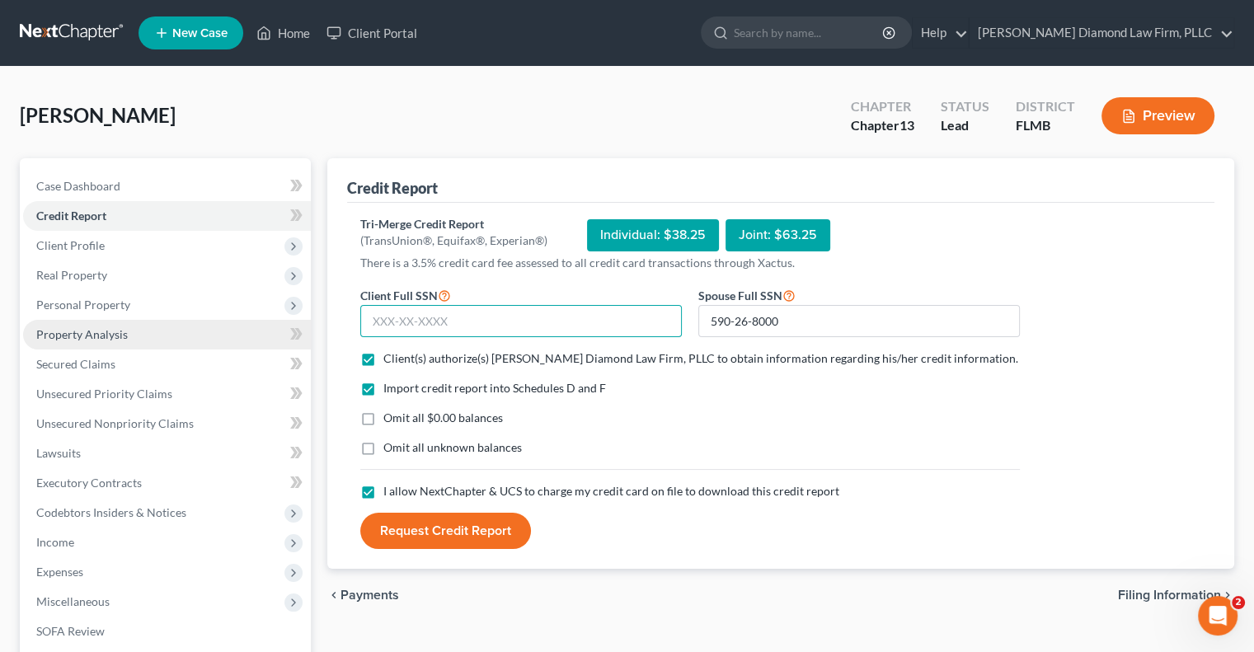
drag, startPoint x: 396, startPoint y: 312, endPoint x: 308, endPoint y: 322, distance: 88.1
click at [396, 312] on input "text" at bounding box center [521, 321] width 322 height 33
click at [512, 317] on input "text" at bounding box center [521, 321] width 322 height 33
paste input "634-05-6658"
type input "634-05-6658"
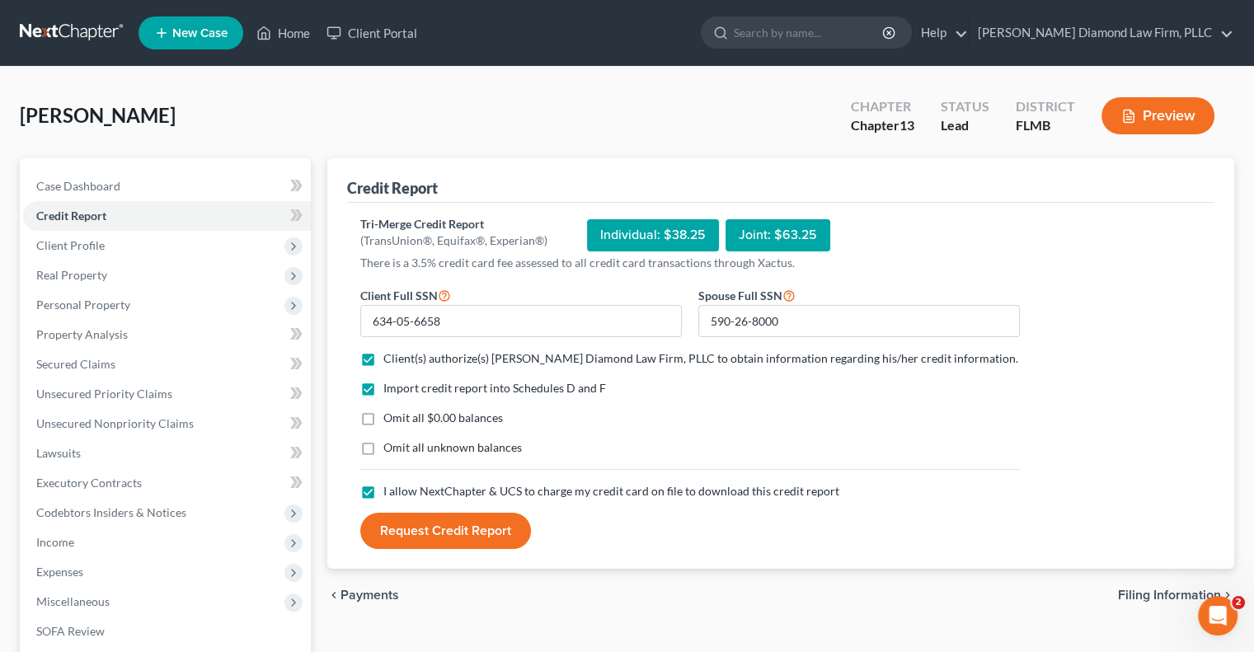
click at [491, 529] on button "Request Credit Report" at bounding box center [445, 531] width 171 height 36
